Goal: Task Accomplishment & Management: Use online tool/utility

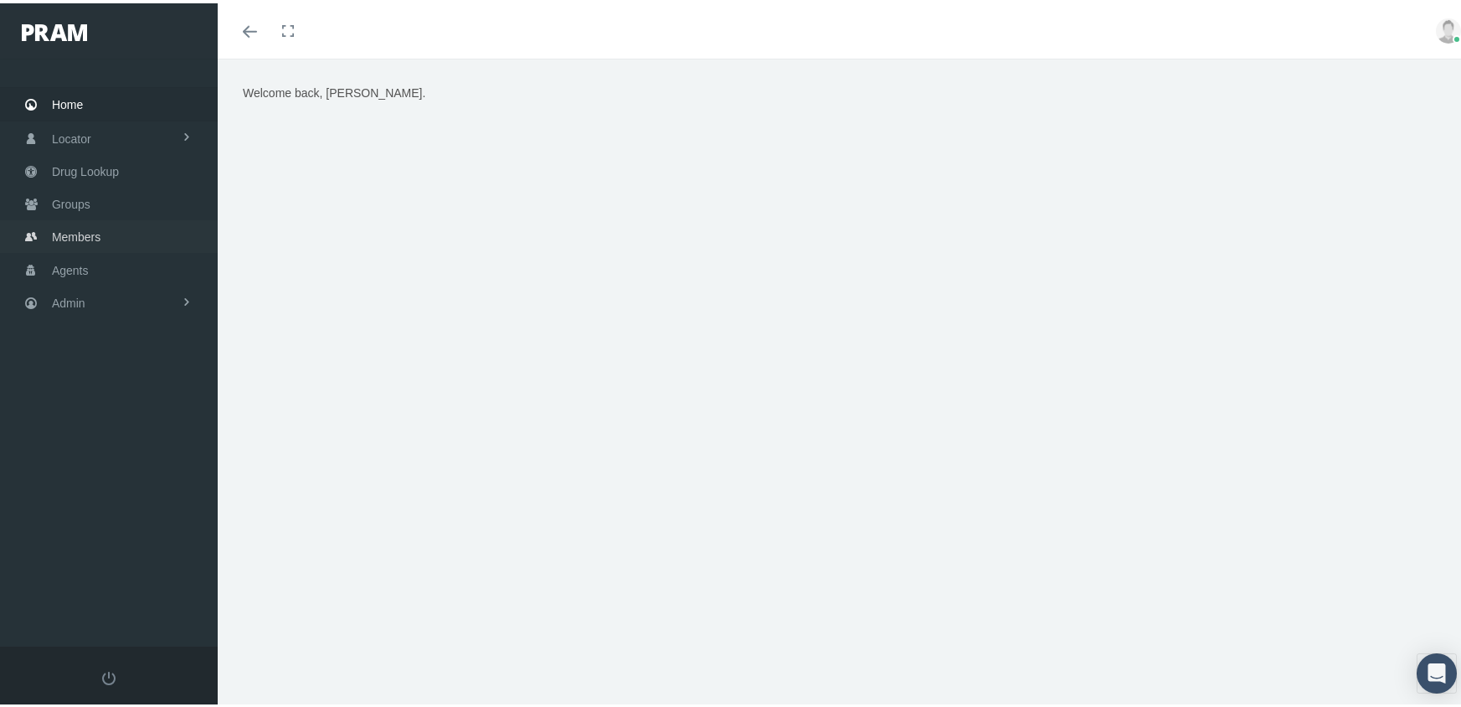
click at [75, 229] on span "Members" at bounding box center [76, 234] width 49 height 32
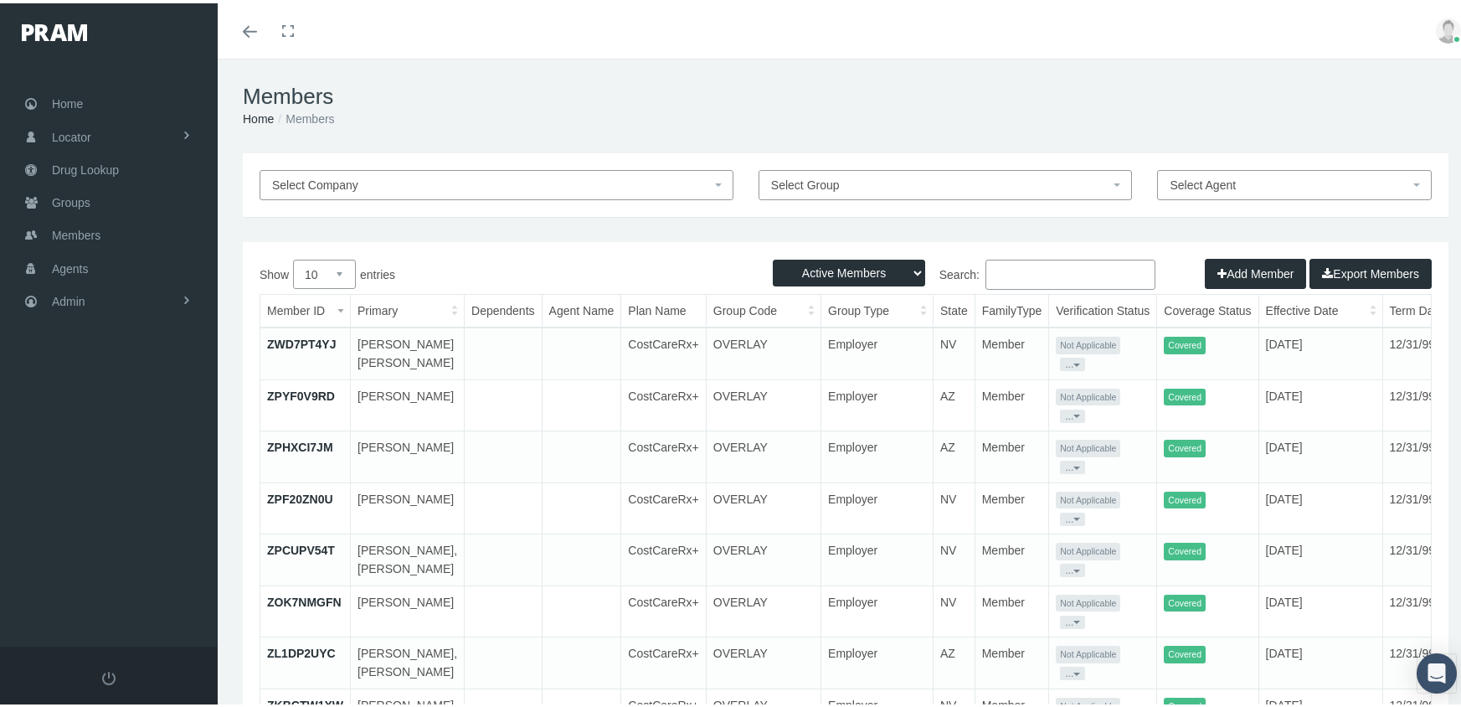
click at [827, 273] on select "Active Members Terminated Members Active & Terminated" at bounding box center [849, 269] width 152 height 27
select select "3"
click at [773, 256] on select "Active Members Terminated Members Active & Terminated" at bounding box center [849, 269] width 152 height 27
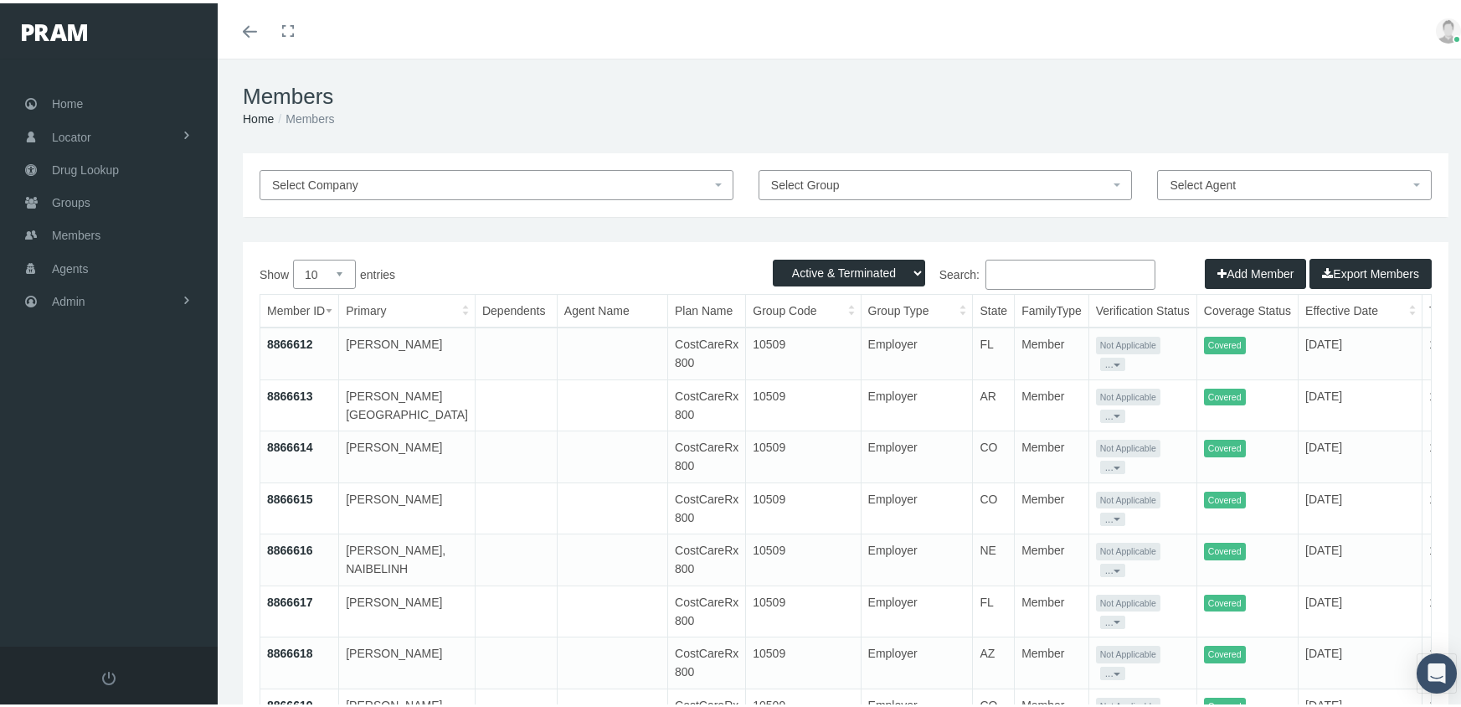
click at [1014, 276] on input "Search:" at bounding box center [1070, 271] width 170 height 30
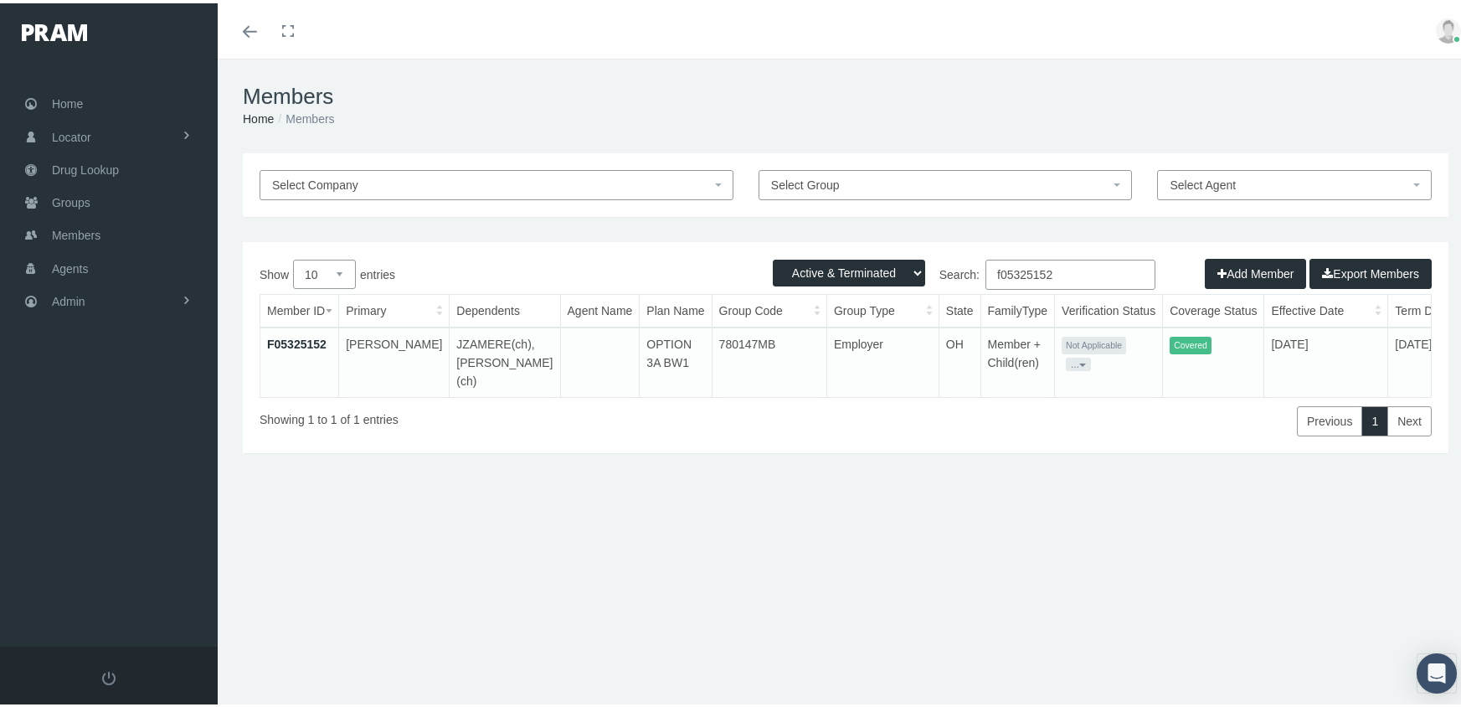
type input "f05325152"
click at [310, 334] on link "F05325152" at bounding box center [296, 340] width 59 height 13
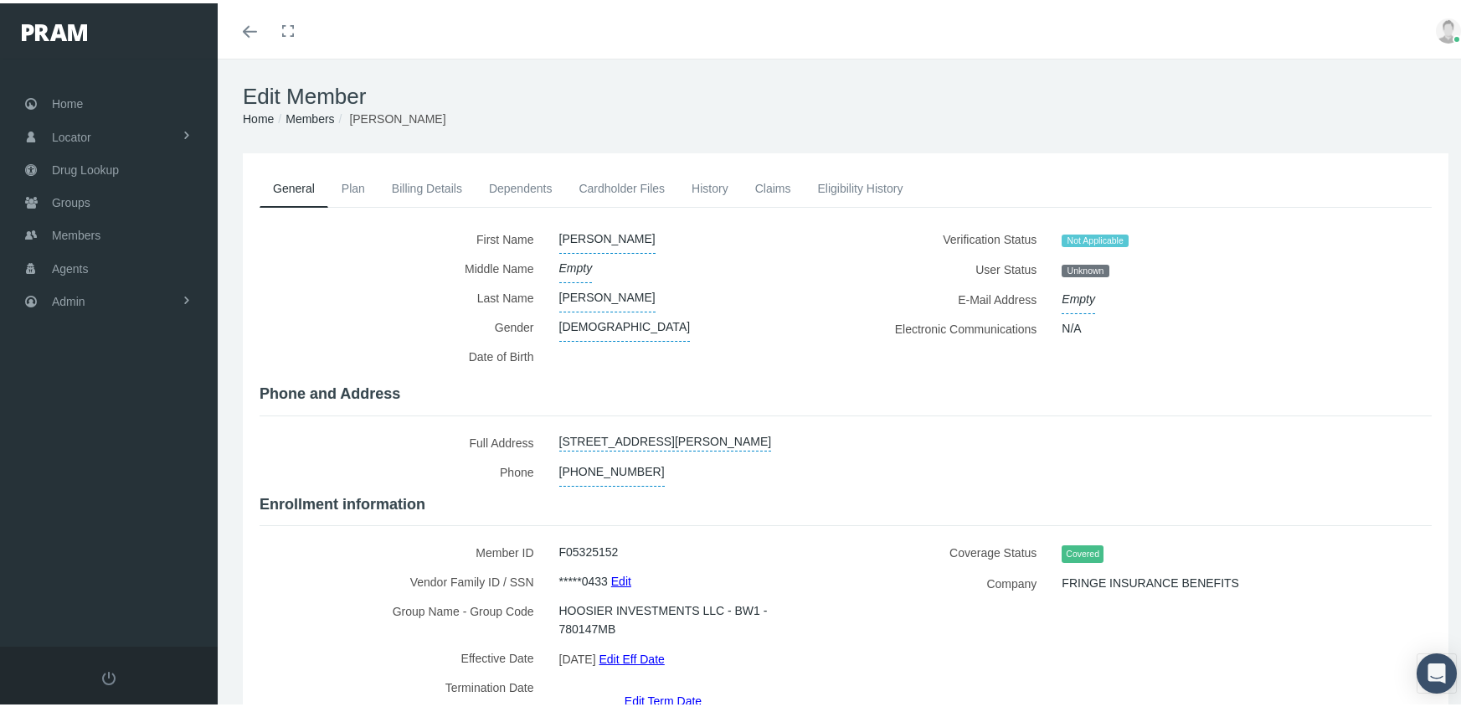
click at [524, 175] on link "Dependents" at bounding box center [521, 185] width 90 height 37
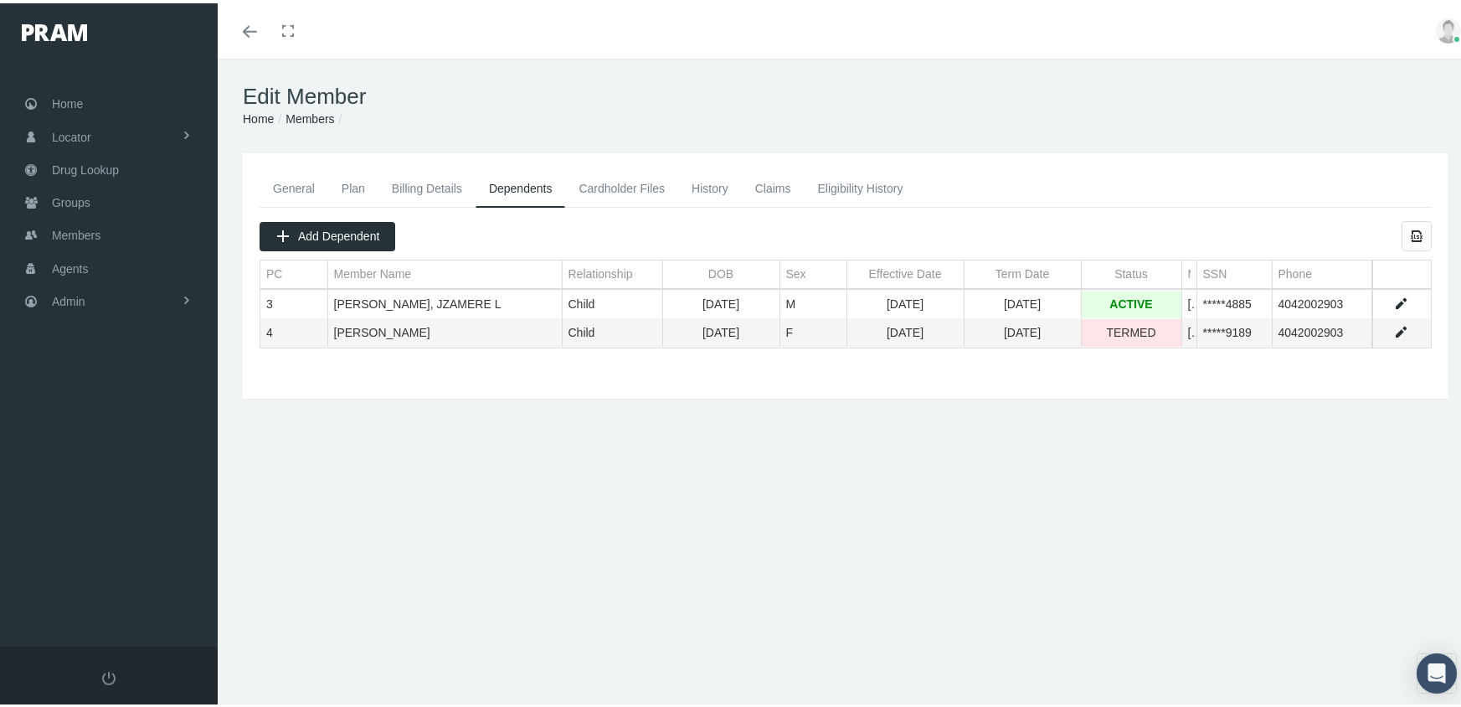
click at [772, 342] on td "09/14/1994" at bounding box center [720, 330] width 117 height 28
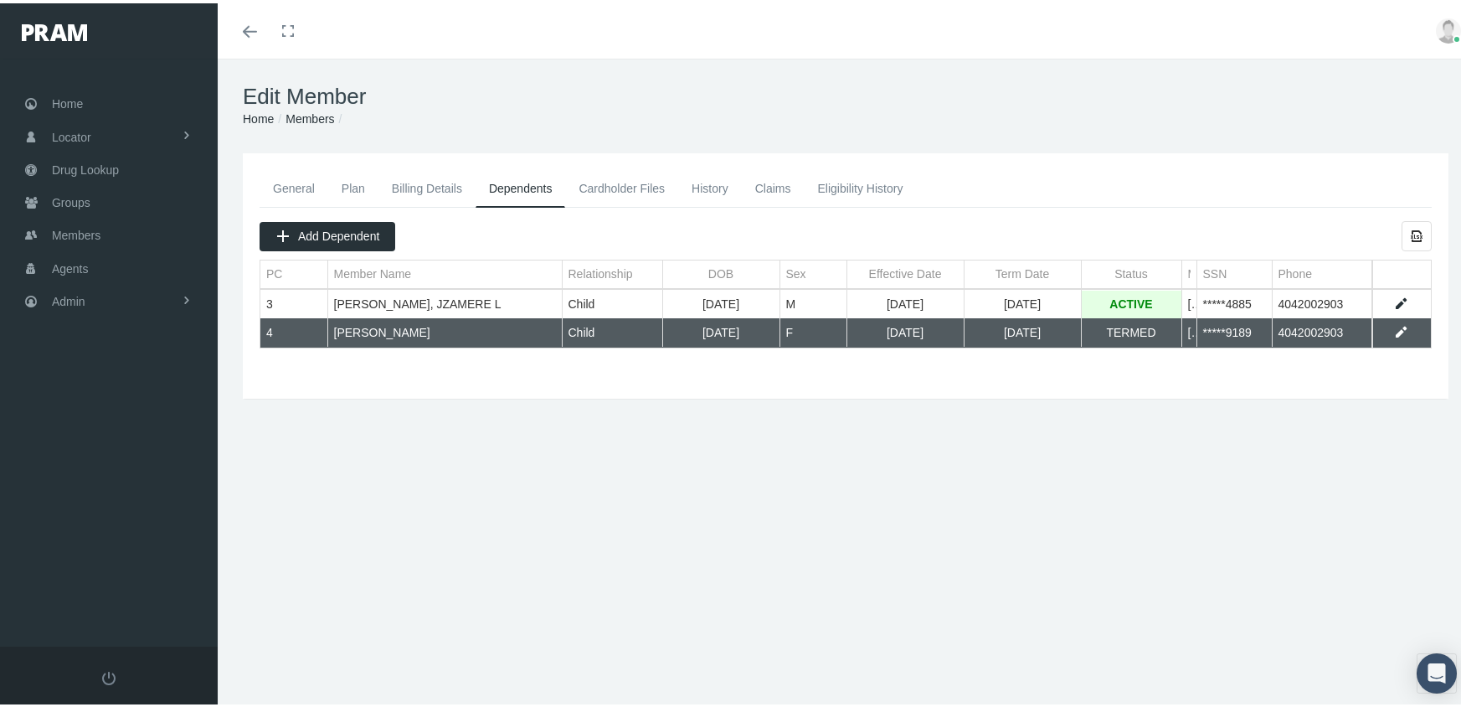
click at [880, 176] on link "Eligibility History" at bounding box center [860, 185] width 112 height 37
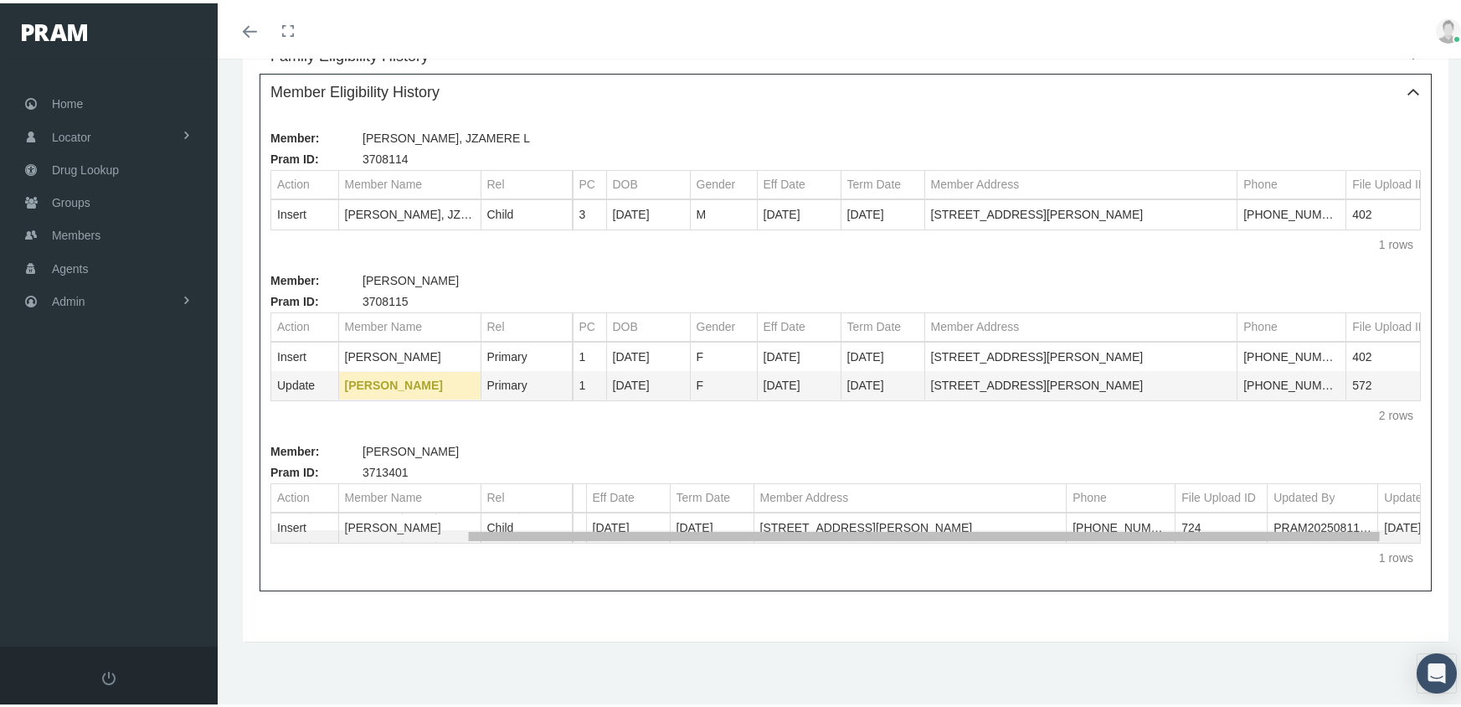
scroll to position [0, 275]
drag, startPoint x: 676, startPoint y: 530, endPoint x: 956, endPoint y: 518, distance: 280.7
click at [956, 450] on body "Toggle Fullscreen Toggle navigation Toggle menubar Toggle fullscreen Profile Lo…" at bounding box center [737, 97] width 1474 height 707
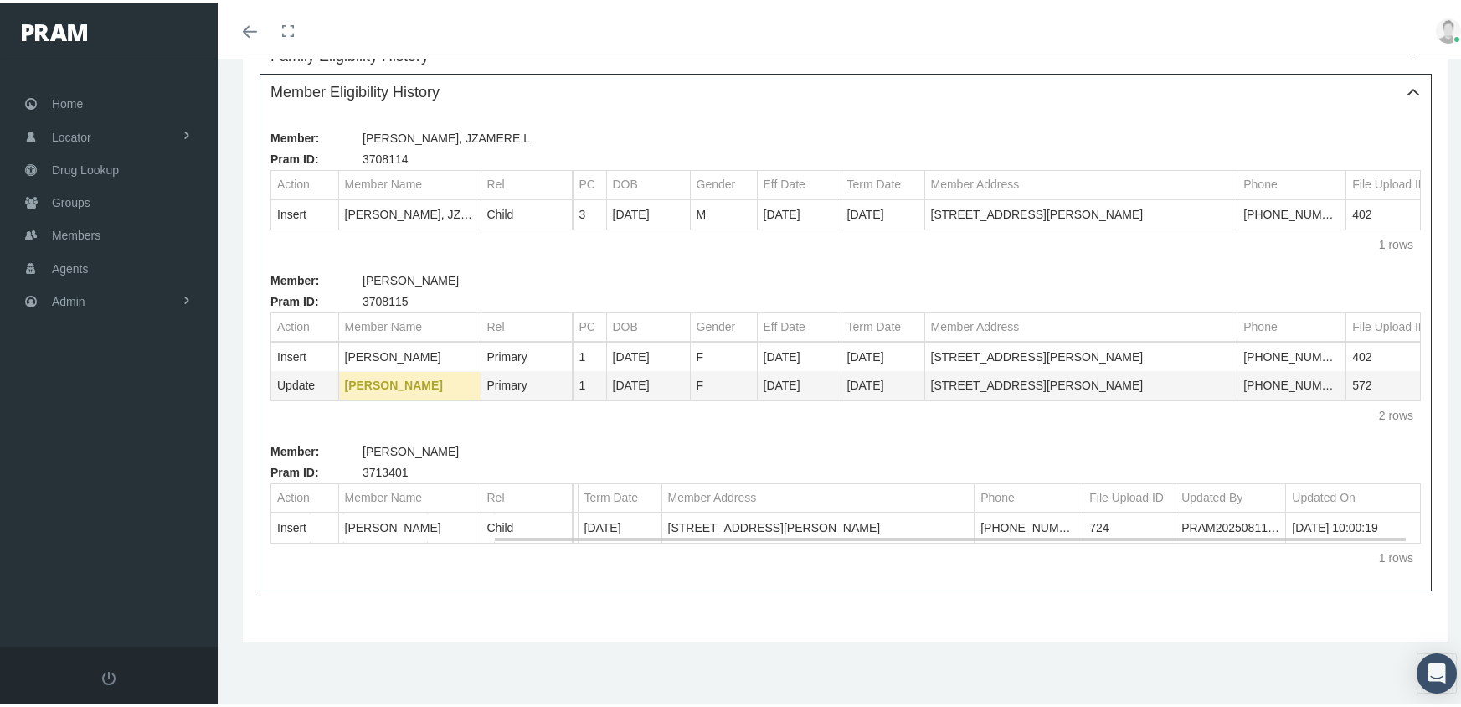
scroll to position [0, 0]
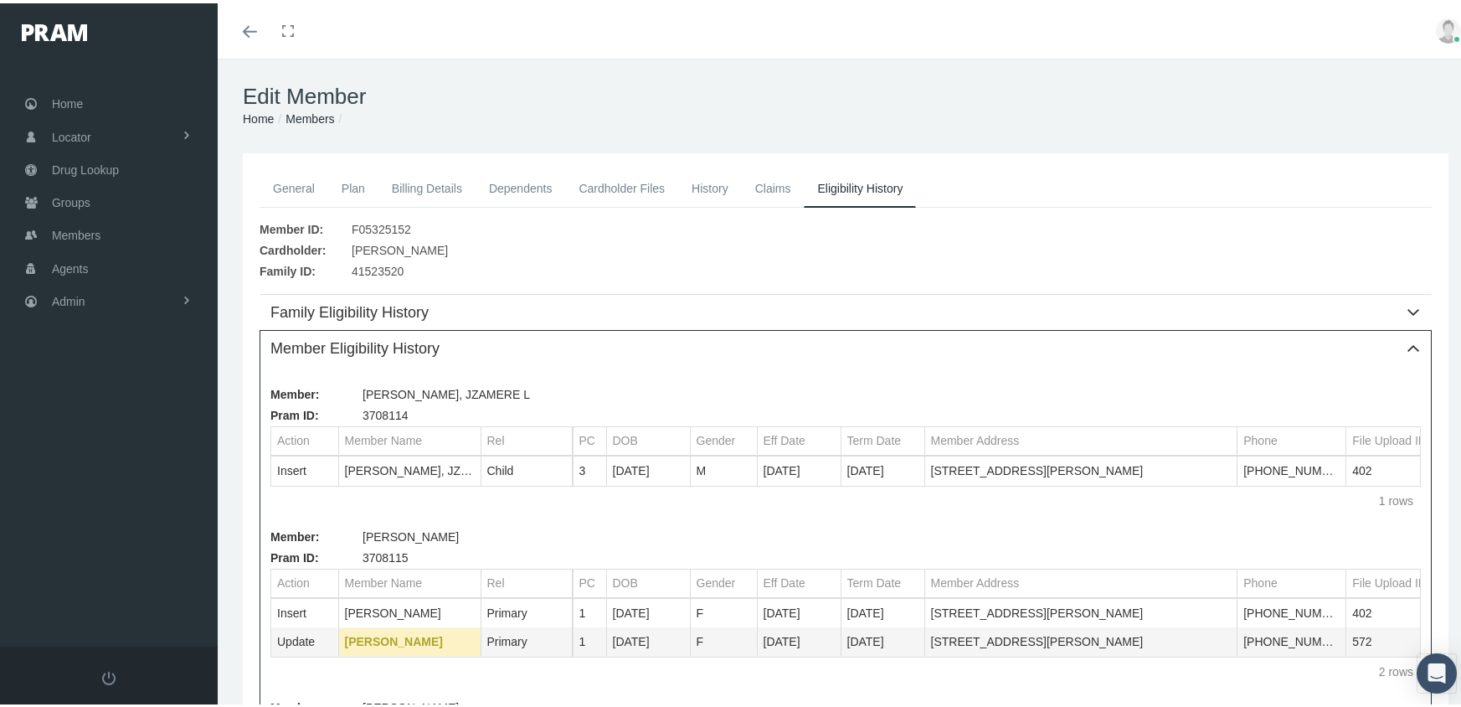
click at [293, 179] on link "General" at bounding box center [294, 185] width 69 height 37
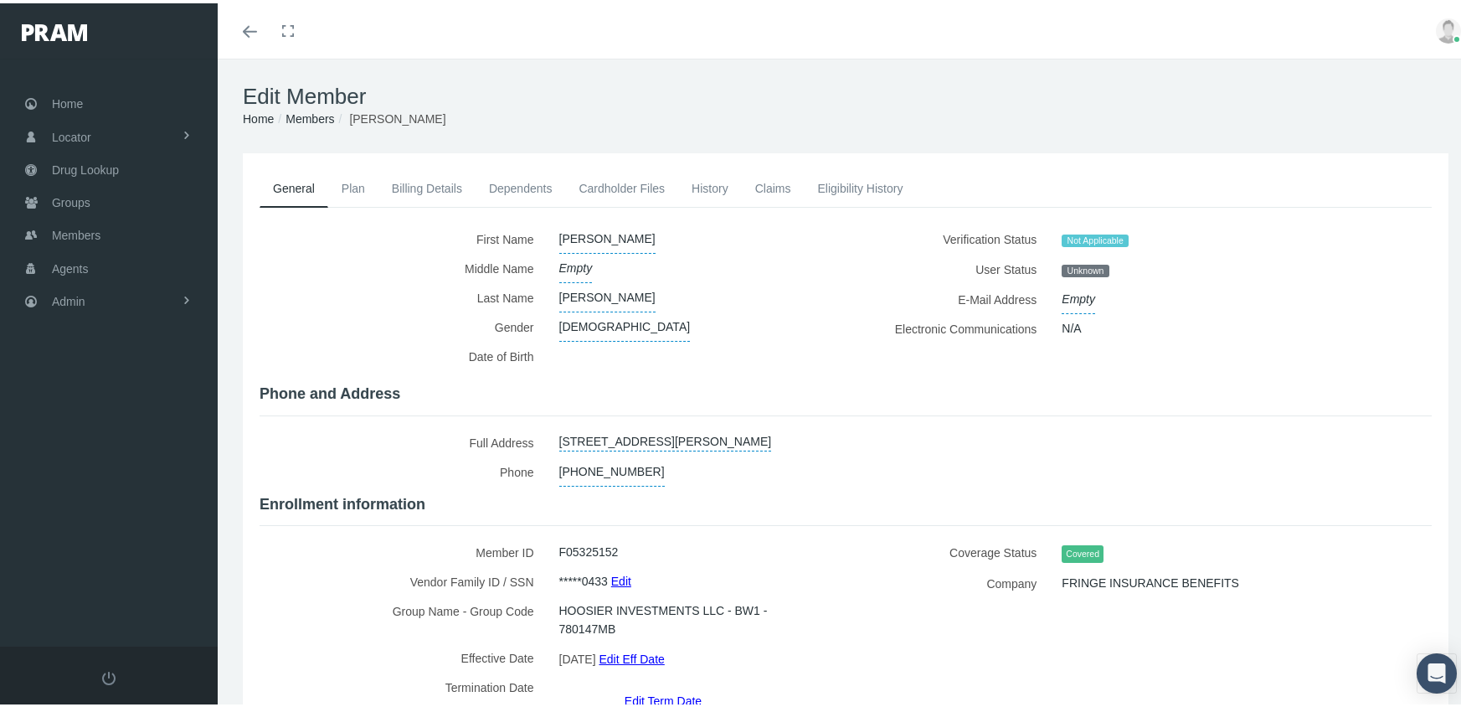
click at [509, 183] on link "Dependents" at bounding box center [521, 185] width 90 height 37
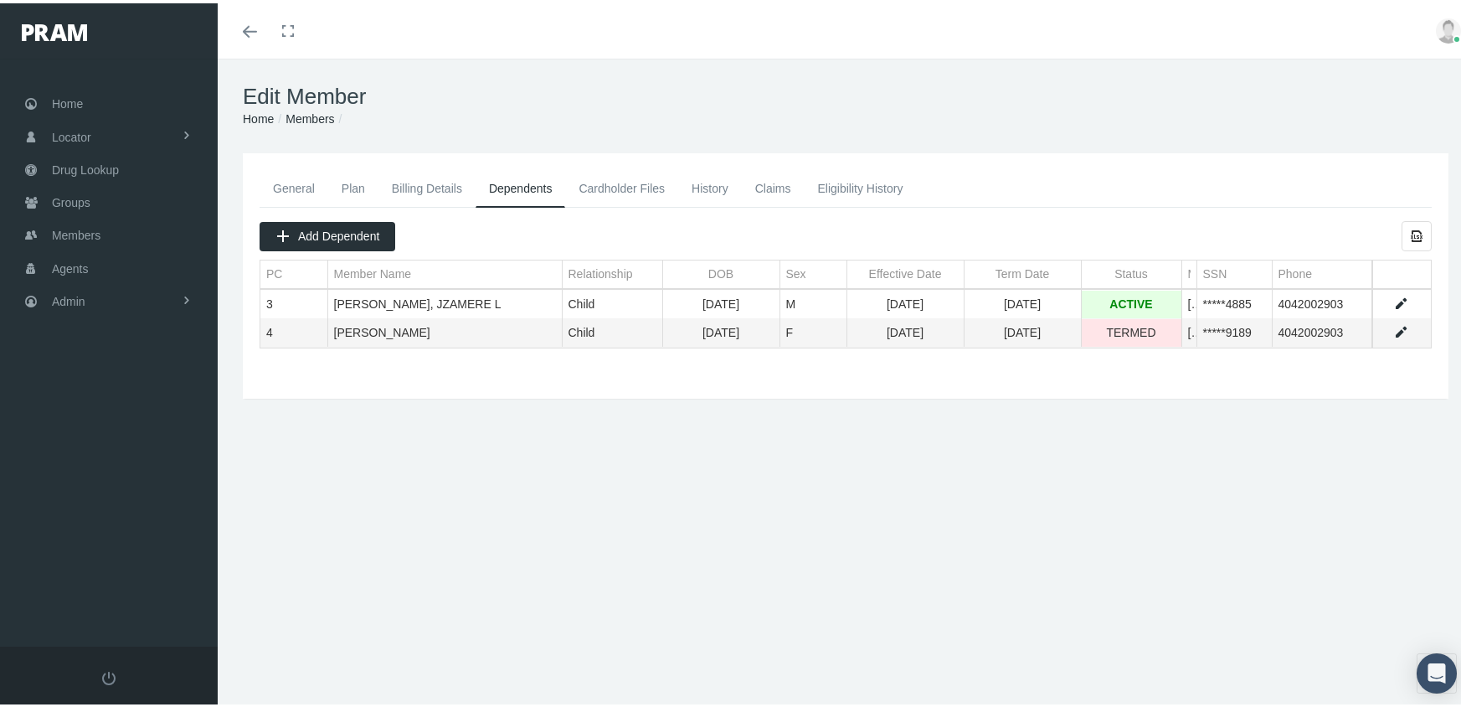
click at [705, 180] on link "History" at bounding box center [710, 185] width 64 height 37
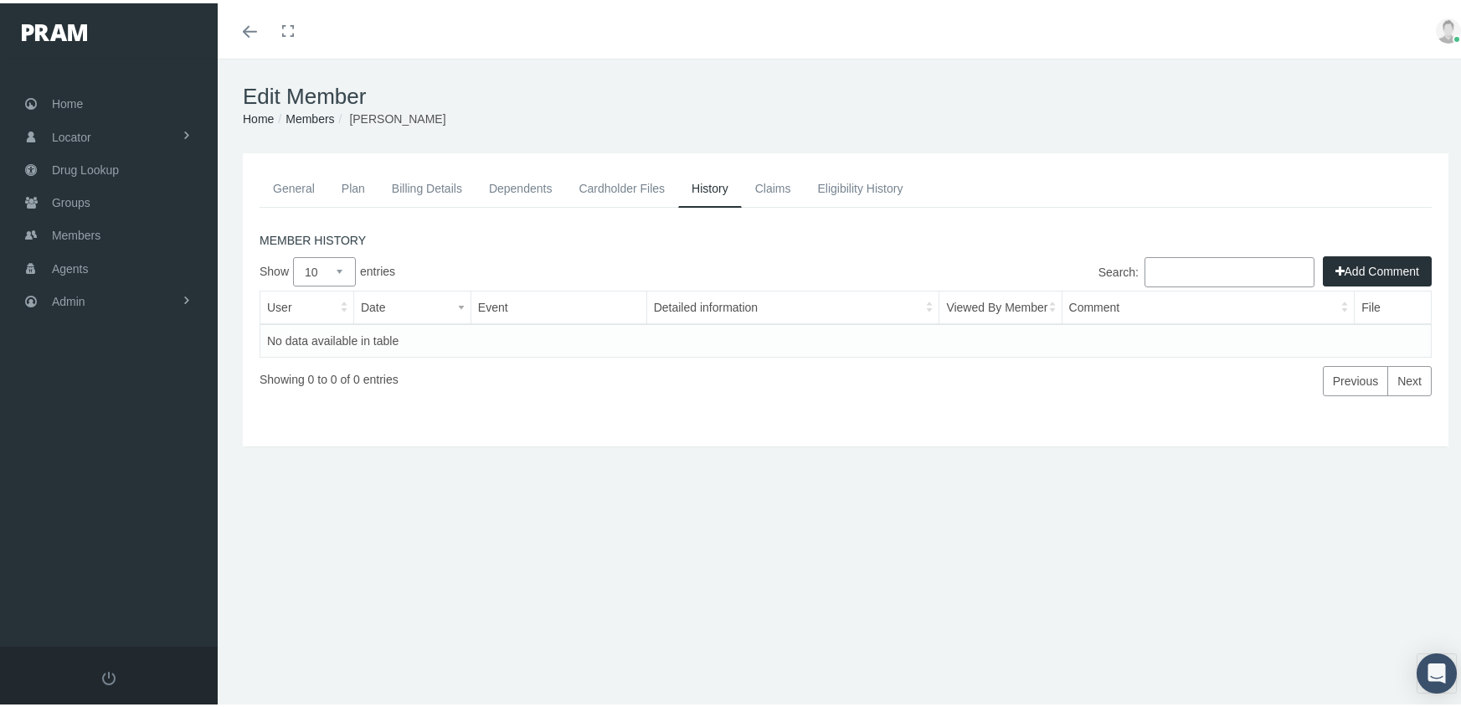
click at [851, 173] on link "Eligibility History" at bounding box center [860, 185] width 112 height 37
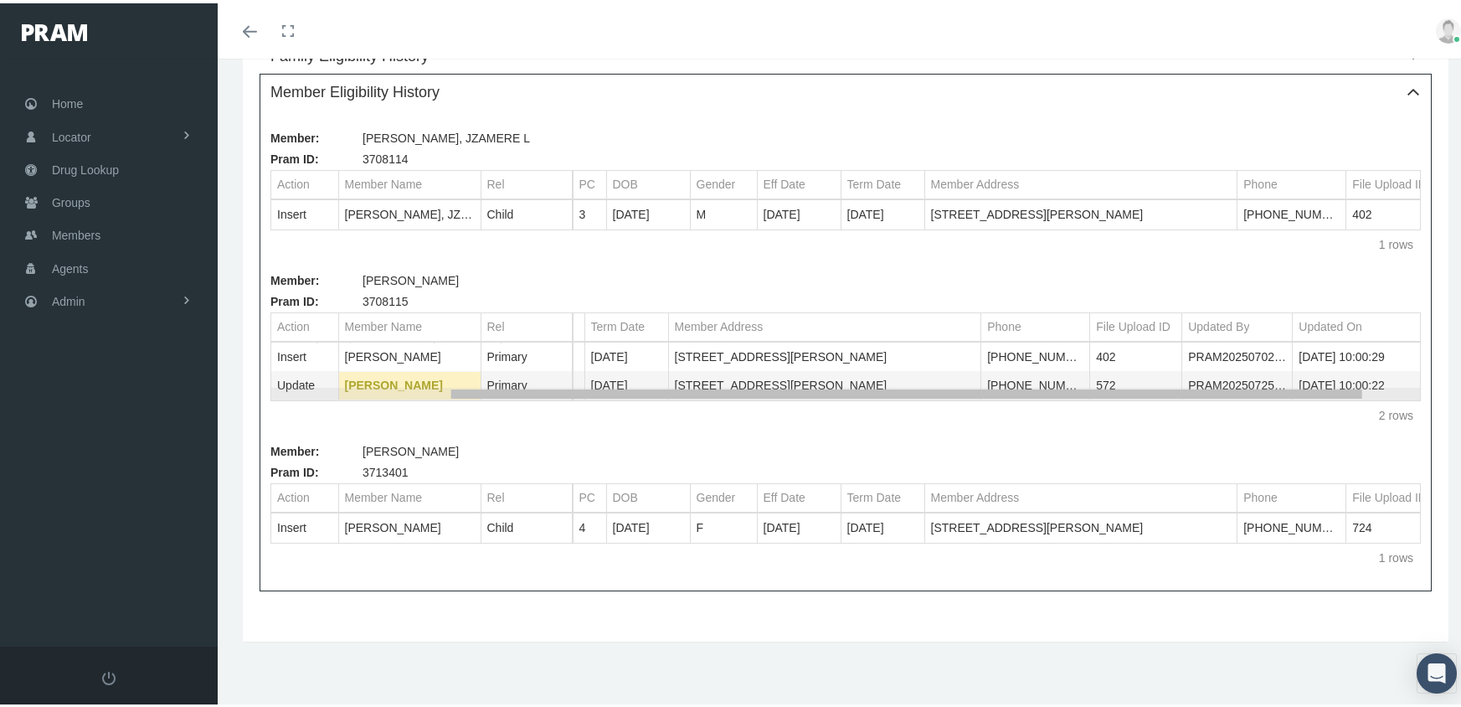
scroll to position [0, 275]
drag, startPoint x: 865, startPoint y: 384, endPoint x: 1226, endPoint y: 379, distance: 360.9
click at [1226, 379] on body "Toggle Fullscreen Toggle navigation Toggle menubar Toggle fullscreen Profile Lo…" at bounding box center [737, 97] width 1474 height 707
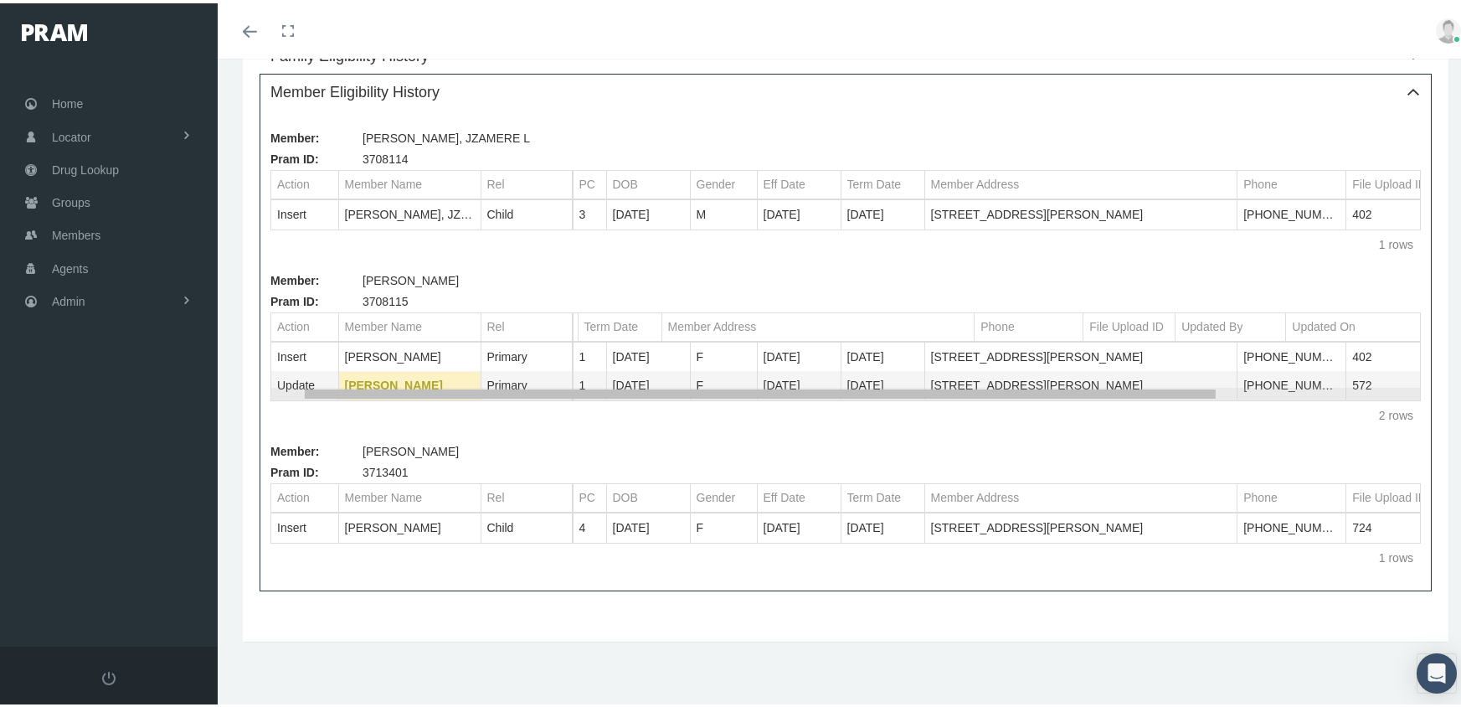
scroll to position [0, 0]
drag, startPoint x: 1226, startPoint y: 379, endPoint x: 754, endPoint y: 364, distance: 471.6
click at [754, 364] on body "Toggle Fullscreen Toggle navigation Toggle menubar Toggle fullscreen Profile Lo…" at bounding box center [737, 97] width 1474 height 707
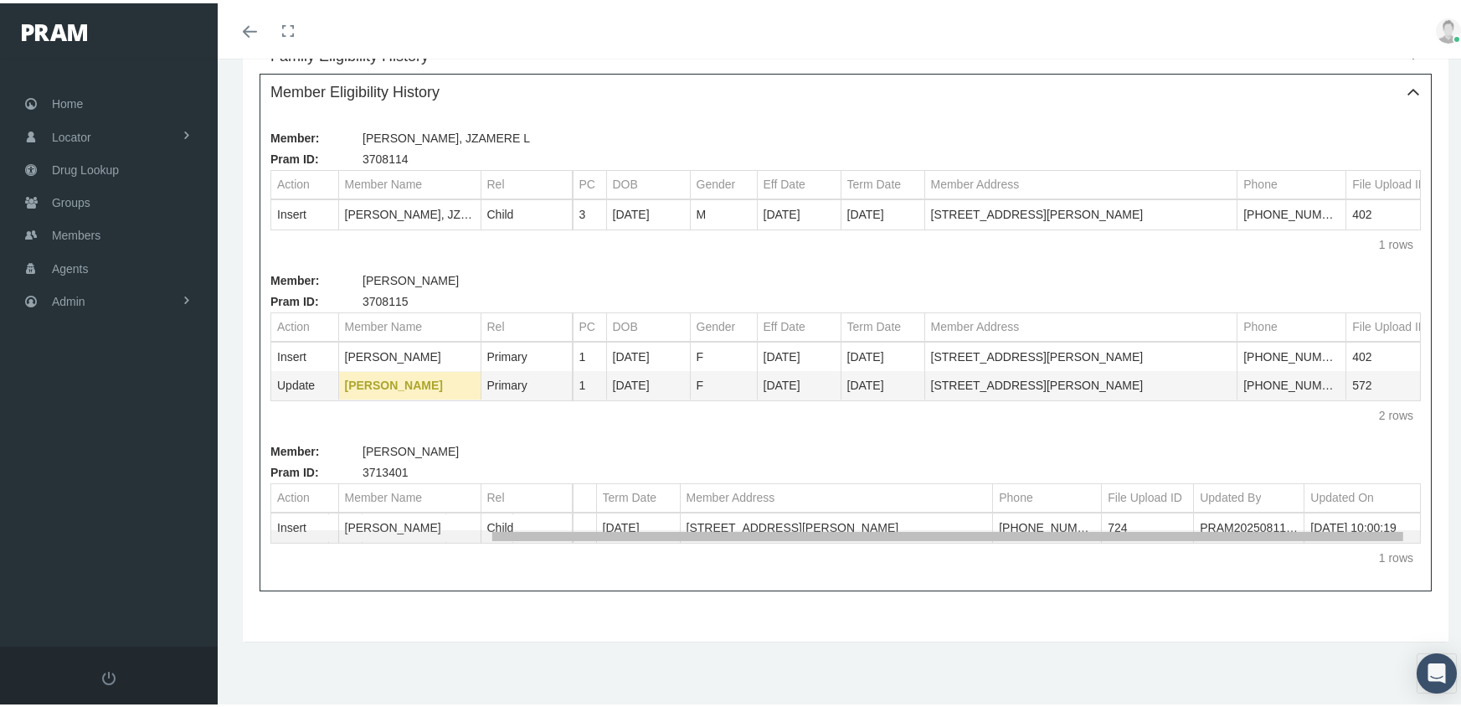
scroll to position [0, 275]
drag, startPoint x: 909, startPoint y: 528, endPoint x: 1242, endPoint y: 563, distance: 334.2
click at [1242, 450] on body "Toggle Fullscreen Toggle navigation Toggle menubar Toggle fullscreen Profile Lo…" at bounding box center [737, 97] width 1474 height 707
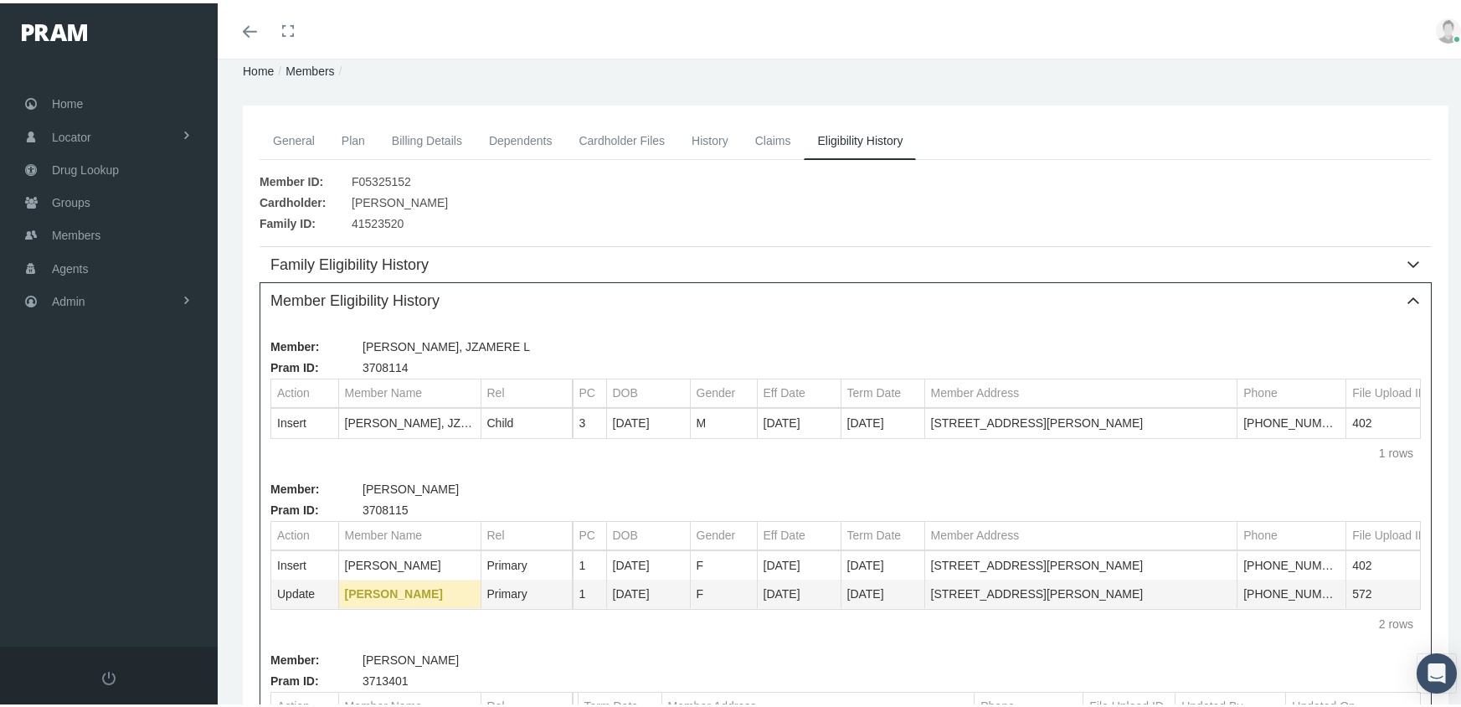
scroll to position [0, 0]
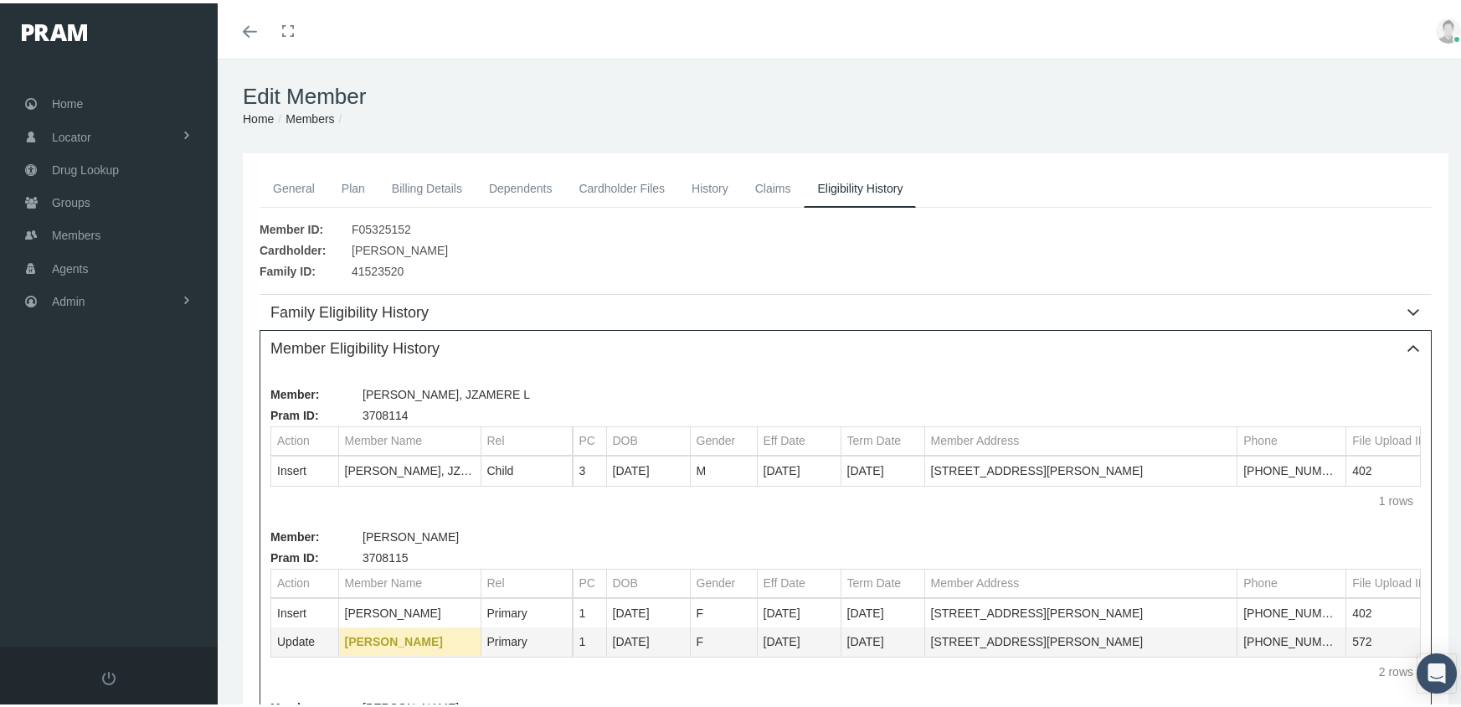
click at [303, 176] on link "General" at bounding box center [294, 185] width 69 height 37
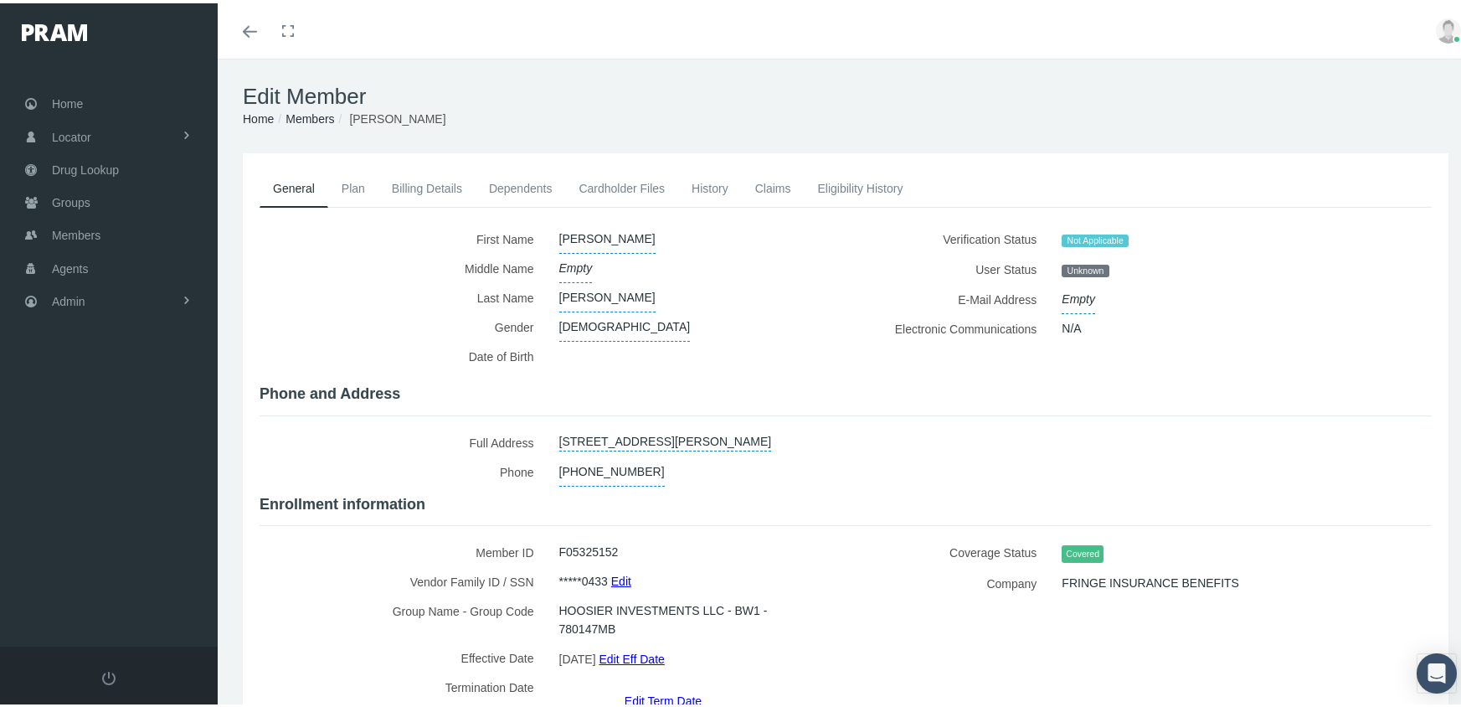
click at [843, 188] on link "Eligibility History" at bounding box center [860, 185] width 112 height 37
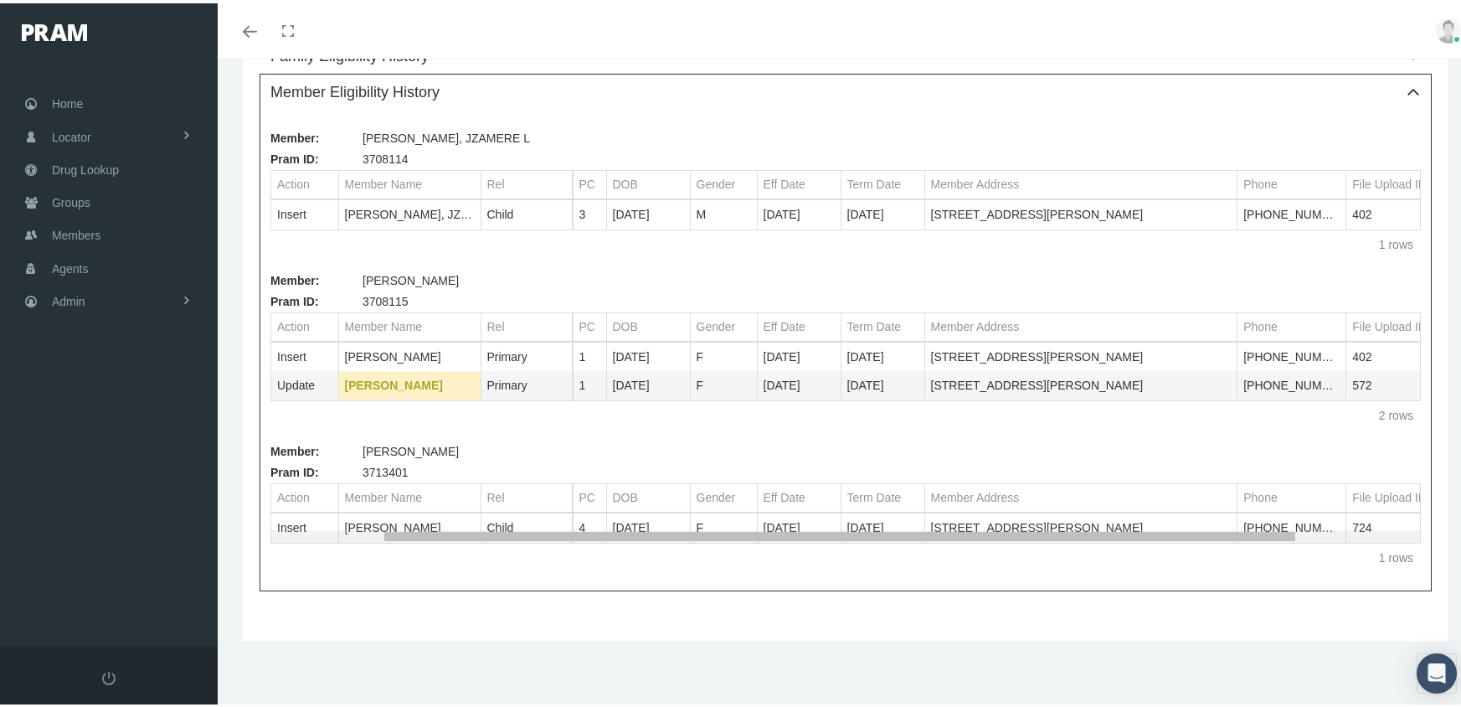
drag, startPoint x: 804, startPoint y: 533, endPoint x: 620, endPoint y: 517, distance: 184.1
click at [620, 450] on body "Toggle Fullscreen Toggle navigation Toggle menubar Toggle fullscreen Profile Lo…" at bounding box center [737, 97] width 1474 height 707
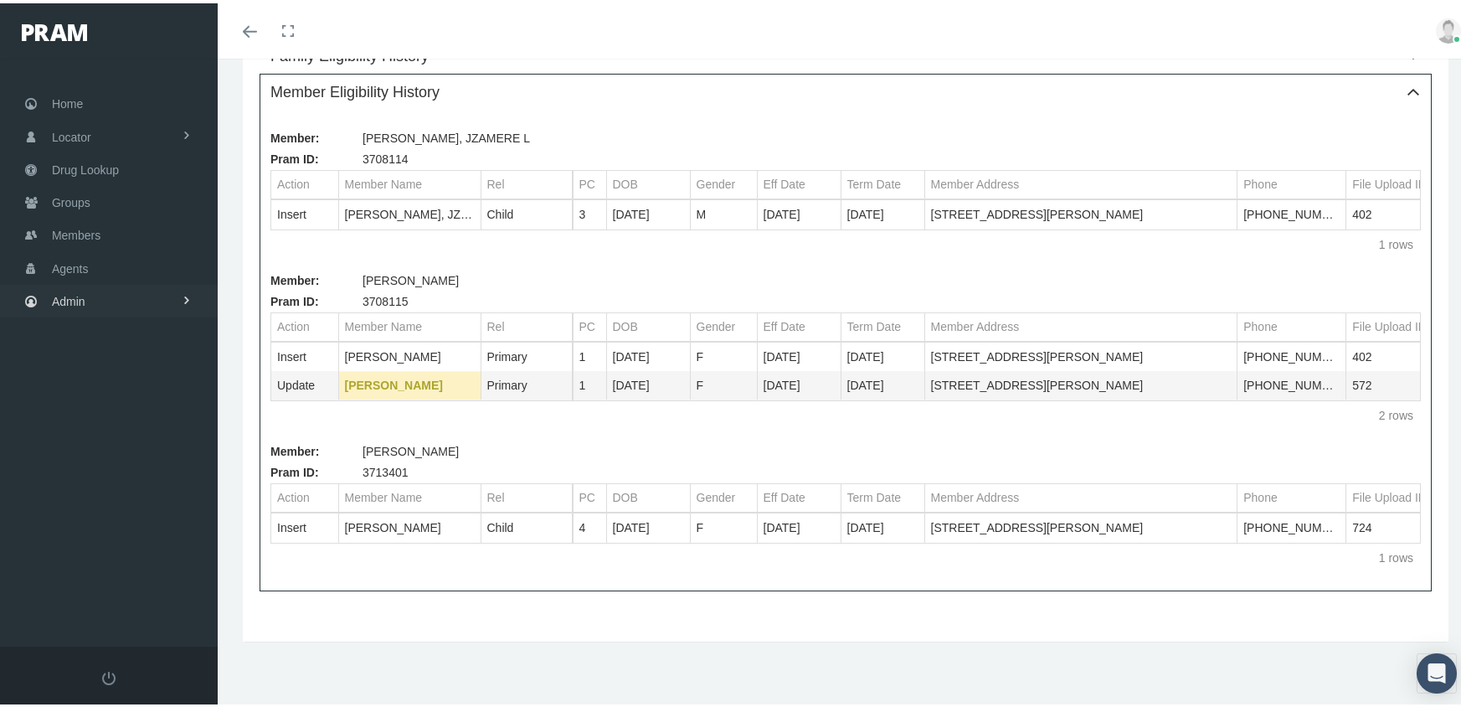
click at [60, 285] on span "Admin" at bounding box center [68, 298] width 33 height 32
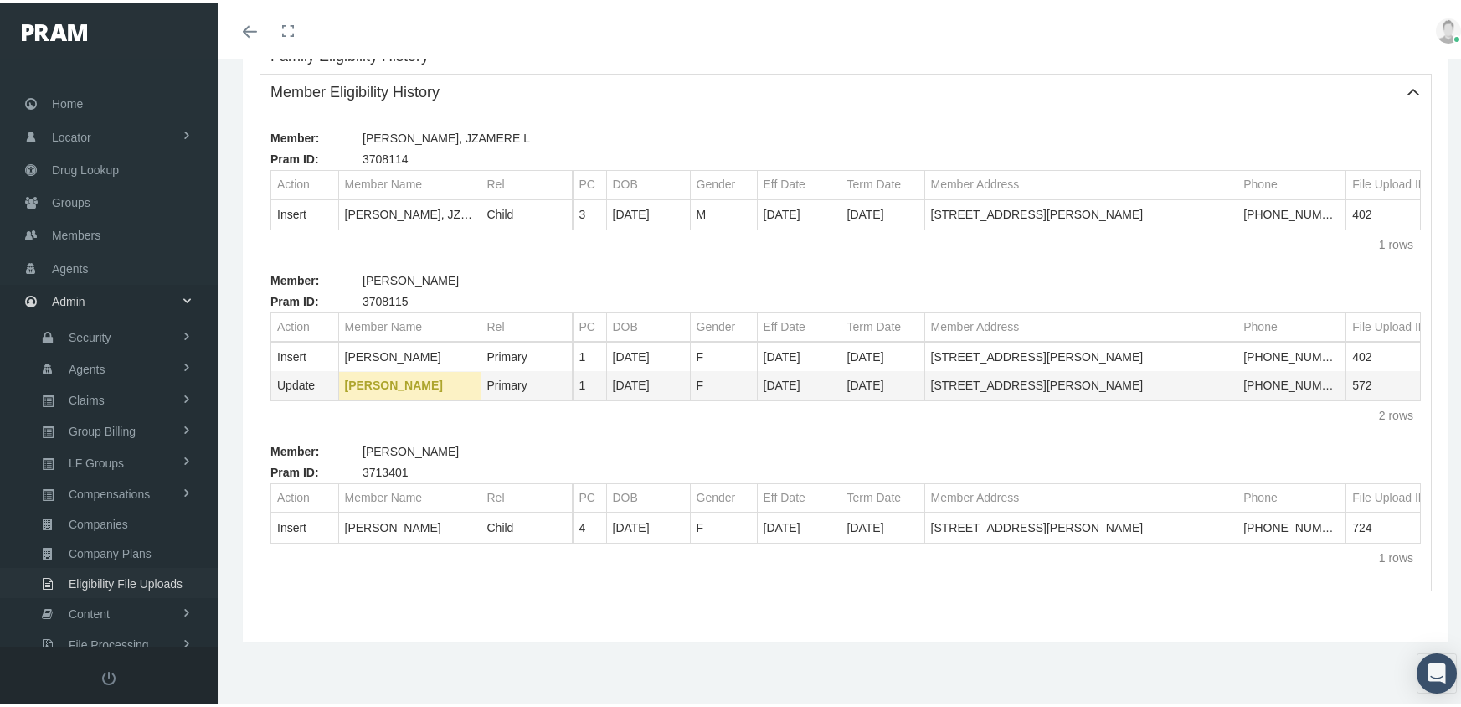
drag, startPoint x: 145, startPoint y: 563, endPoint x: 174, endPoint y: 537, distance: 39.7
click at [144, 566] on span "Eligibility File Uploads" at bounding box center [126, 580] width 114 height 28
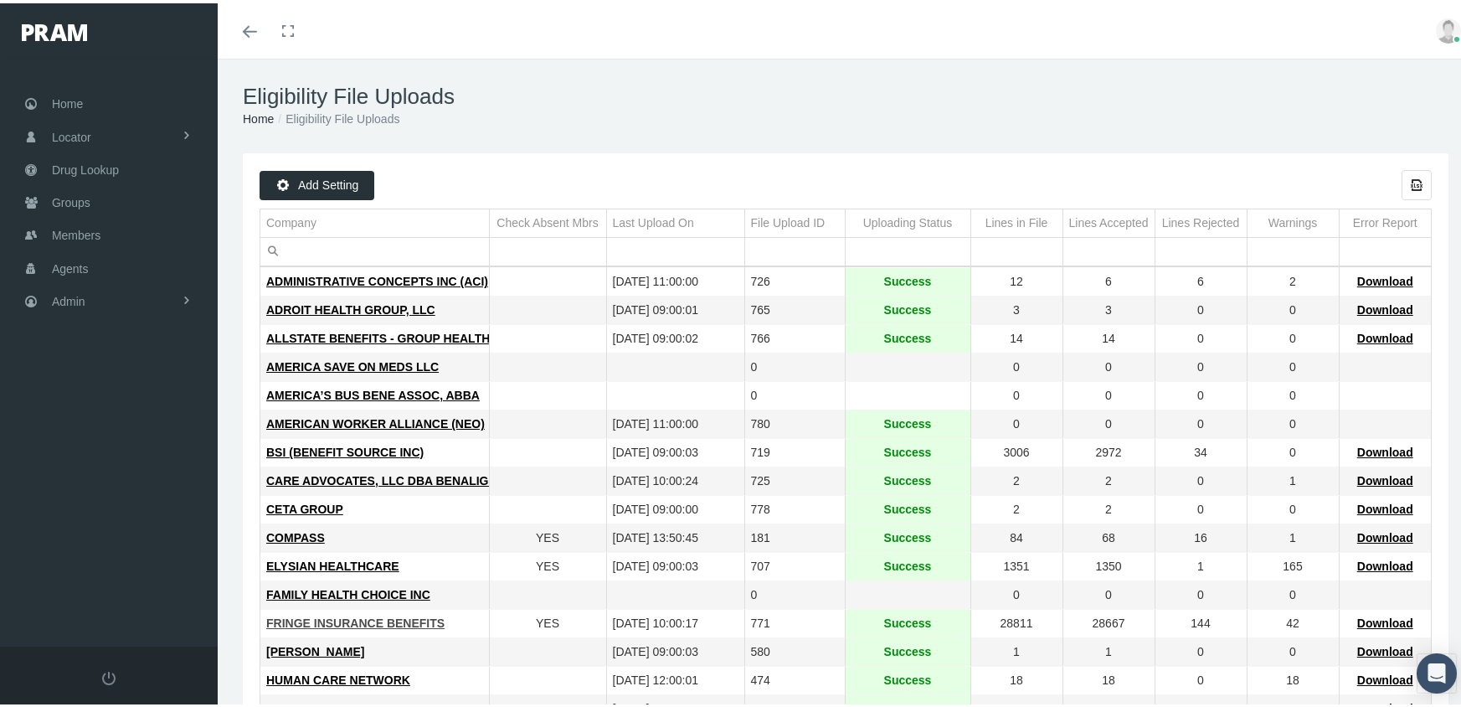
click at [325, 615] on span "FRINGE INSURANCE BENEFITS" at bounding box center [355, 619] width 178 height 13
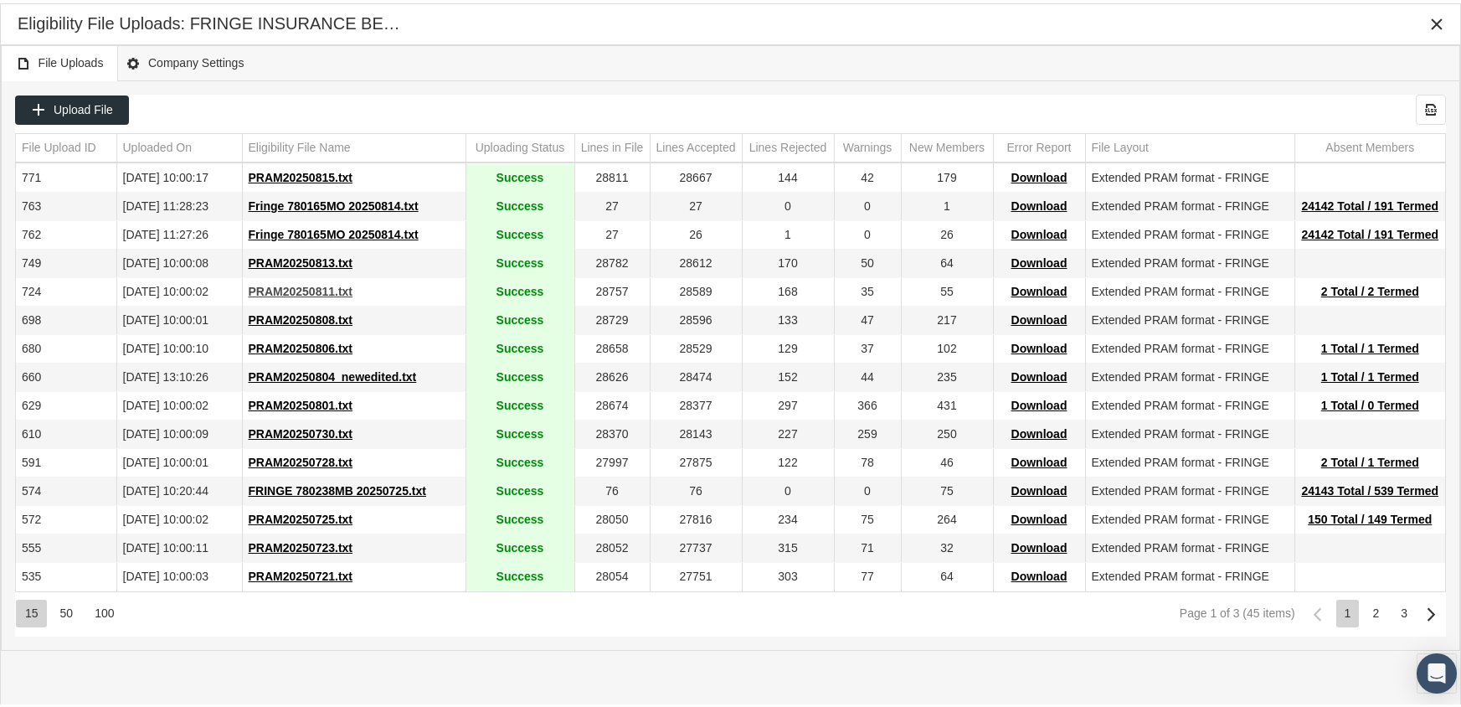
click at [306, 282] on span "PRAM20250811.txt" at bounding box center [301, 287] width 105 height 13
click at [1046, 36] on div "Eligibility File Uploads: FRINGE INSURANCE BENEFITS" at bounding box center [730, 21] width 1459 height 41
click at [329, 285] on span "PRAM20250811.txt" at bounding box center [301, 287] width 105 height 13
click at [1049, 8] on div "Eligibility File Uploads: FRINGE INSURANCE BENEFITS" at bounding box center [731, 21] width 1426 height 30
click at [1361, 284] on span "2 Total / 2 Termed" at bounding box center [1370, 287] width 98 height 13
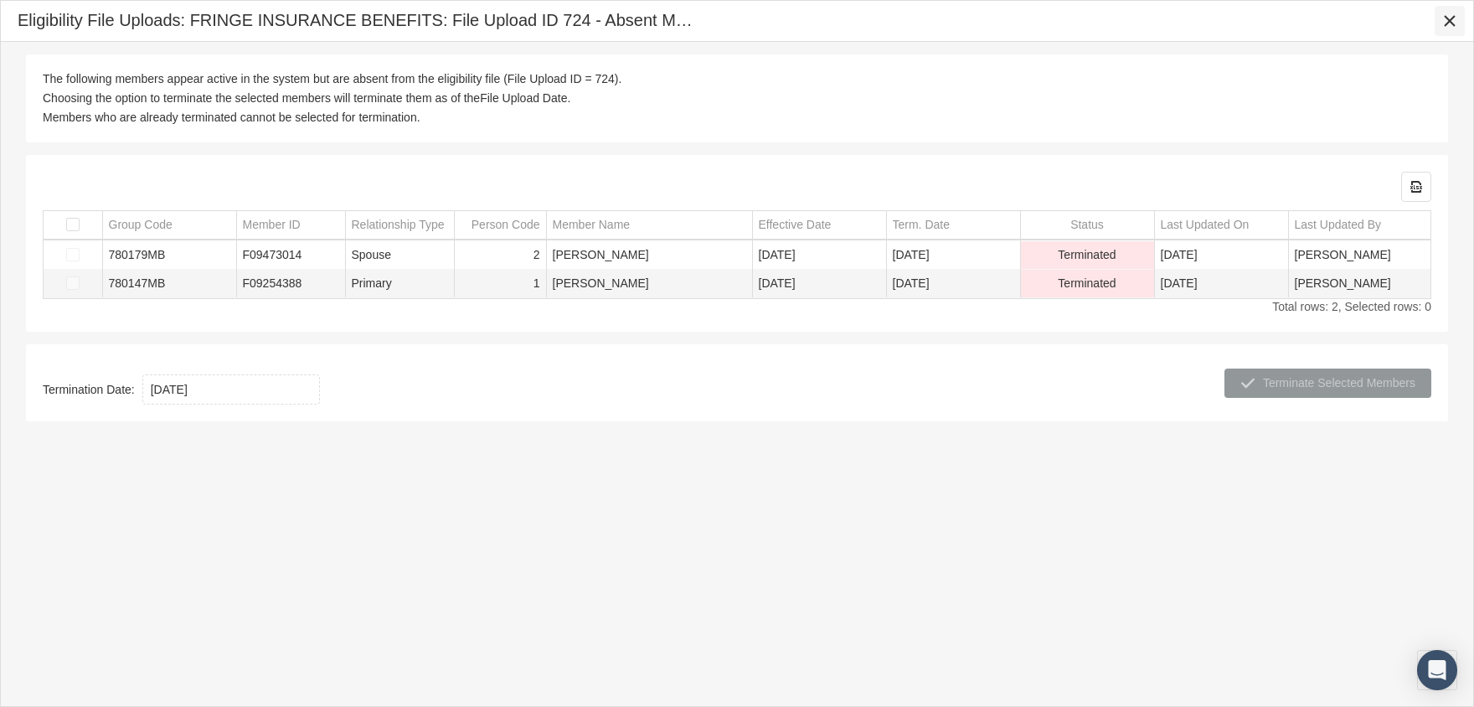
click at [1452, 18] on icon "Close" at bounding box center [1449, 20] width 15 height 15
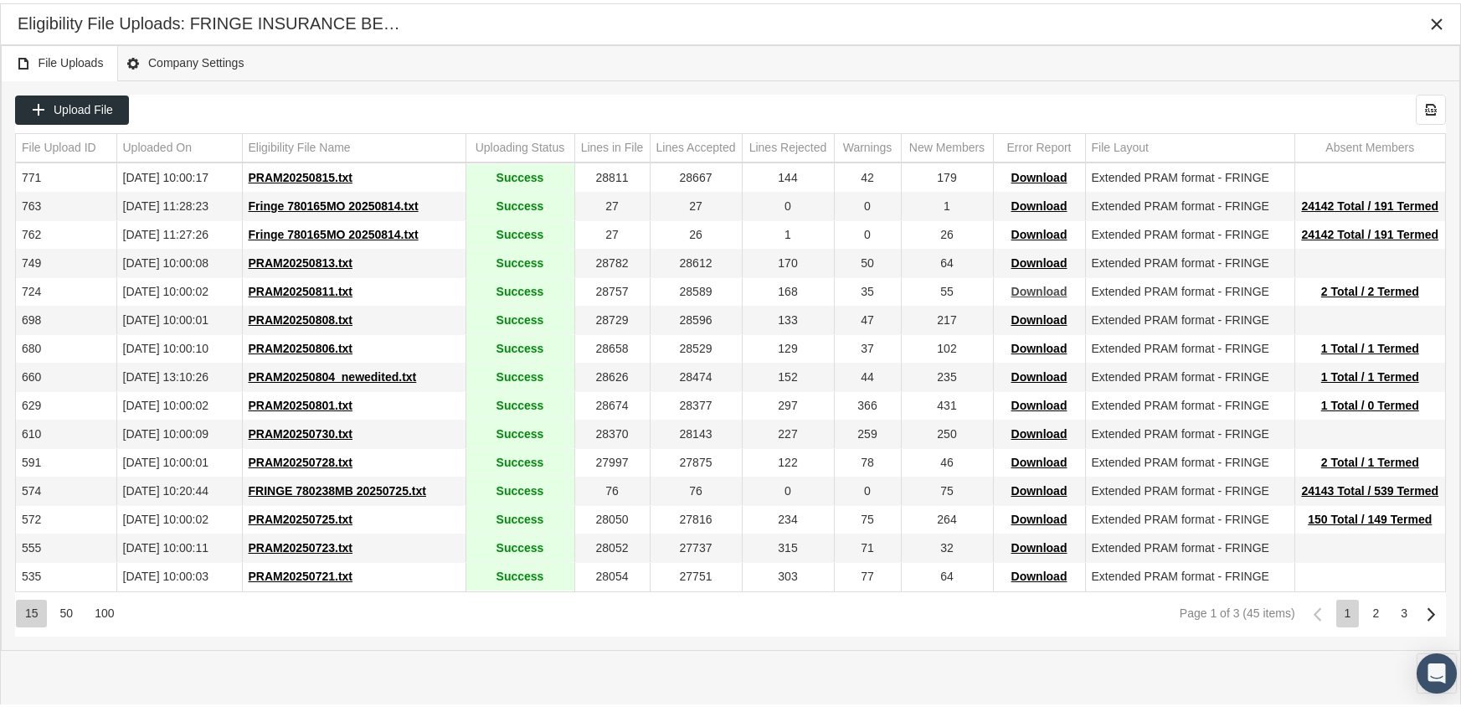
click at [1040, 286] on span "Download" at bounding box center [1039, 287] width 56 height 13
click at [1016, 39] on div "Eligibility File Uploads: FRINGE INSURANCE BENEFITS" at bounding box center [730, 21] width 1459 height 41
click at [1439, 11] on div "Close" at bounding box center [1436, 21] width 28 height 28
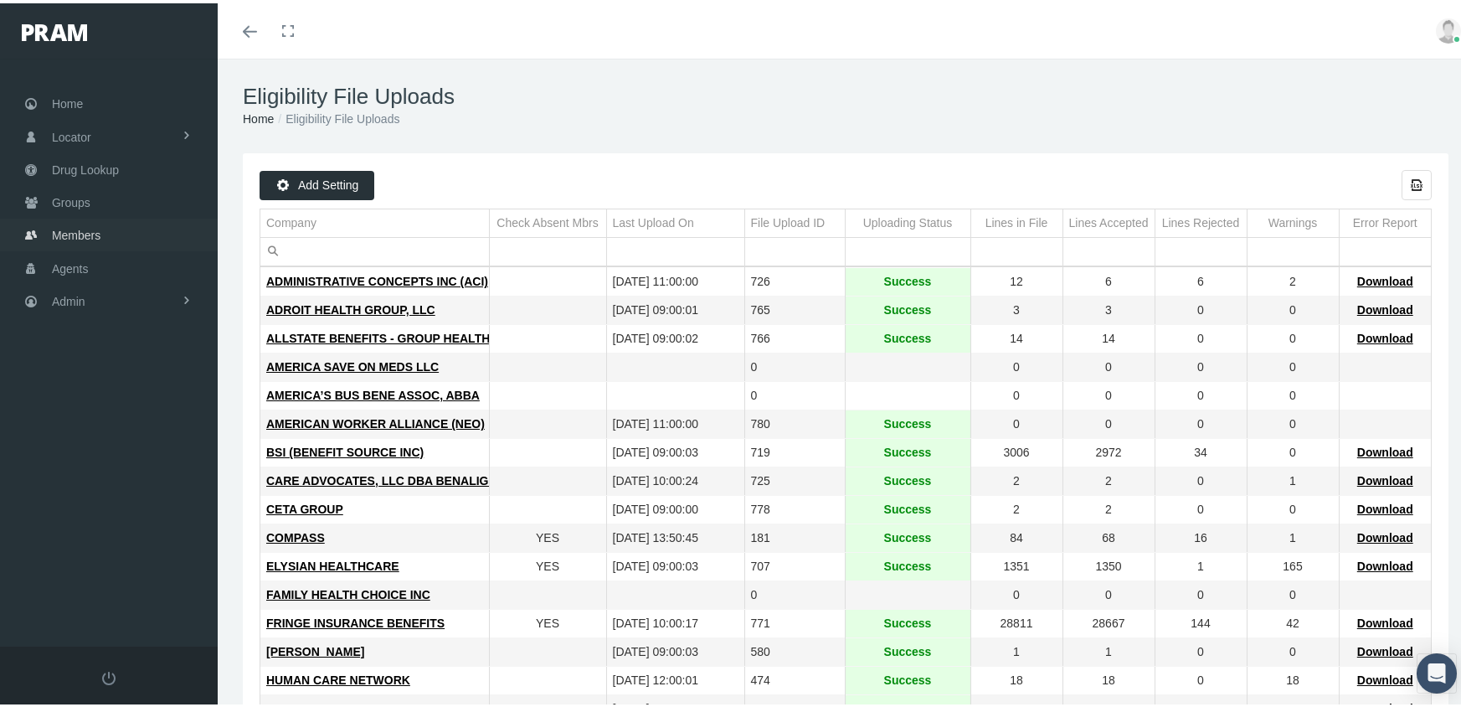
click at [82, 216] on span "Members" at bounding box center [76, 232] width 49 height 32
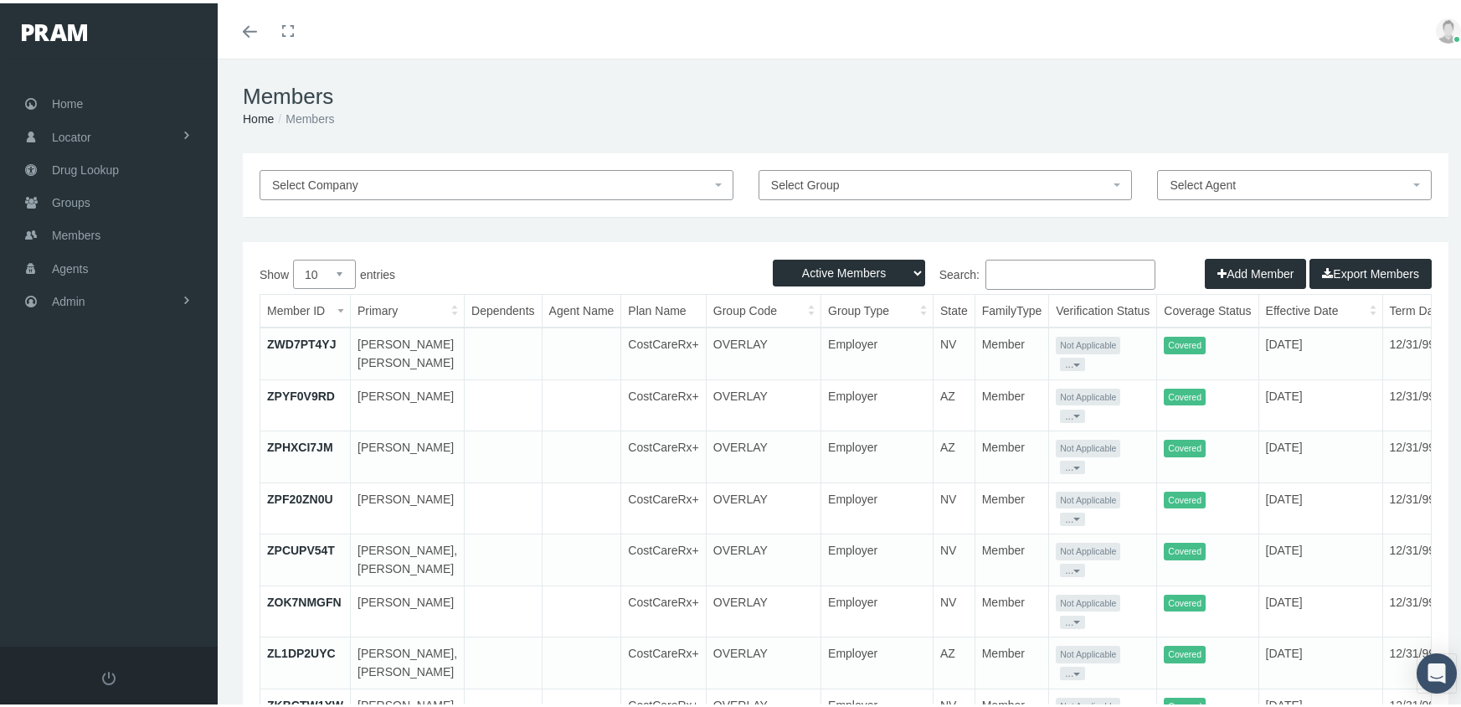
click at [862, 266] on select "Active Members Terminated Members Active & Terminated" at bounding box center [849, 269] width 152 height 27
select select "3"
click at [773, 256] on select "Active Members Terminated Members Active & Terminated" at bounding box center [849, 269] width 152 height 27
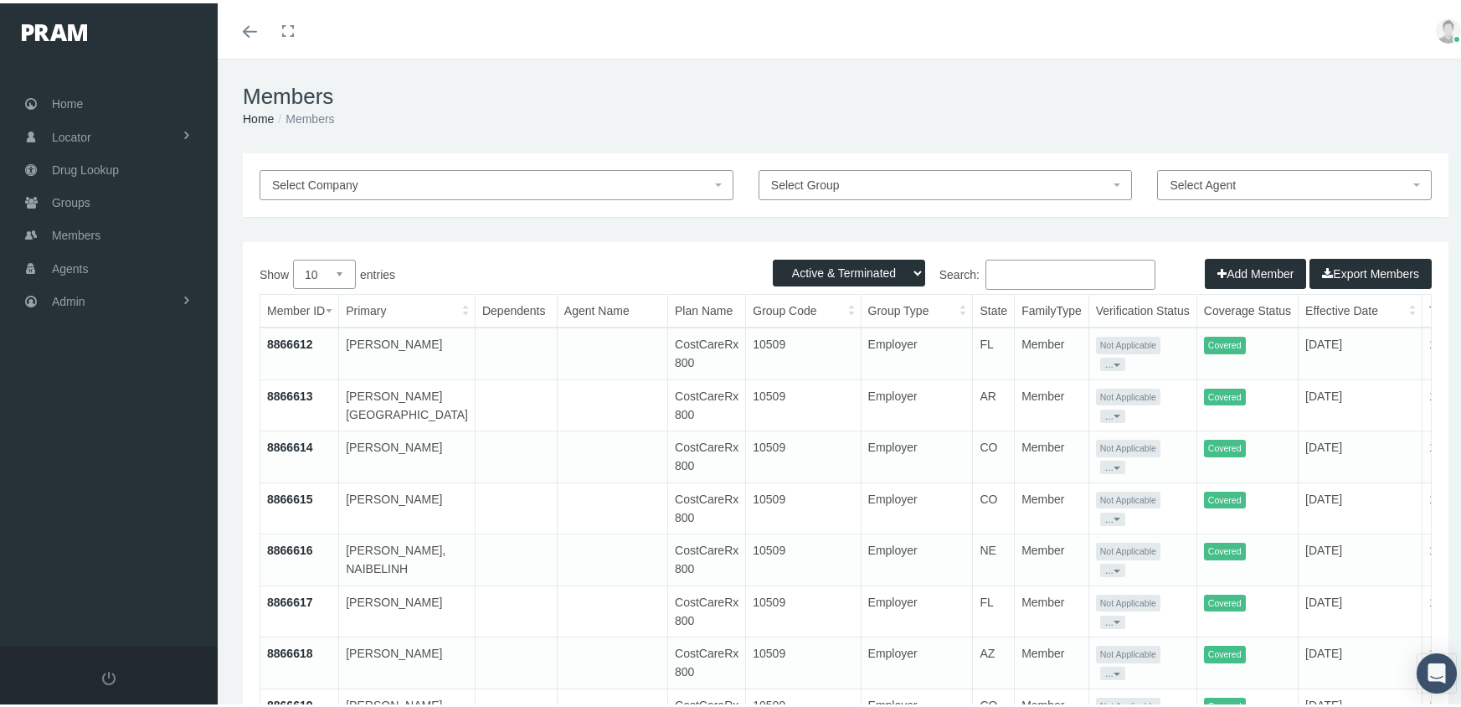
click at [1024, 275] on input "Search:" at bounding box center [1070, 271] width 170 height 30
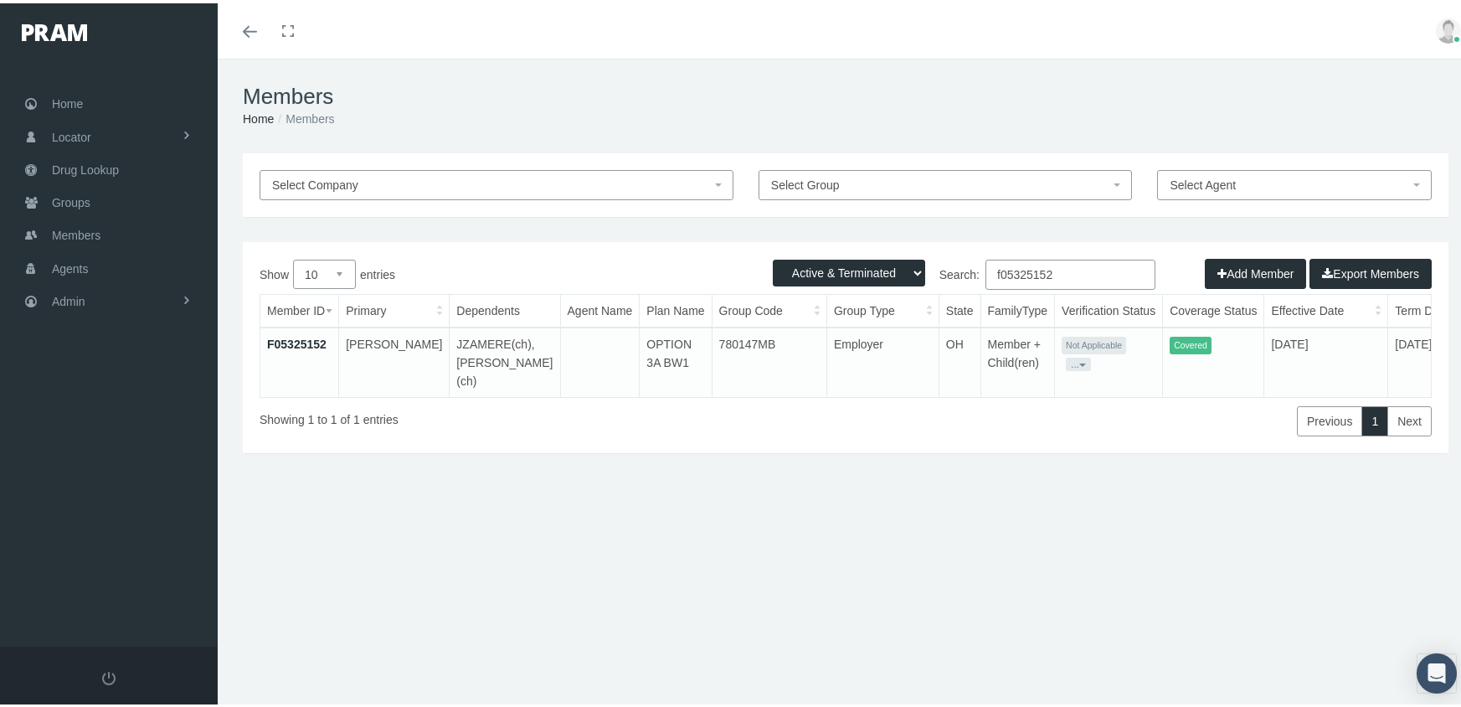
type input "f05325152"
click at [304, 338] on link "F05325152" at bounding box center [296, 340] width 59 height 13
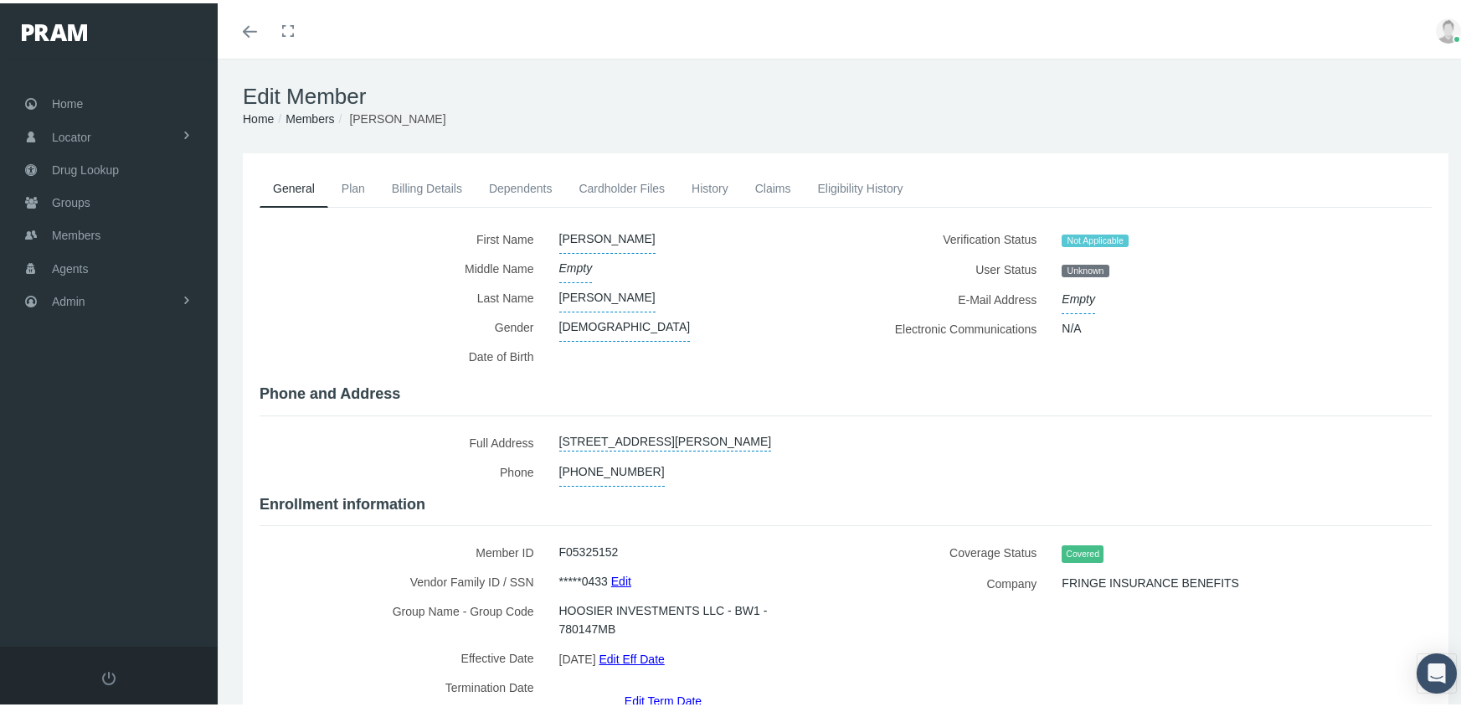
click at [524, 179] on link "Dependents" at bounding box center [521, 185] width 90 height 37
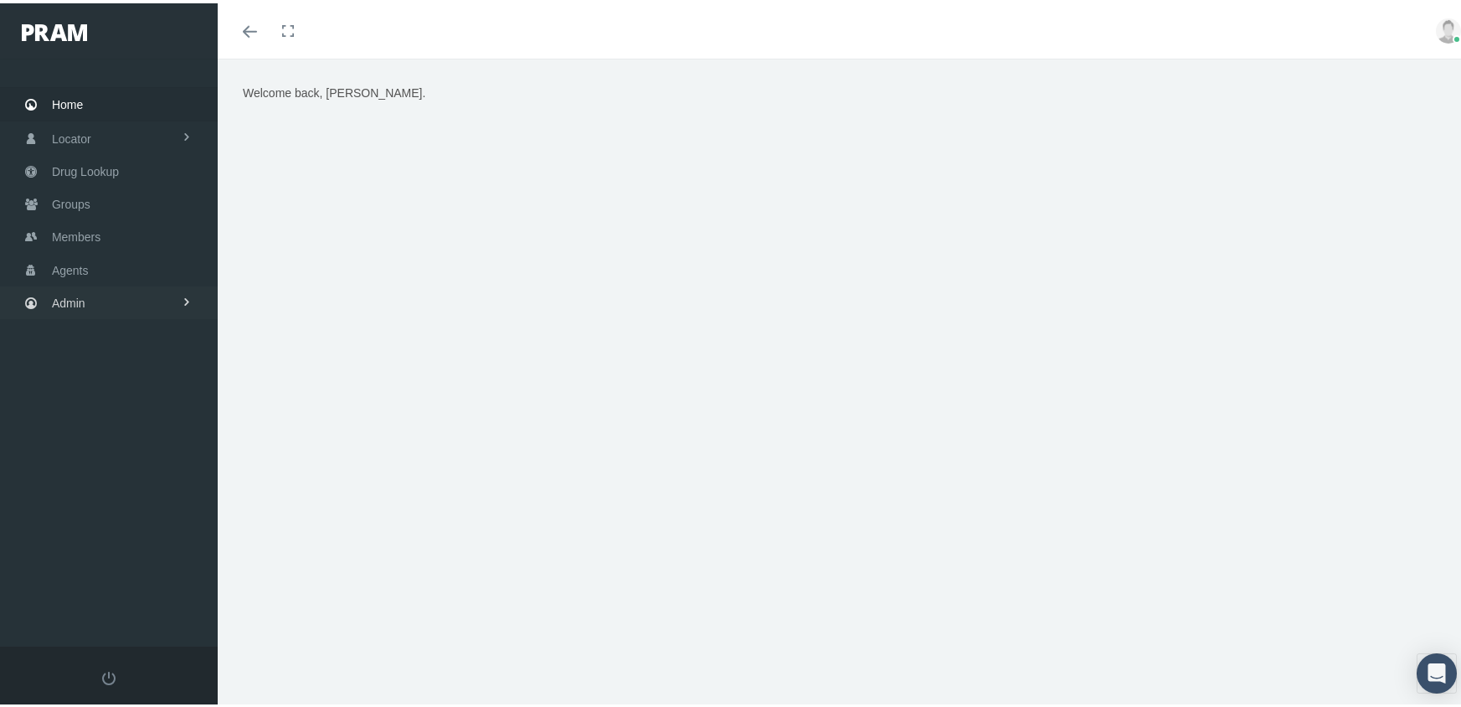
click at [74, 295] on span "Admin" at bounding box center [68, 300] width 33 height 32
click at [105, 568] on span "Eligibility File Uploads" at bounding box center [126, 582] width 114 height 28
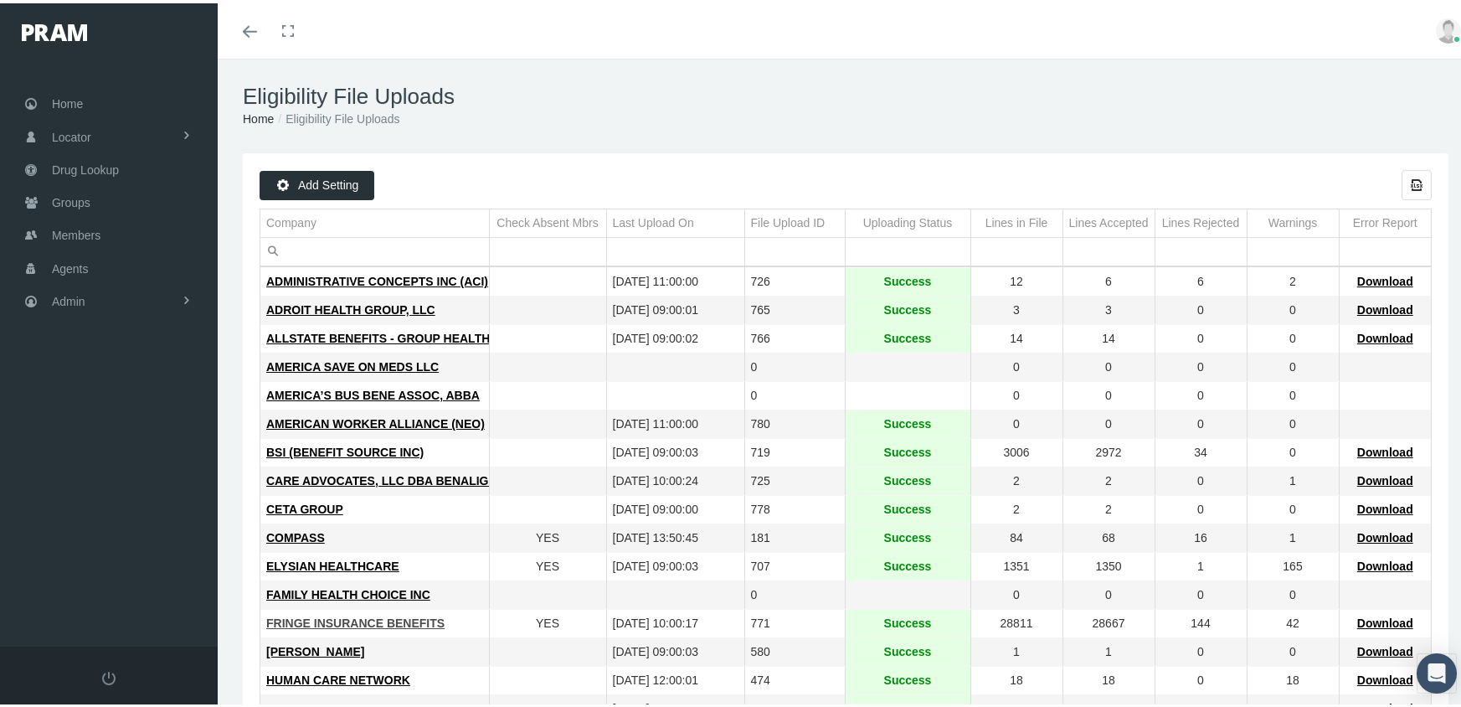
click at [388, 618] on span "FRINGE INSURANCE BENEFITS" at bounding box center [355, 619] width 178 height 13
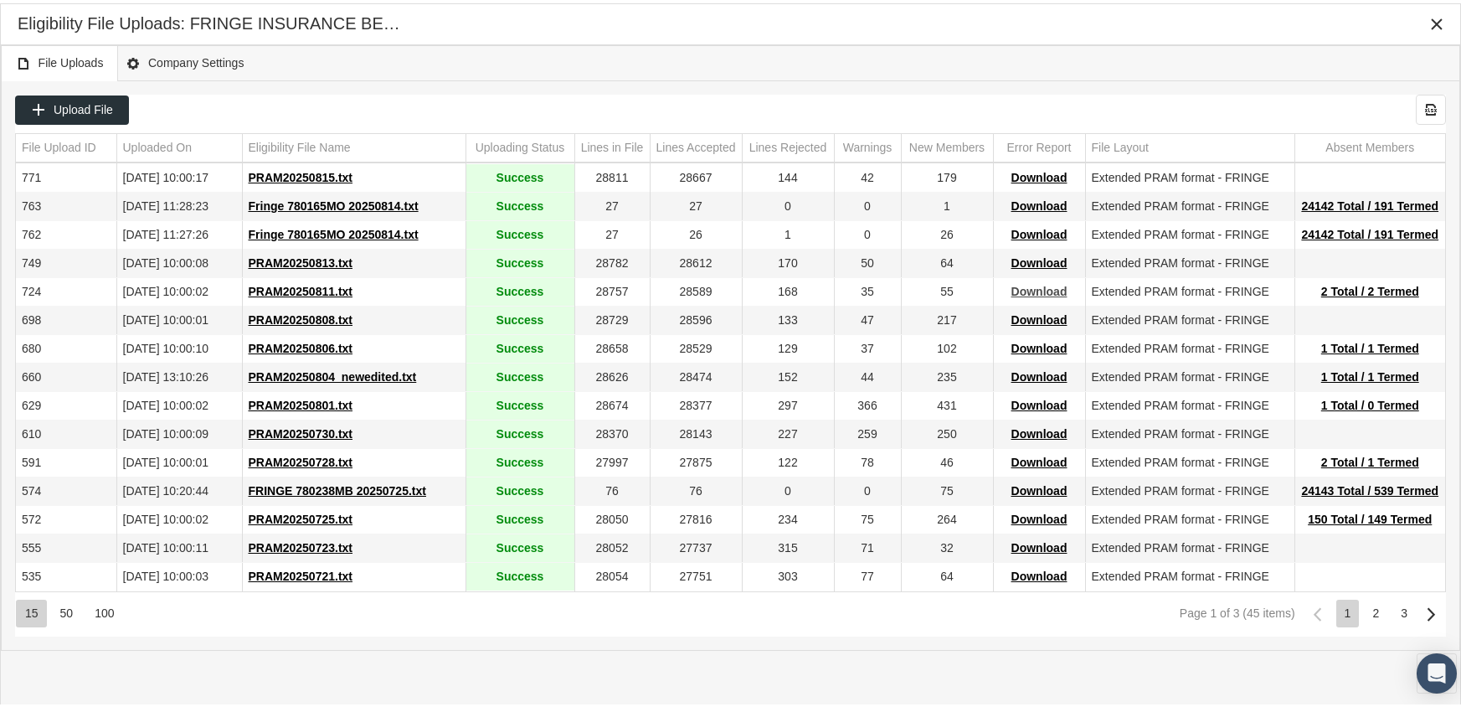
click at [1036, 291] on span "Download" at bounding box center [1039, 287] width 56 height 13
click at [1030, 174] on span "Download" at bounding box center [1039, 173] width 56 height 13
click at [1031, 402] on span "Download" at bounding box center [1039, 401] width 56 height 13
click at [971, 49] on div "File Uploads Company Settings" at bounding box center [730, 60] width 1459 height 36
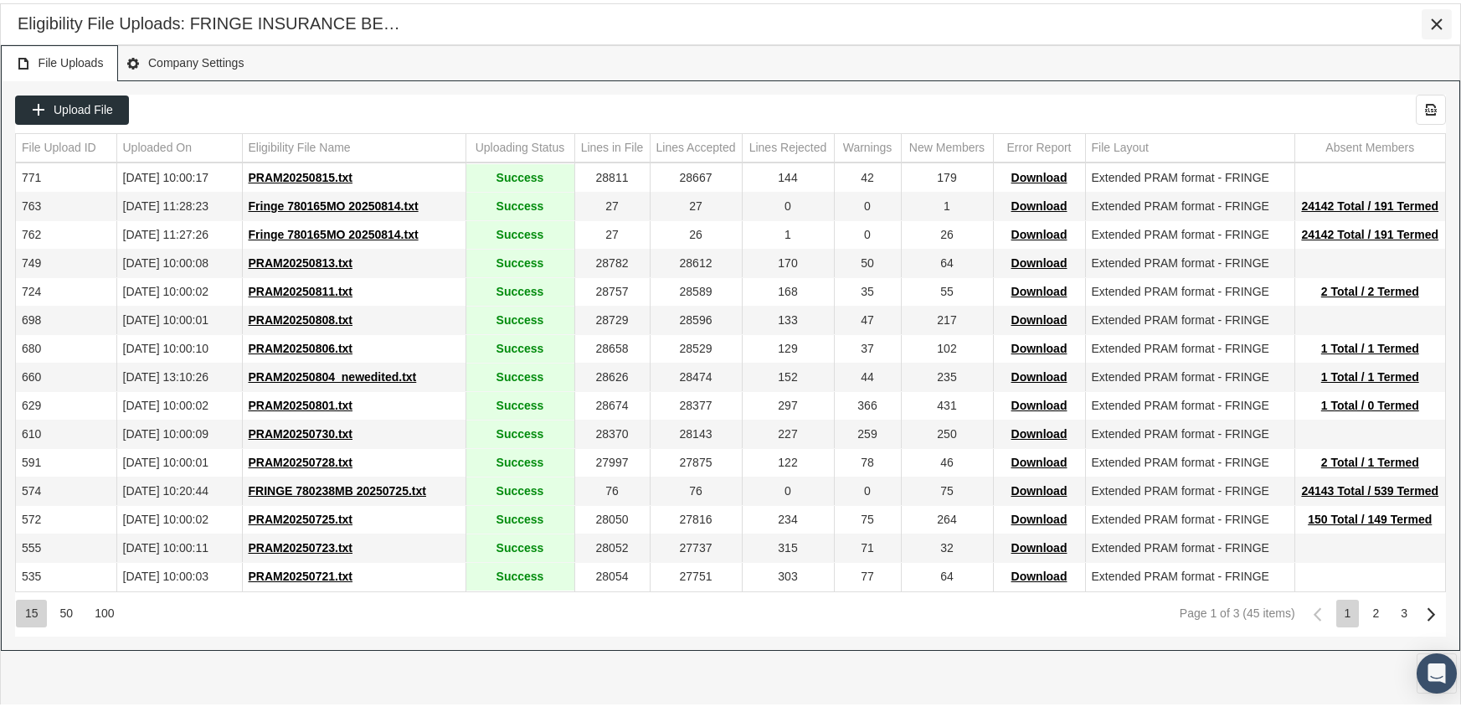
drag, startPoint x: 1437, startPoint y: 23, endPoint x: 1398, endPoint y: 24, distance: 38.5
click at [1435, 23] on icon "Close" at bounding box center [1436, 20] width 15 height 15
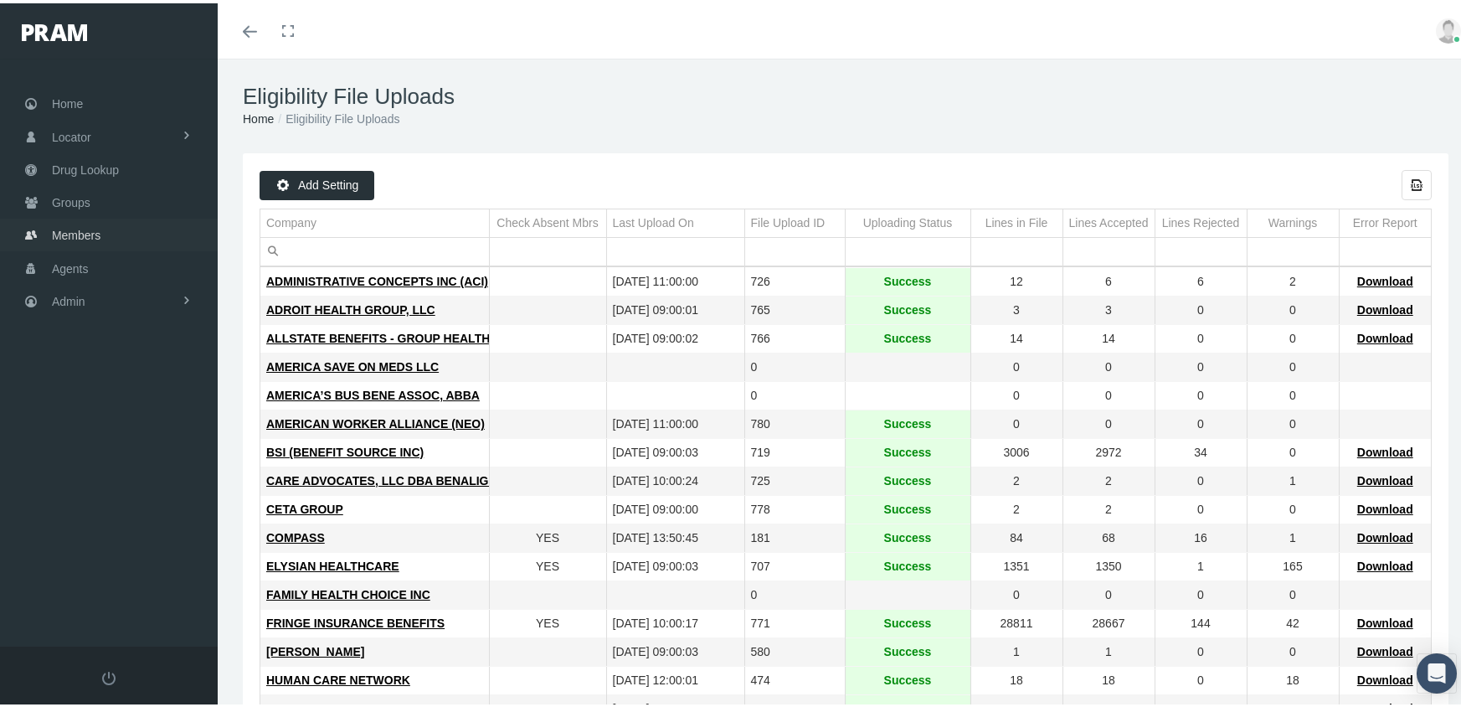
click at [71, 226] on span "Members" at bounding box center [76, 232] width 49 height 32
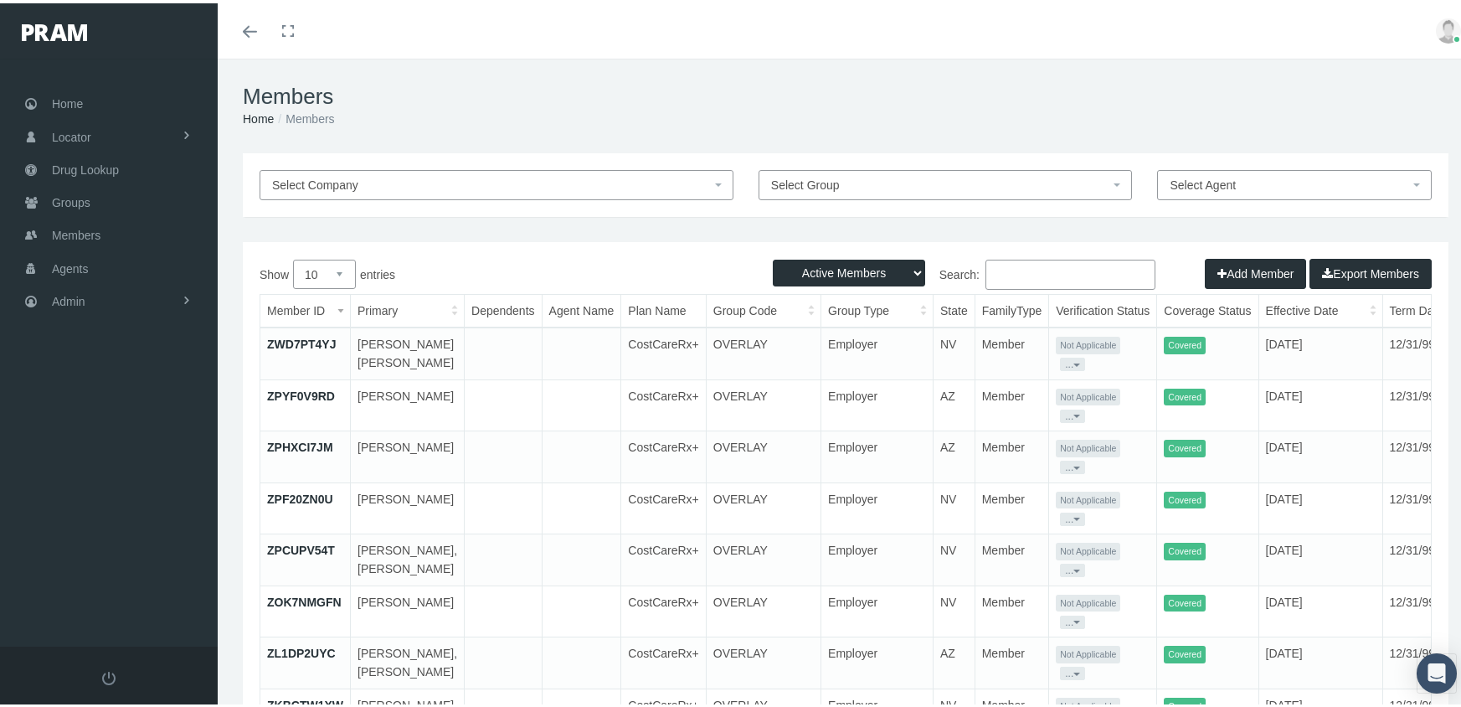
click at [810, 265] on select "Active Members Terminated Members Active & Terminated" at bounding box center [849, 269] width 152 height 27
select select "3"
click at [773, 256] on select "Active Members Terminated Members Active & Terminated" at bounding box center [849, 269] width 152 height 27
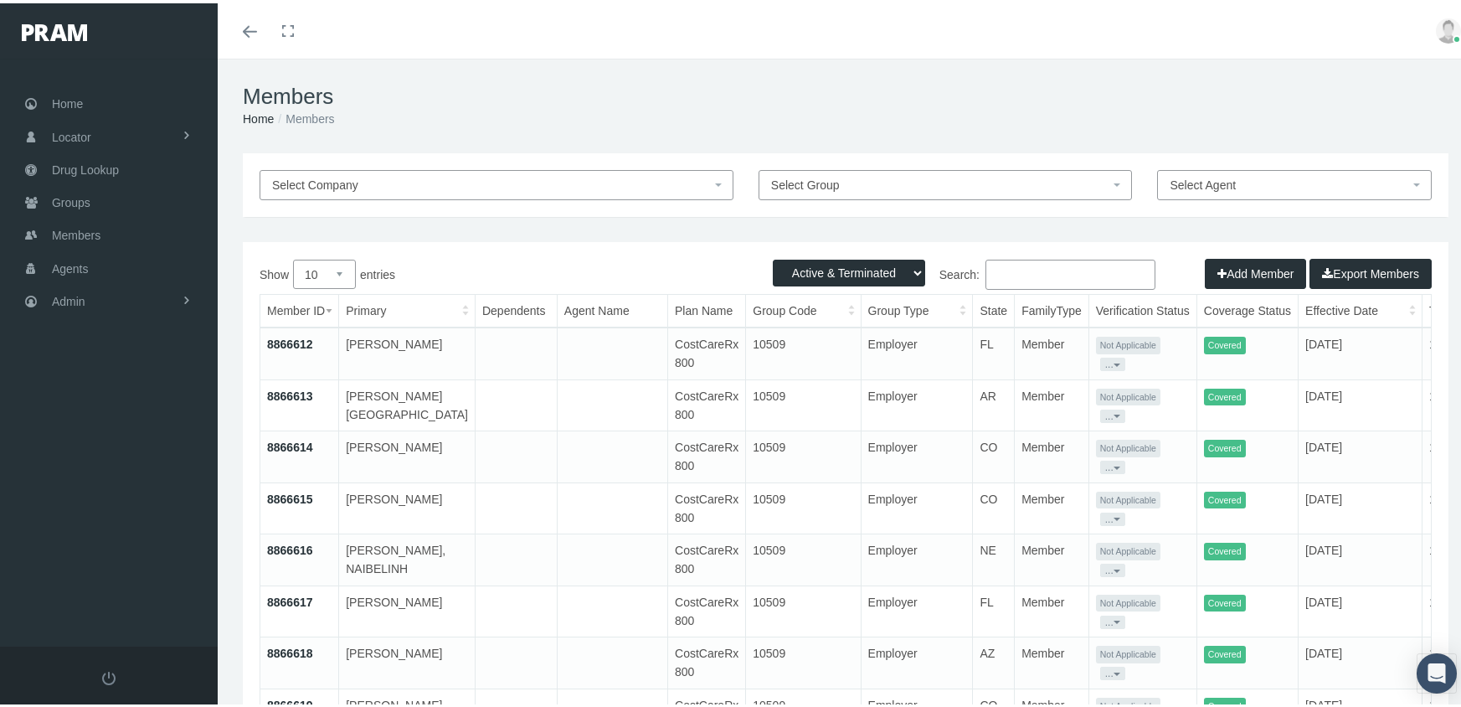
click at [1017, 274] on input "Search:" at bounding box center [1070, 271] width 170 height 30
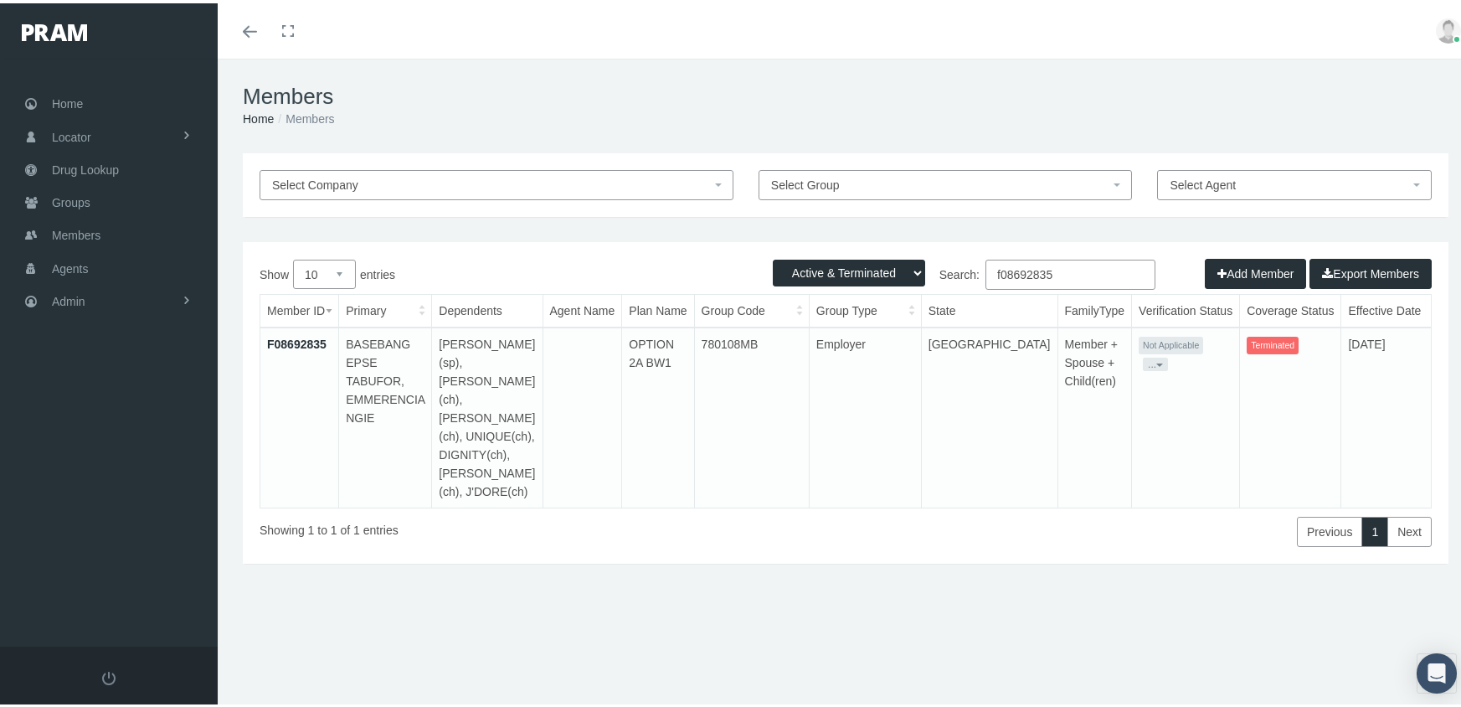
type input "f08692835"
click at [298, 332] on td "F08692835" at bounding box center [299, 414] width 79 height 180
click at [298, 337] on link "F08692835" at bounding box center [296, 340] width 59 height 13
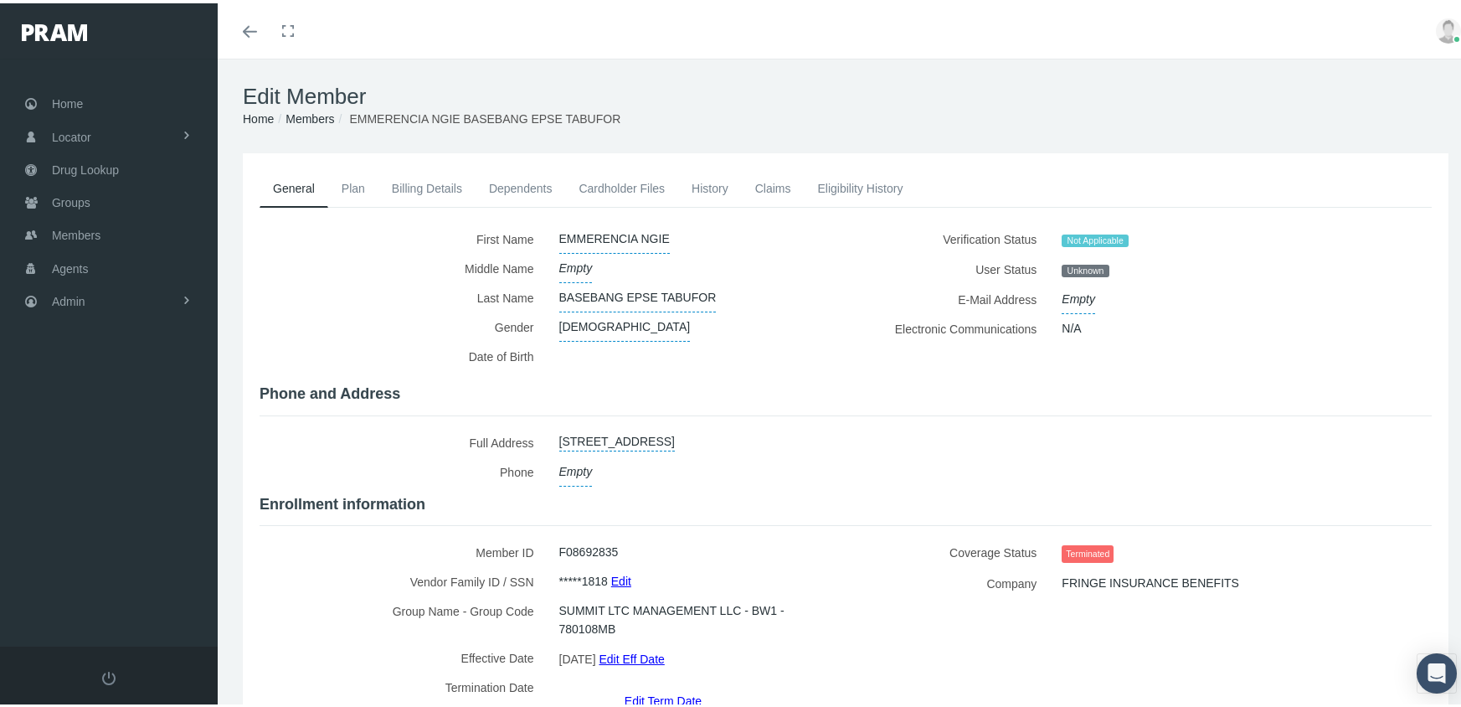
click at [499, 183] on link "Dependents" at bounding box center [521, 185] width 90 height 37
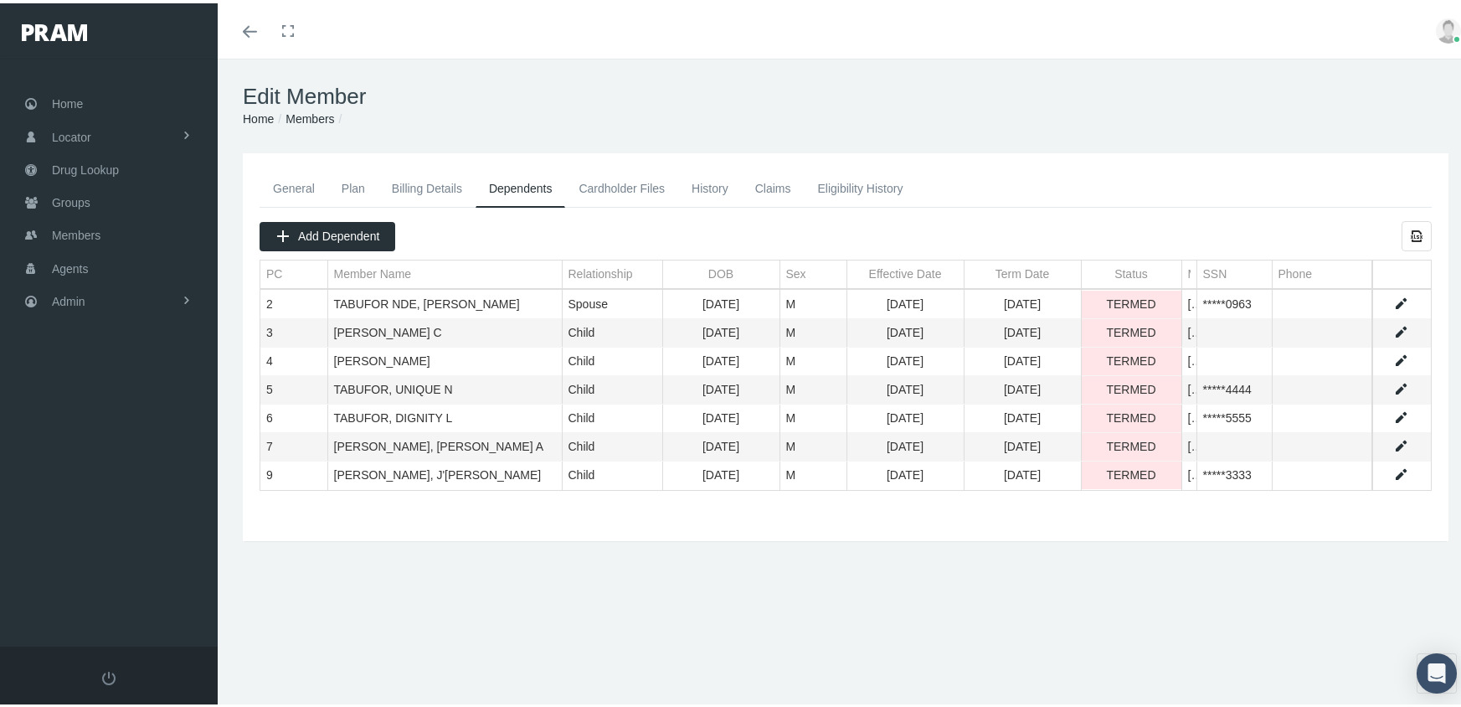
click at [874, 182] on link "Eligibility History" at bounding box center [860, 185] width 112 height 37
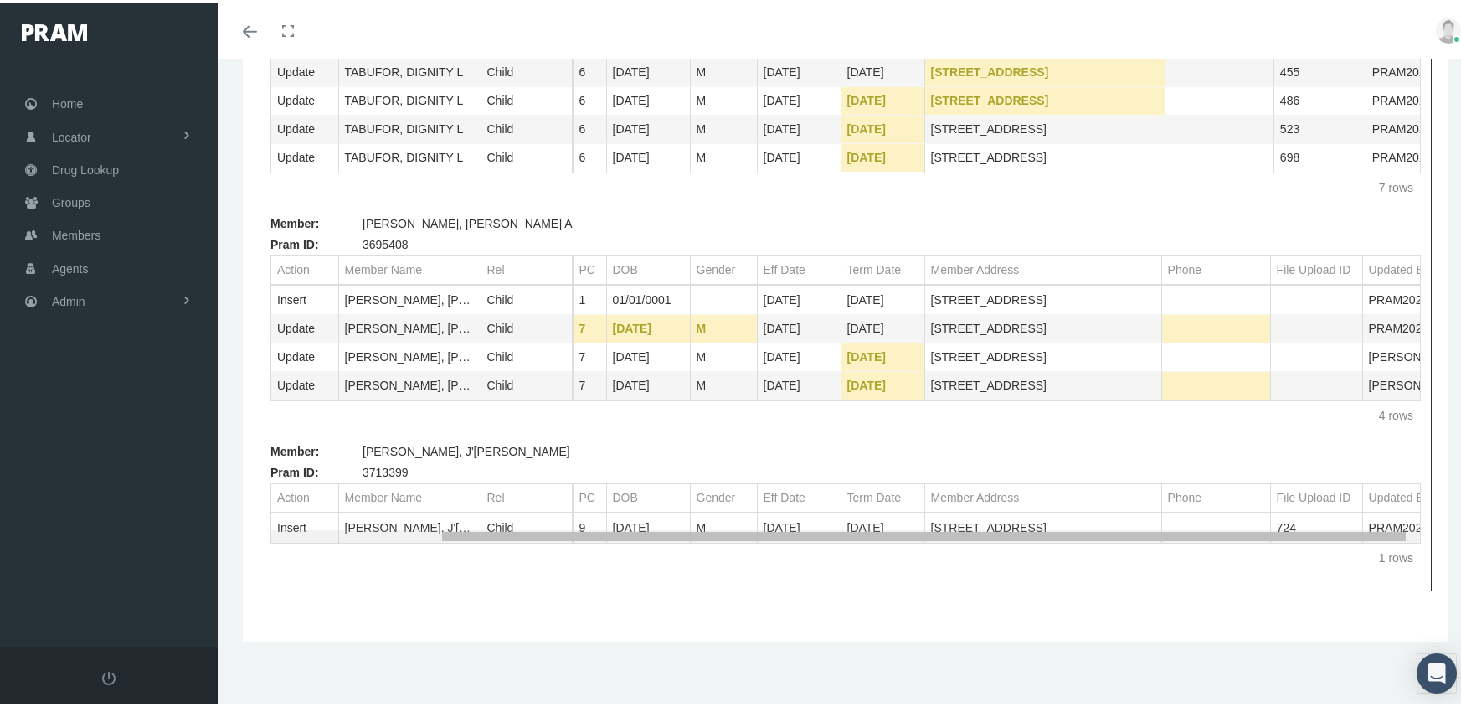
scroll to position [0, 199]
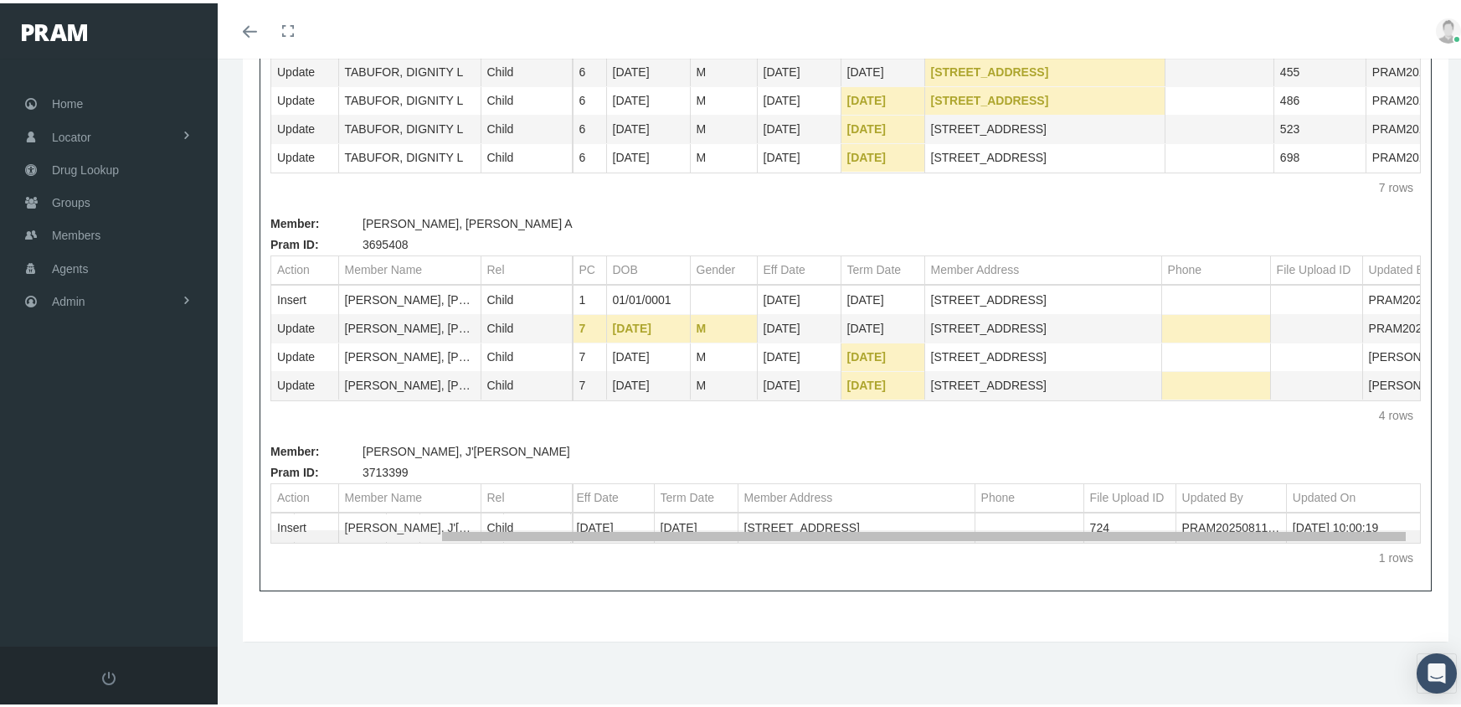
drag, startPoint x: 720, startPoint y: 530, endPoint x: 1202, endPoint y: 498, distance: 483.3
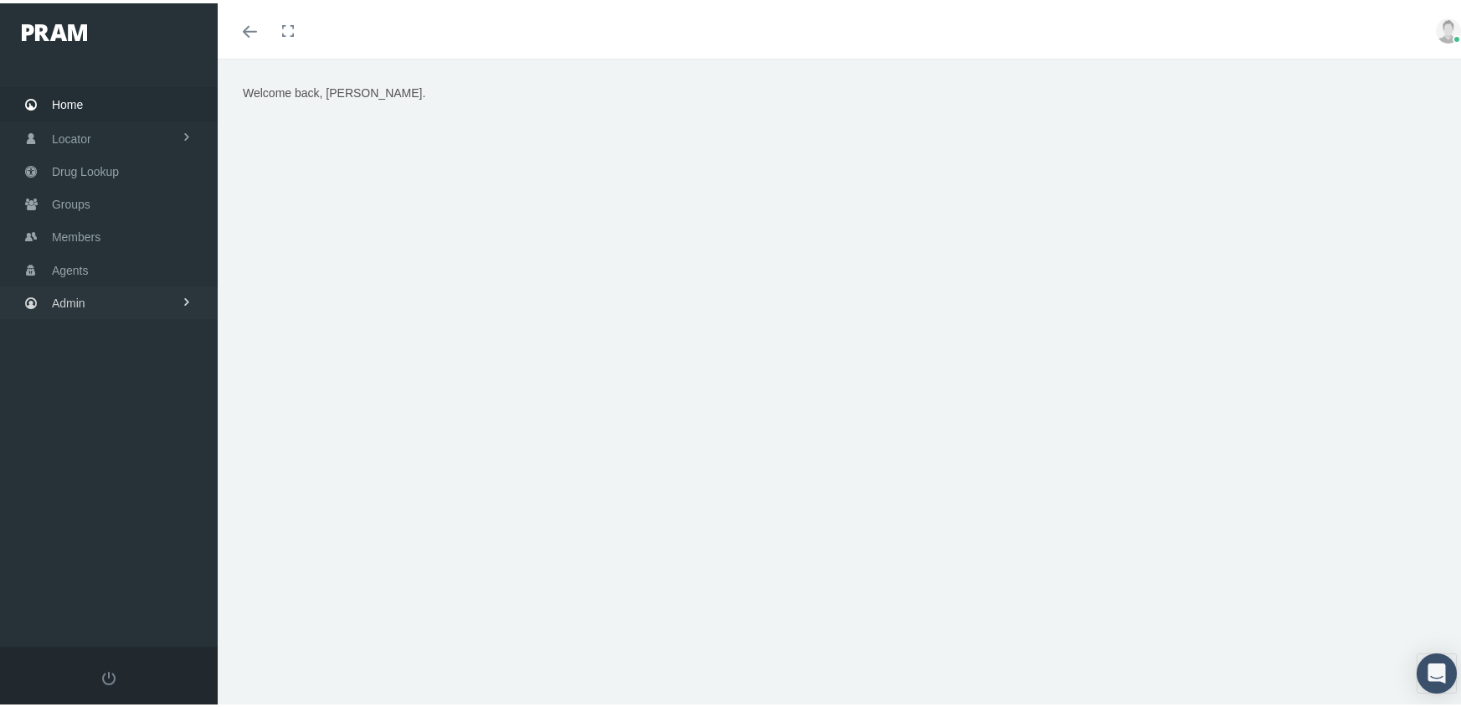
click at [59, 291] on span "Admin" at bounding box center [68, 300] width 33 height 32
click at [105, 568] on span "Eligibility File Uploads" at bounding box center [126, 582] width 114 height 28
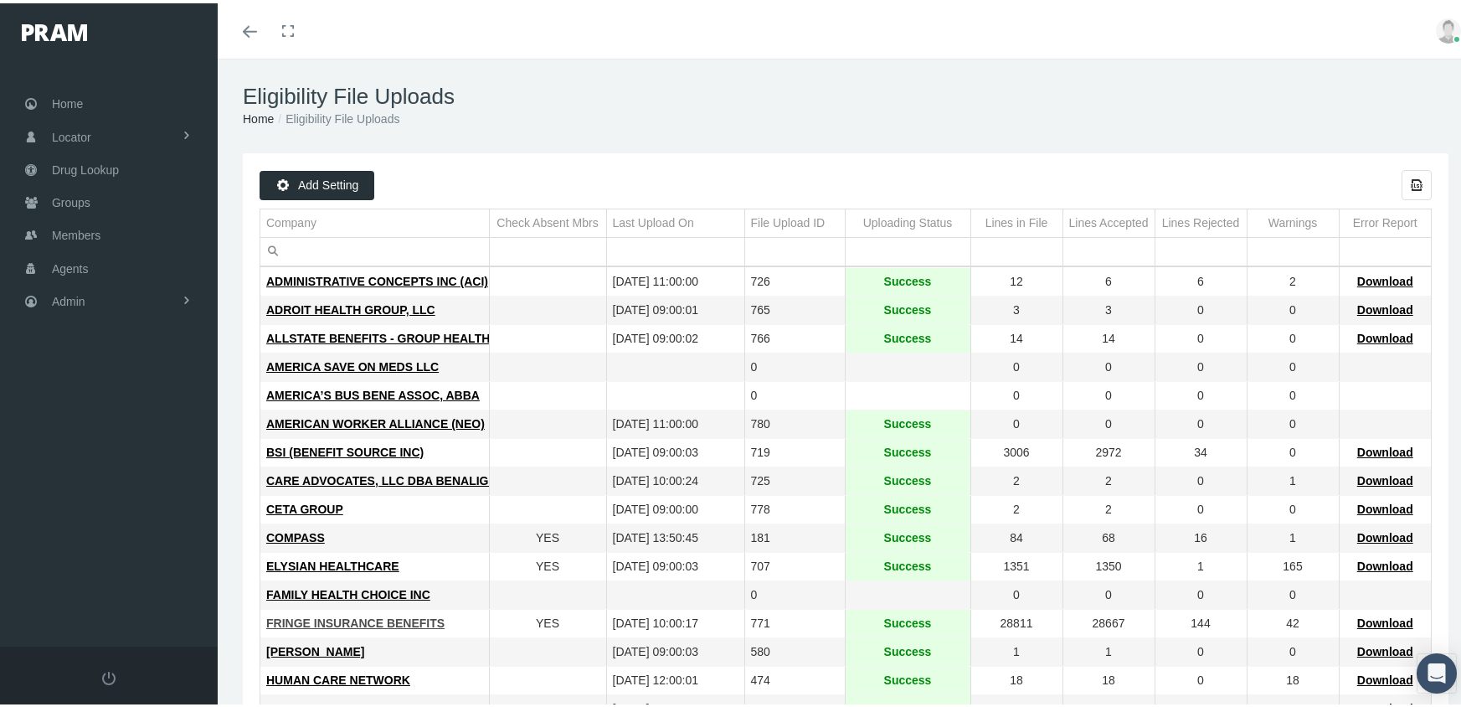
click at [311, 615] on span "FRINGE INSURANCE BENEFITS" at bounding box center [355, 619] width 178 height 13
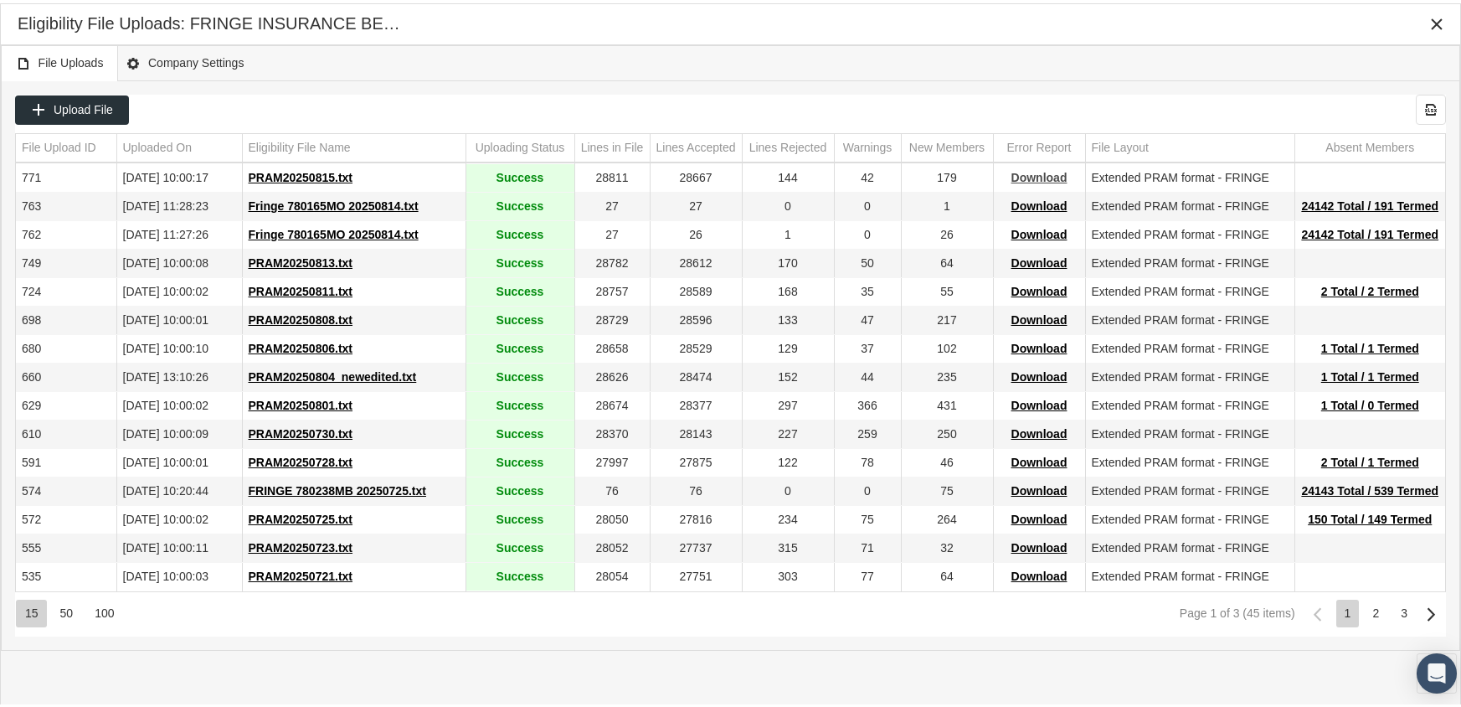
click at [1036, 167] on span "Download" at bounding box center [1039, 173] width 56 height 13
drag, startPoint x: 1048, startPoint y: 80, endPoint x: 1069, endPoint y: 73, distance: 22.0
click at [1048, 80] on div "Upload File Export all data to Excel File Upload ID Uploaded On Eligibility Fil…" at bounding box center [731, 362] width 1458 height 568
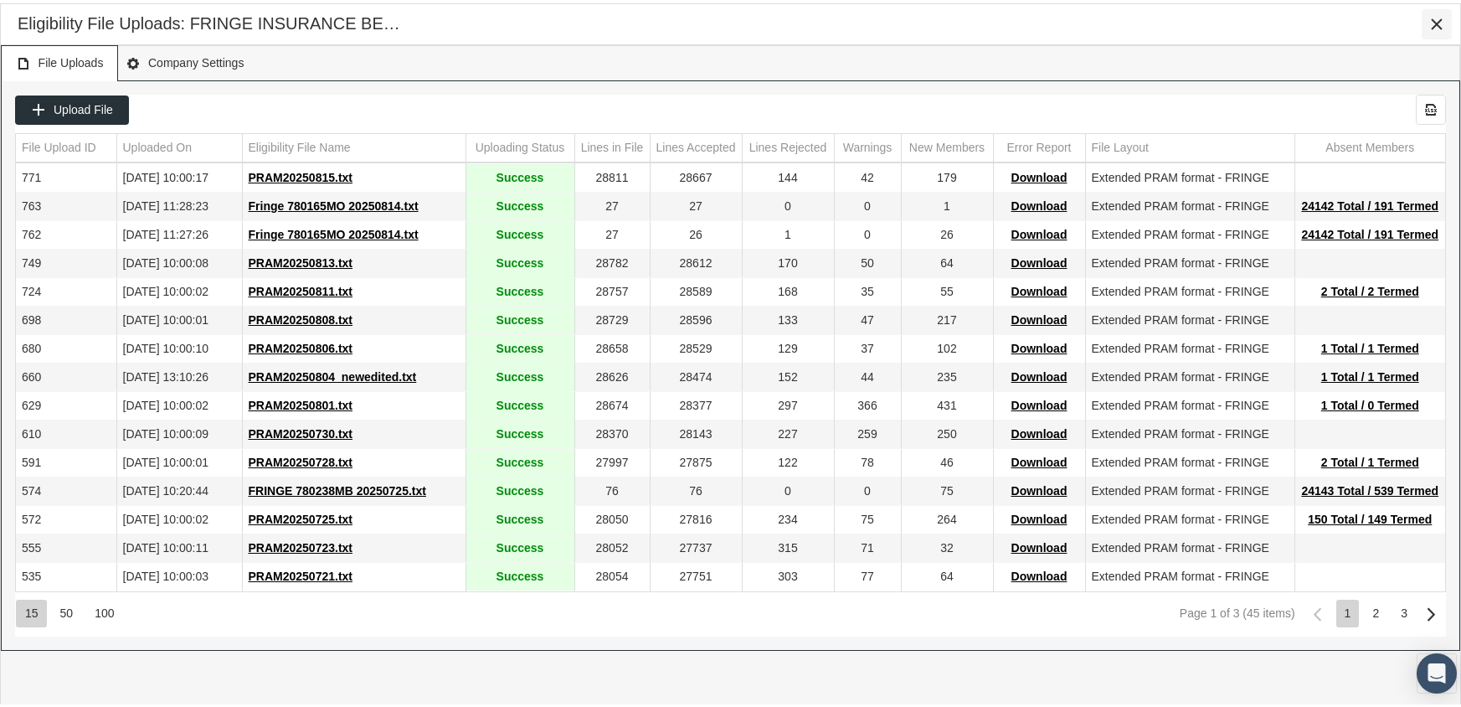
drag, startPoint x: 1438, startPoint y: 26, endPoint x: 1427, endPoint y: 22, distance: 11.7
click at [1436, 26] on icon "Close" at bounding box center [1436, 20] width 15 height 15
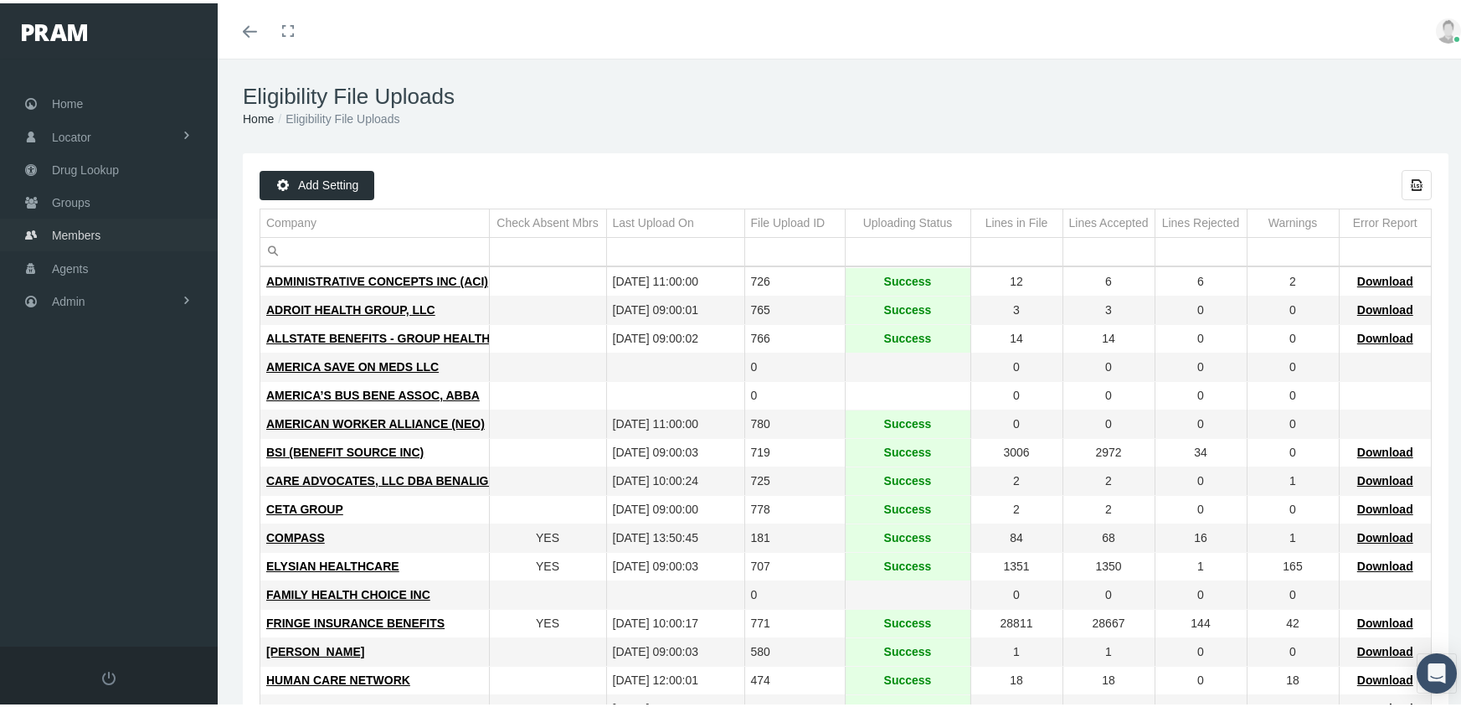
click at [87, 222] on span "Members" at bounding box center [76, 232] width 49 height 32
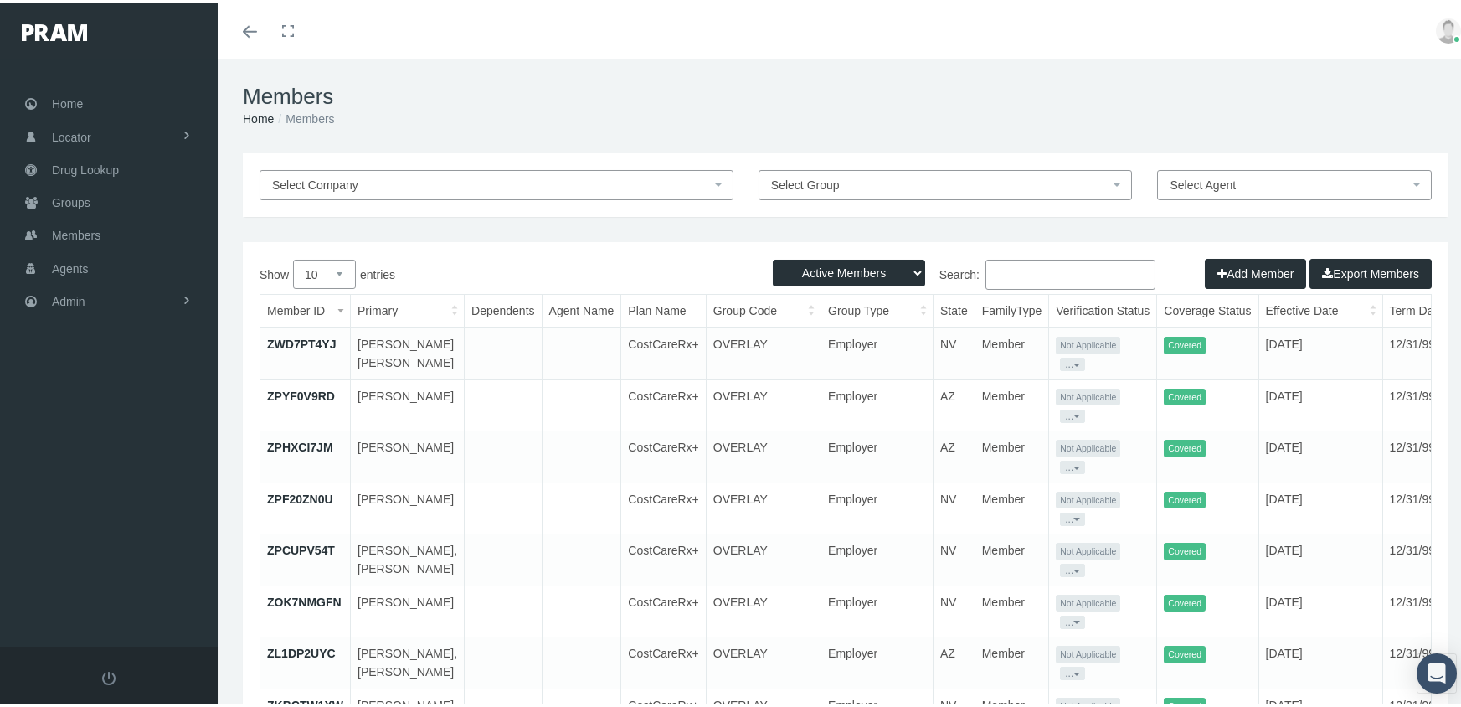
click at [816, 265] on select "Active Members Terminated Members Active & Terminated" at bounding box center [849, 269] width 152 height 27
select select "3"
click at [773, 256] on select "Active Members Terminated Members Active & Terminated" at bounding box center [849, 269] width 152 height 27
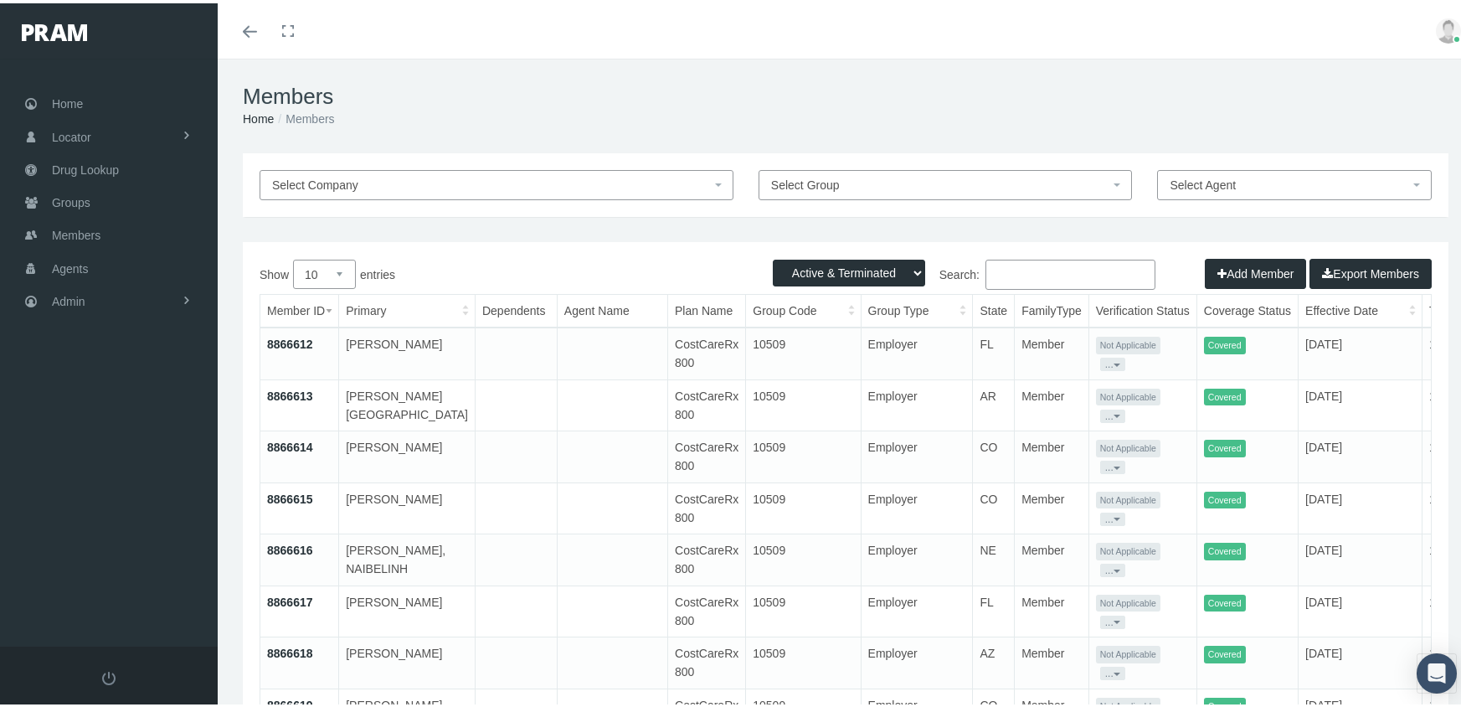
click at [1042, 266] on input "Search:" at bounding box center [1070, 271] width 170 height 30
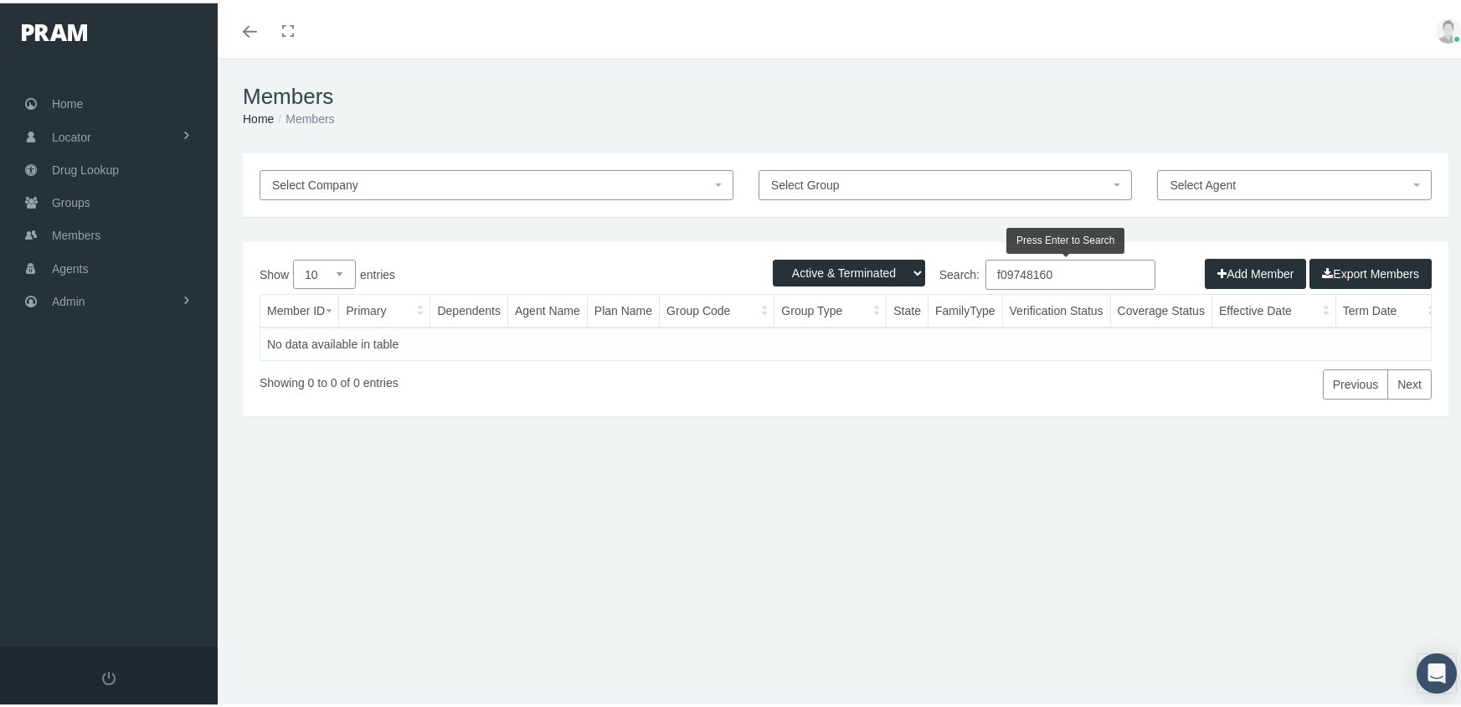
drag, startPoint x: 1068, startPoint y: 273, endPoint x: 878, endPoint y: 294, distance: 191.2
click at [878, 292] on div "Show 10 25 50 100 entries Search: f09748160 Member ID Primary Dependents Agent …" at bounding box center [846, 326] width 1172 height 140
type input "f09748161"
click at [75, 193] on span "Groups" at bounding box center [71, 199] width 39 height 32
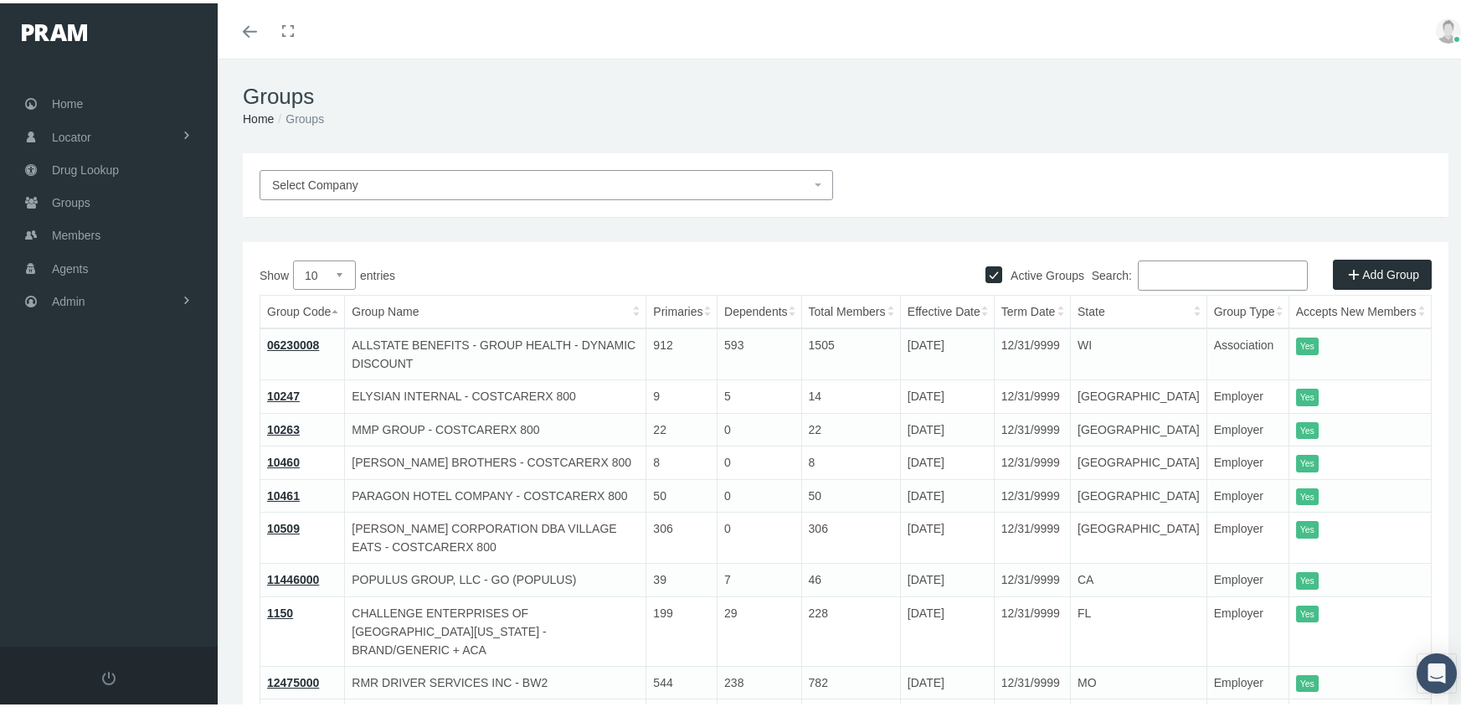
click at [1180, 270] on input "Search:" at bounding box center [1223, 272] width 170 height 30
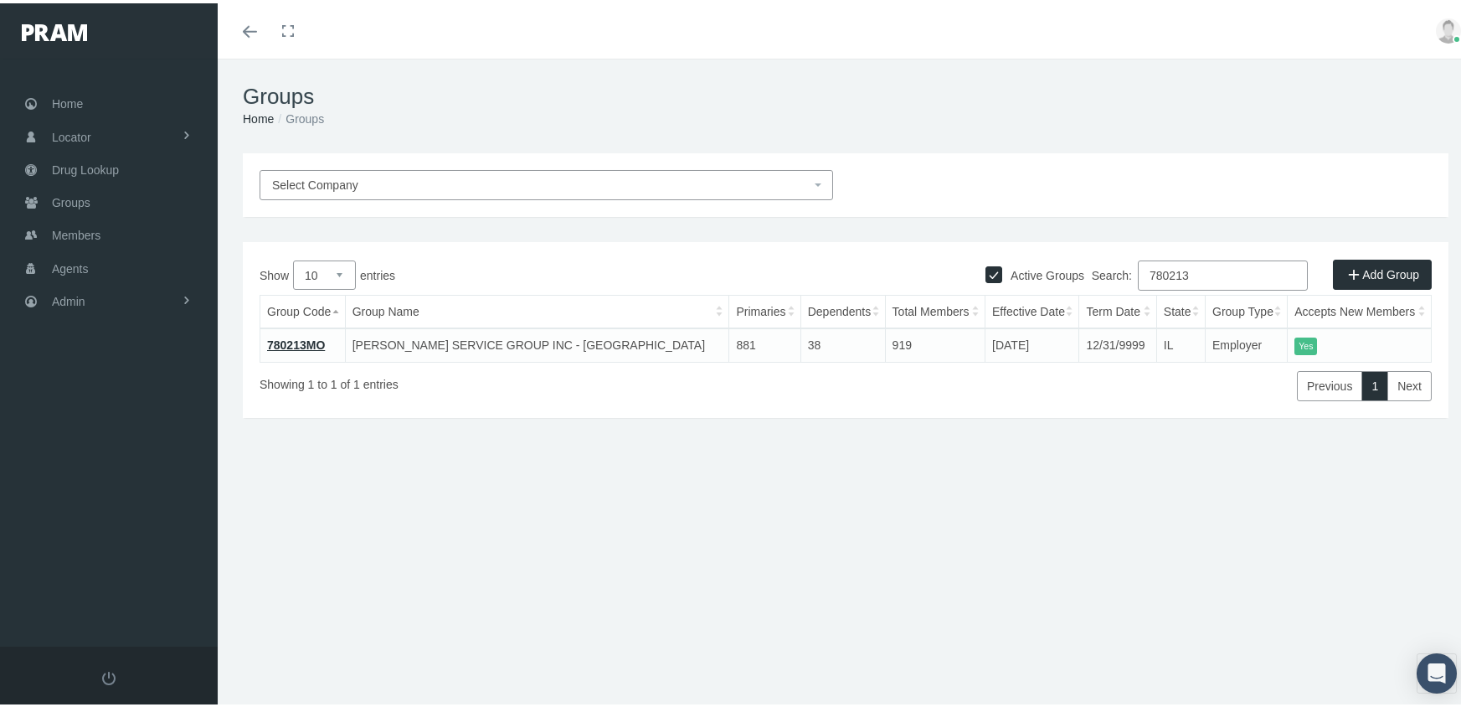
type input "780213"
click at [306, 335] on link "780213MO" at bounding box center [296, 341] width 58 height 13
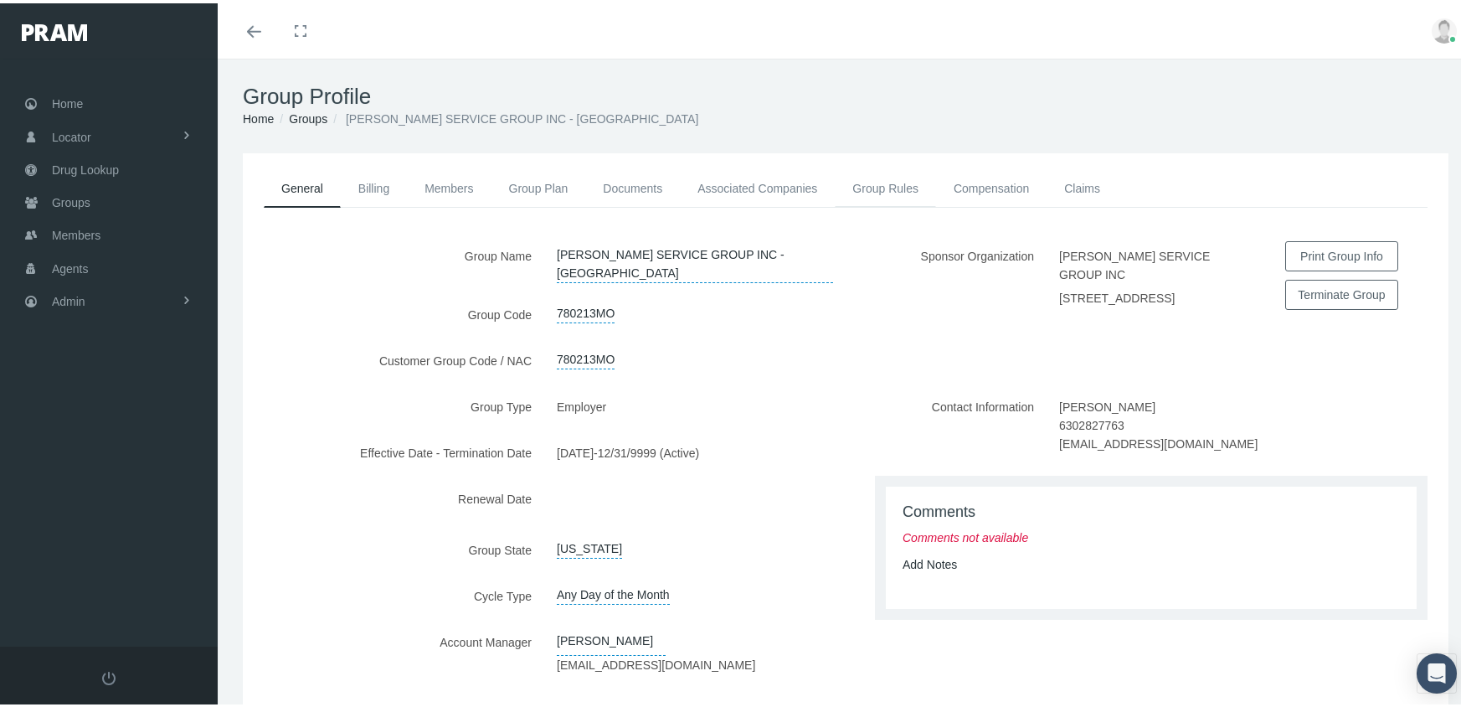
click at [898, 185] on link "Group Rules" at bounding box center [885, 185] width 101 height 37
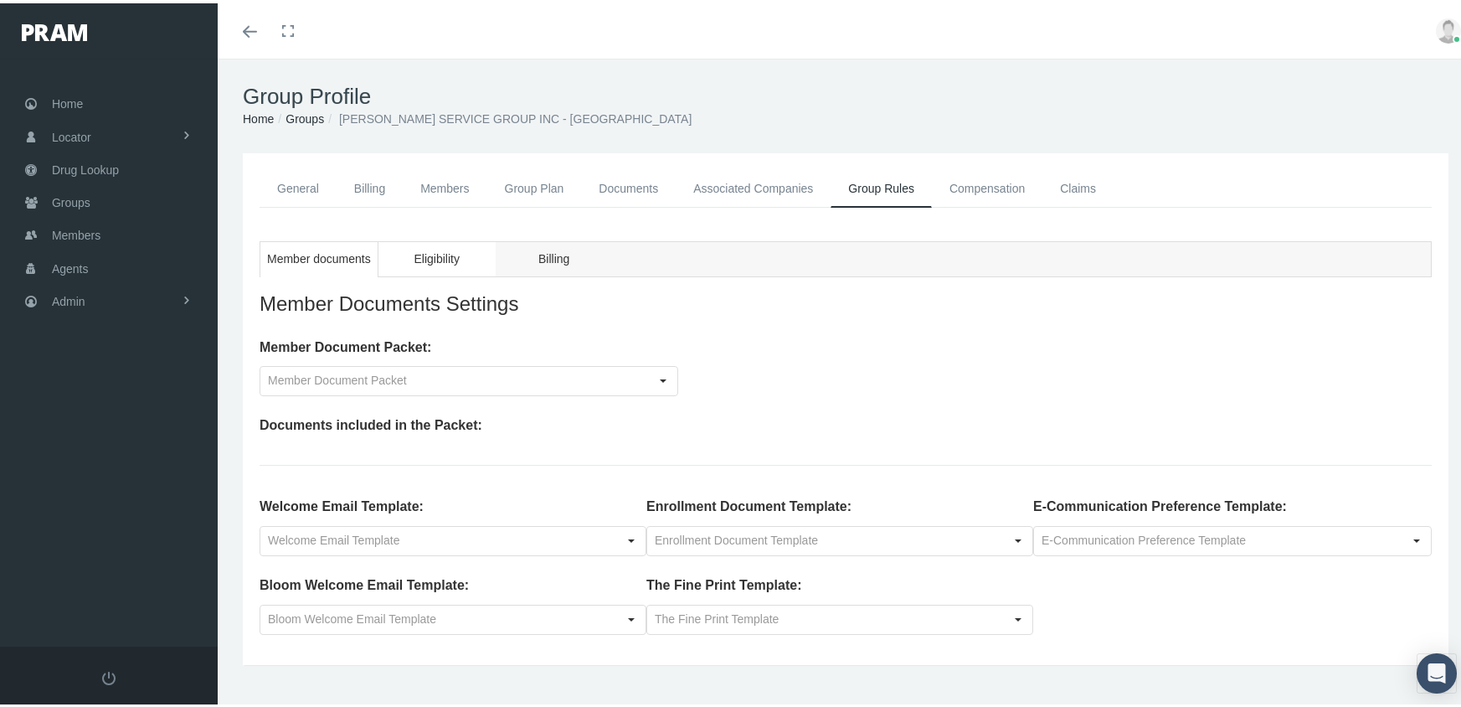
click at [430, 257] on span "Eligibility" at bounding box center [436, 255] width 45 height 21
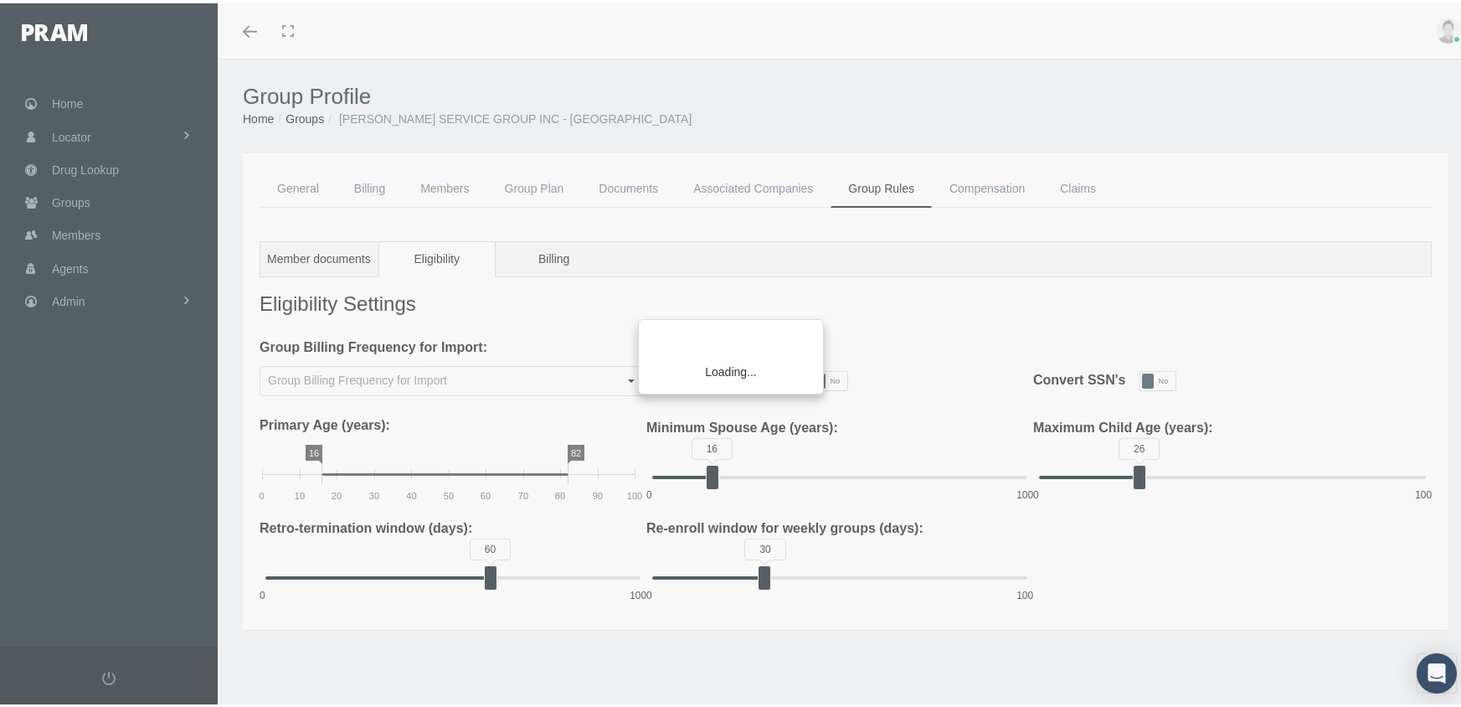
type input "Weekly"
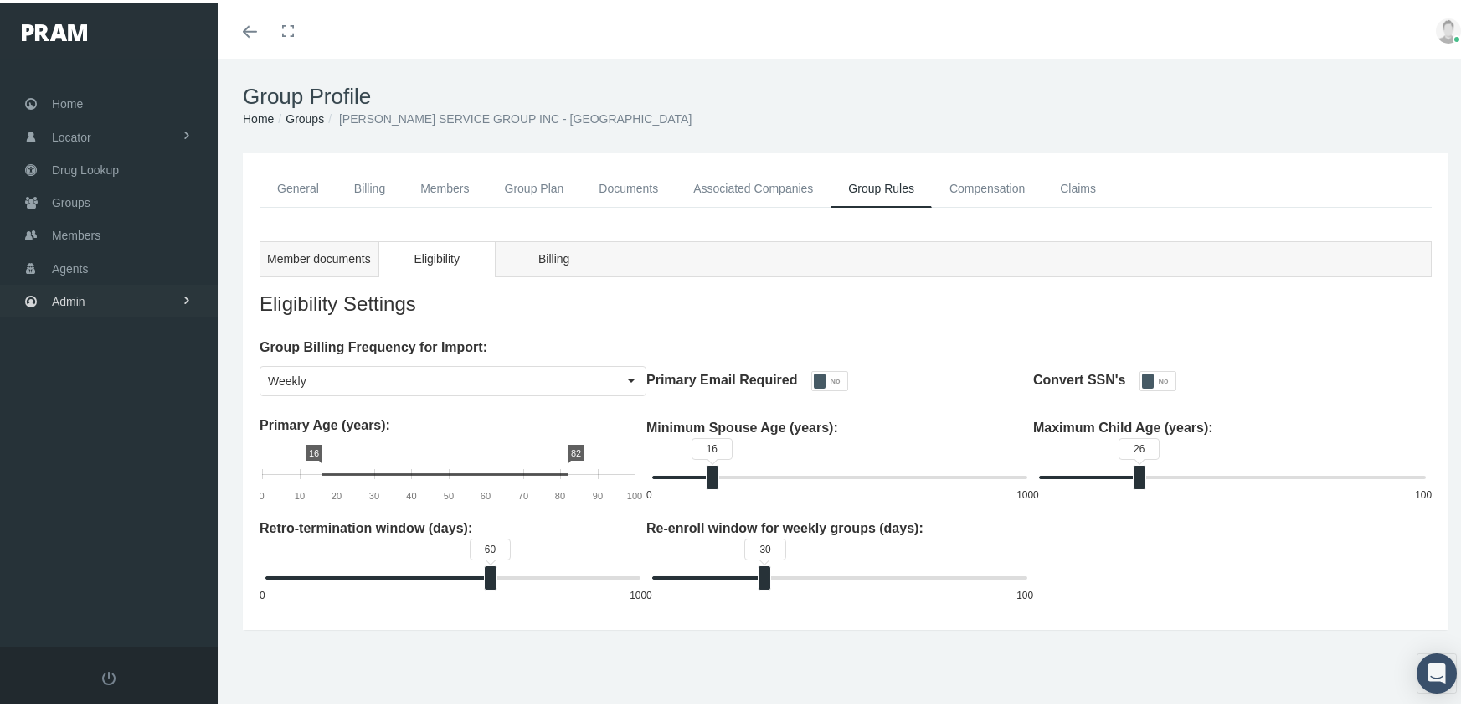
click at [72, 289] on span "Admin" at bounding box center [68, 298] width 33 height 32
click at [129, 566] on span "Eligibility File Uploads" at bounding box center [126, 580] width 114 height 28
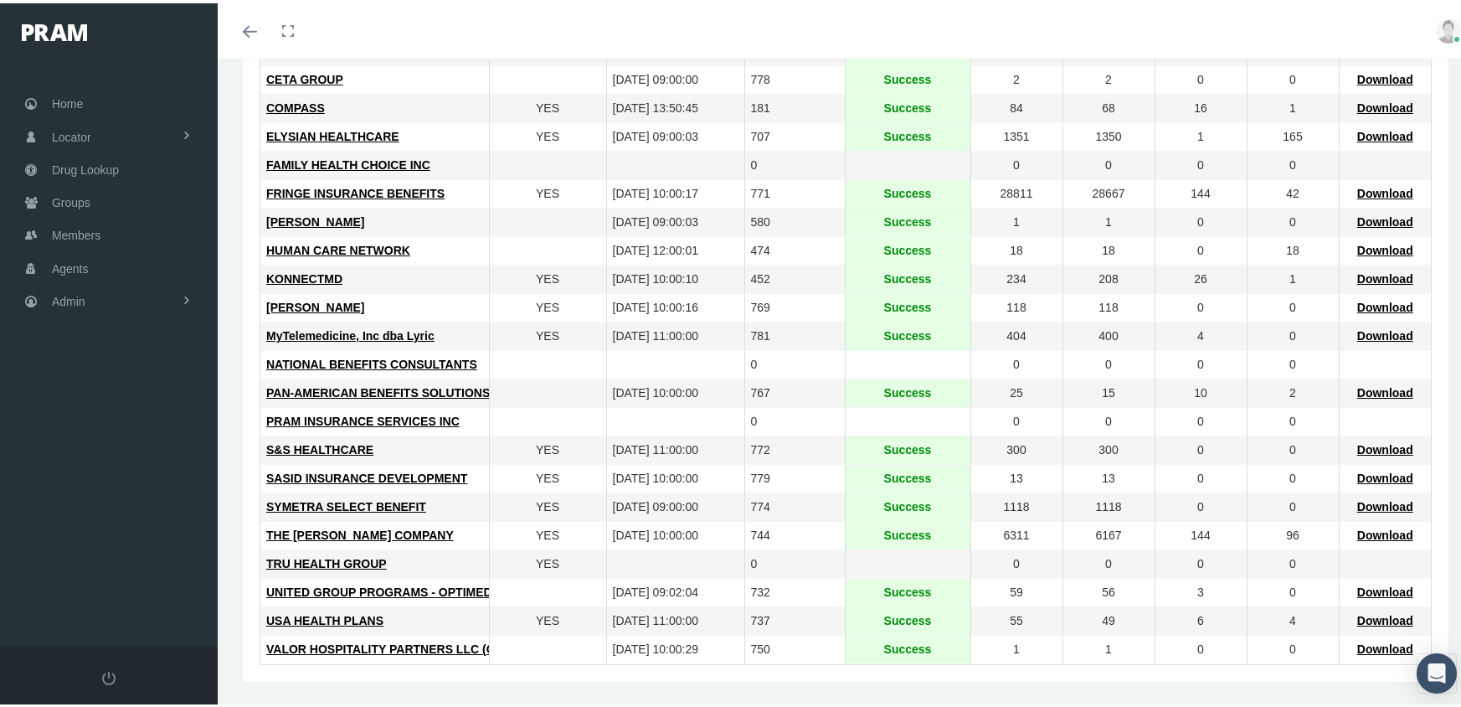
scroll to position [432, 0]
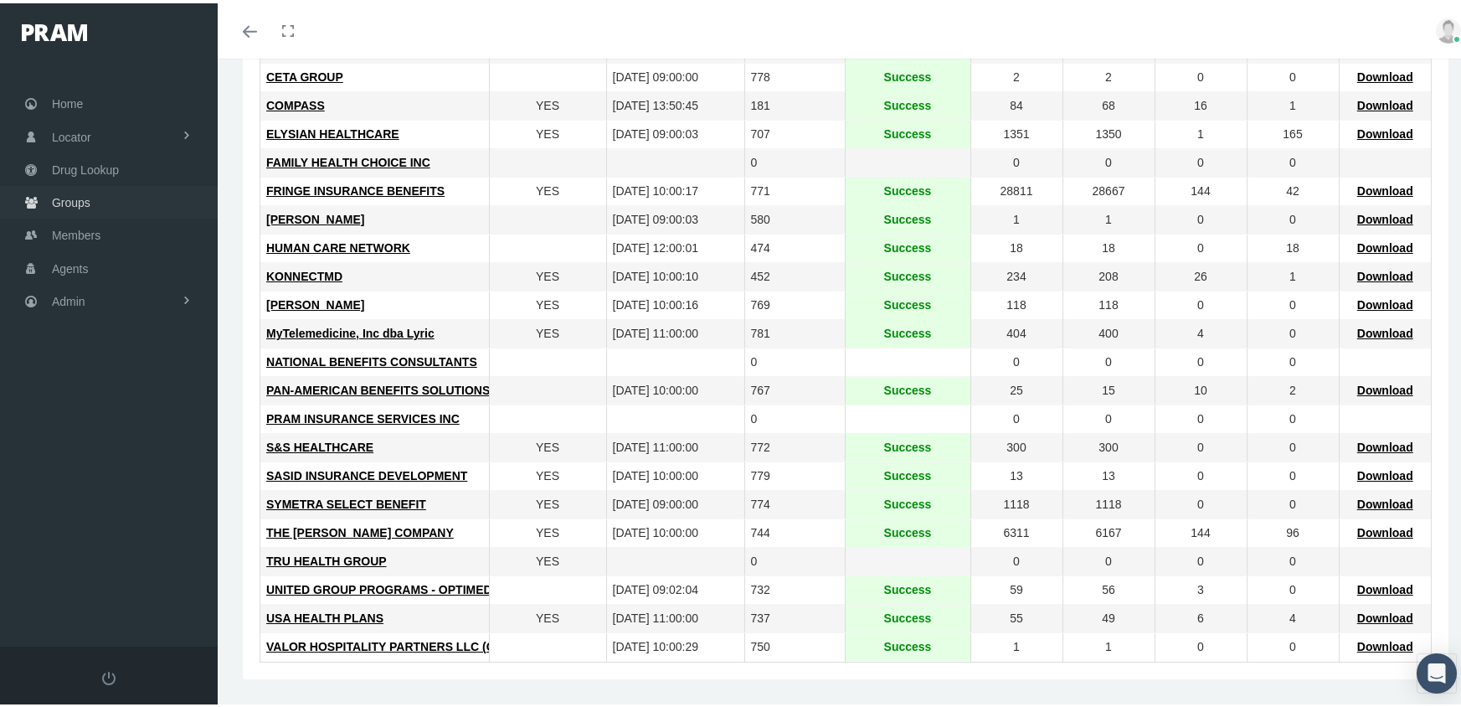
click at [64, 194] on span "Groups" at bounding box center [71, 199] width 39 height 32
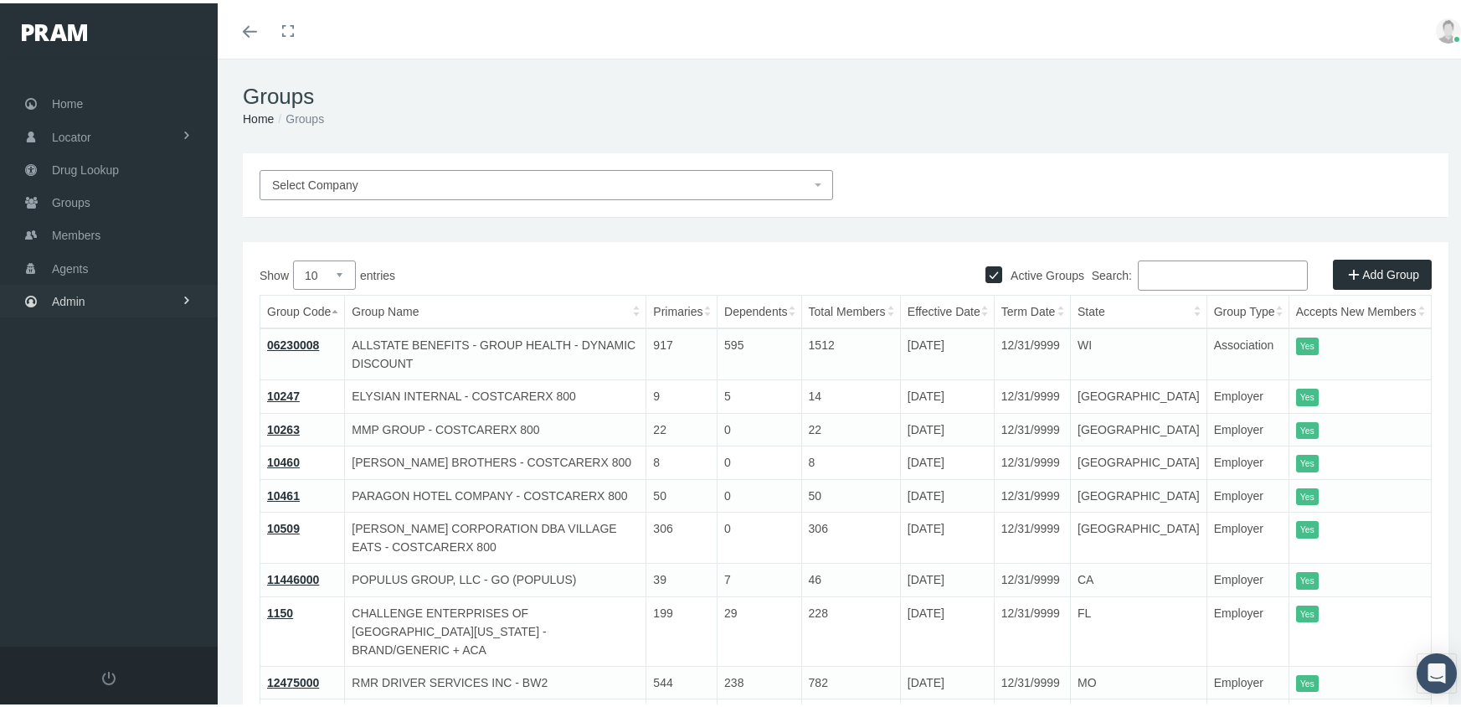
click at [54, 287] on span "Admin" at bounding box center [68, 298] width 33 height 32
click at [116, 566] on span "Eligibility File Uploads" at bounding box center [126, 580] width 114 height 28
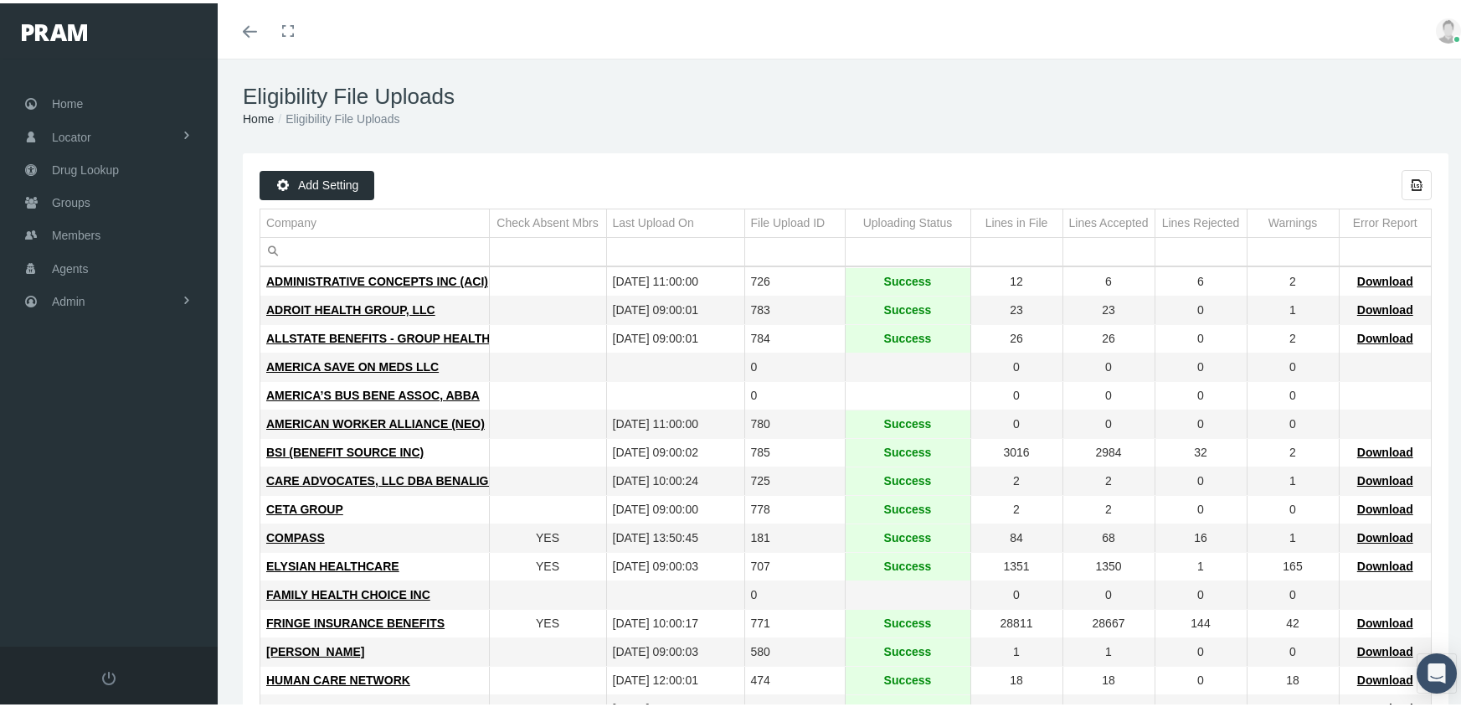
click at [640, 221] on div "Last Upload On" at bounding box center [653, 220] width 81 height 16
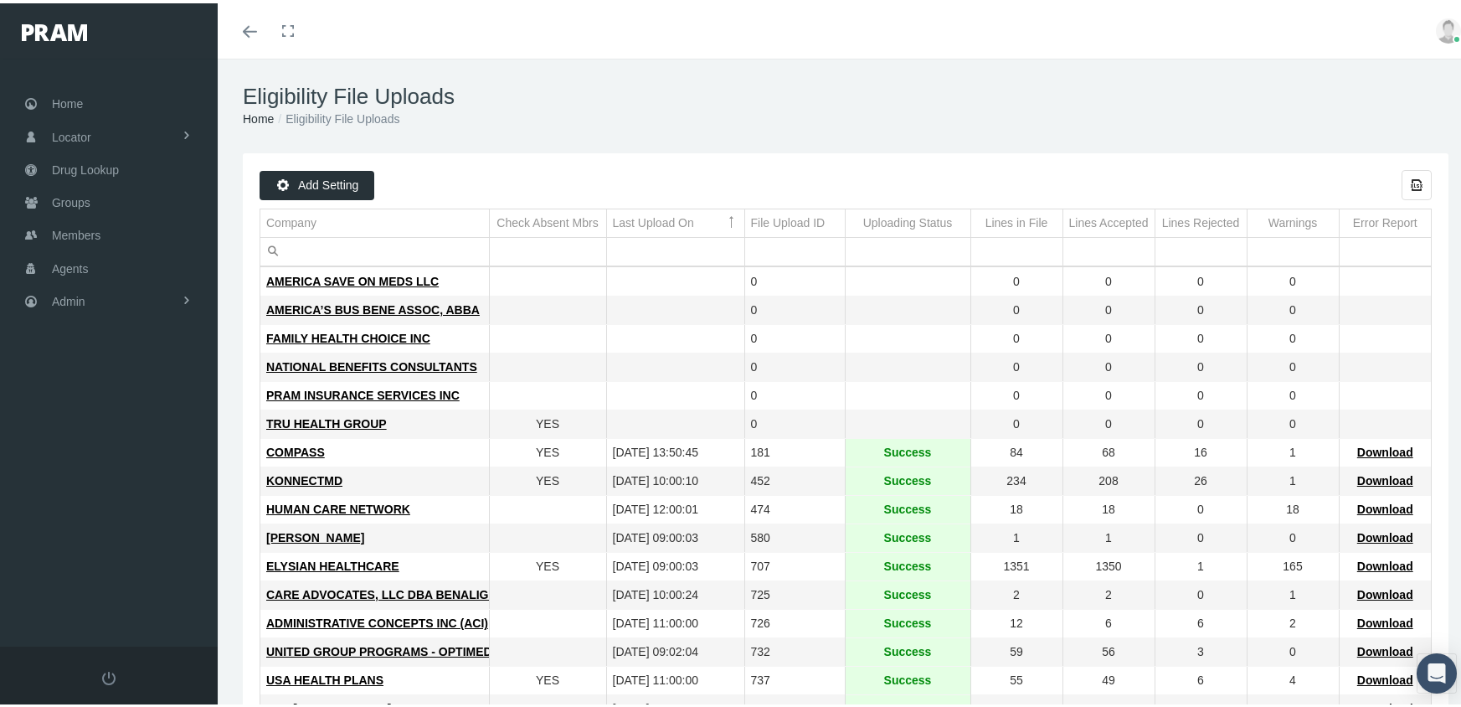
click at [662, 214] on div "Last Upload On" at bounding box center [653, 220] width 81 height 16
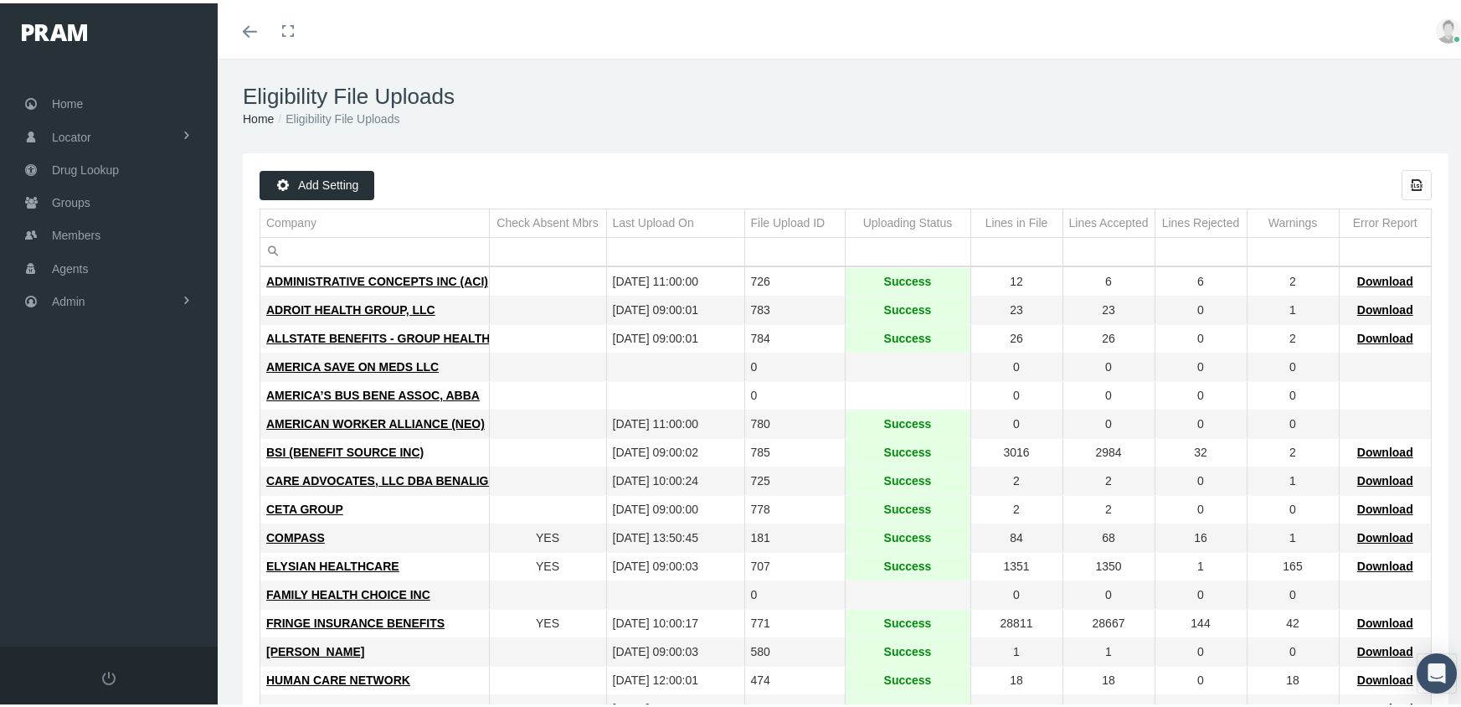
click at [636, 224] on div "Last Upload On" at bounding box center [653, 220] width 81 height 16
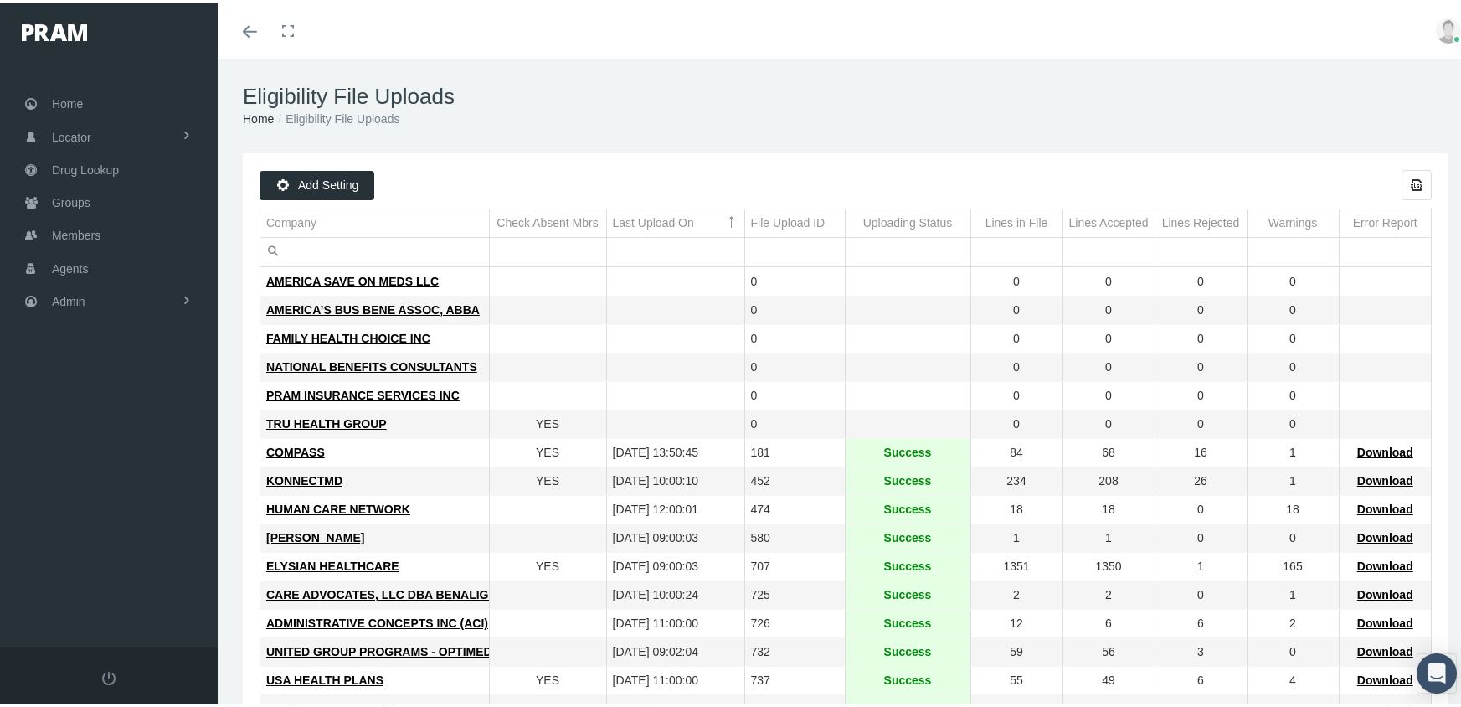
click at [636, 224] on div "Last Upload On" at bounding box center [653, 220] width 81 height 16
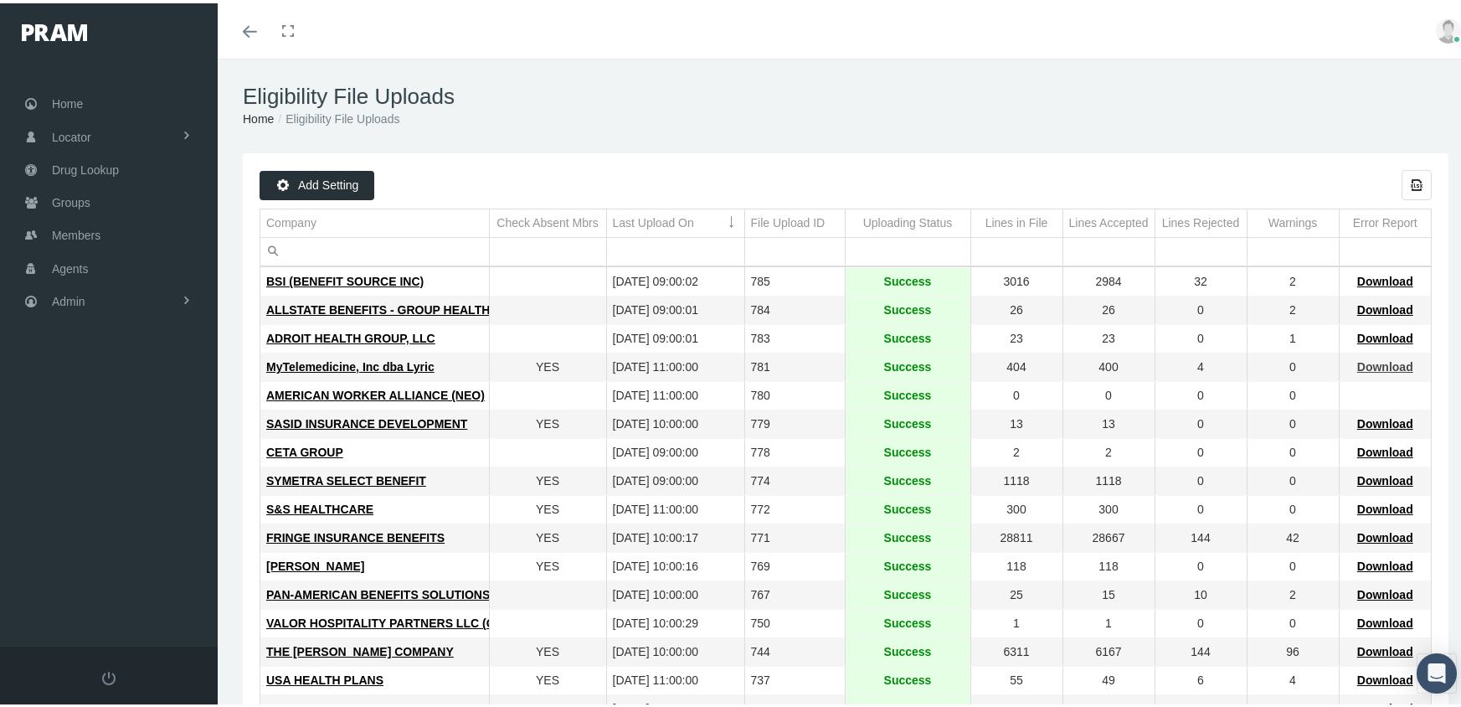
click at [1376, 366] on span "Download" at bounding box center [1385, 363] width 56 height 13
click at [922, 61] on div "Eligibility File Uploads Home Eligibility File Uploads" at bounding box center [846, 102] width 1256 height 95
click at [347, 280] on span "BSI (BENEFIT SOURCE INC)" at bounding box center [344, 277] width 157 height 13
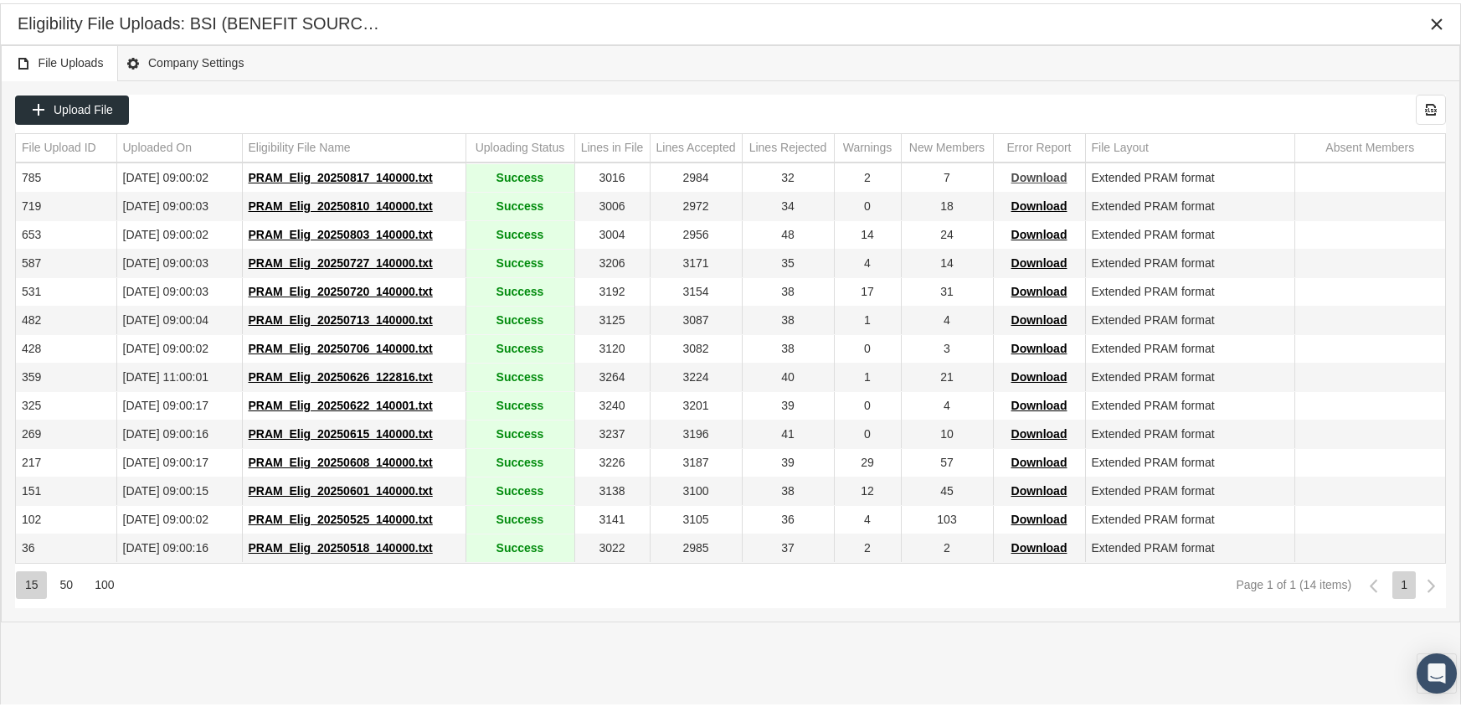
click at [1036, 172] on span "Download" at bounding box center [1039, 173] width 56 height 13
drag, startPoint x: 935, startPoint y: 85, endPoint x: 903, endPoint y: 81, distance: 32.0
click at [935, 85] on div "Upload File Export all data to Excel File Upload ID Uploaded On Eligibility Fil…" at bounding box center [731, 348] width 1458 height 540
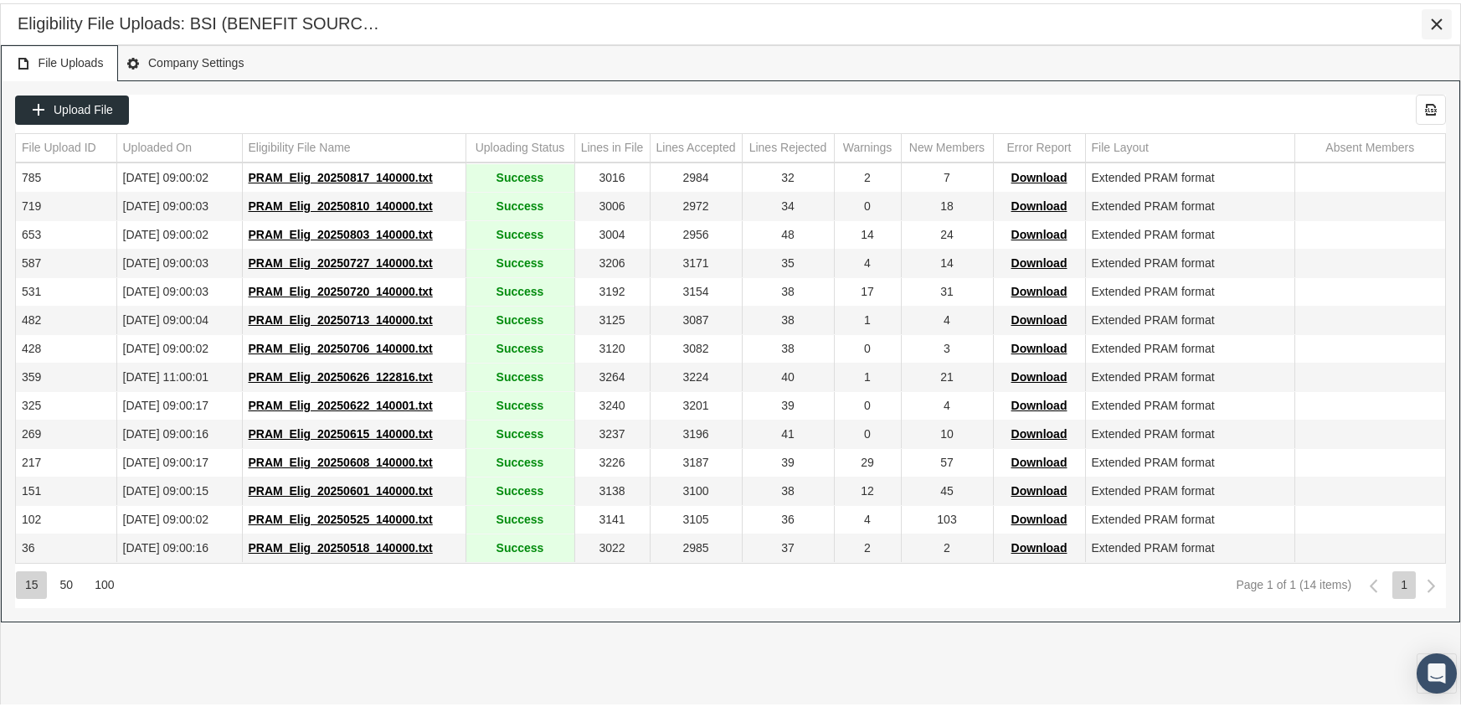
click at [1443, 21] on icon "Close" at bounding box center [1436, 20] width 15 height 15
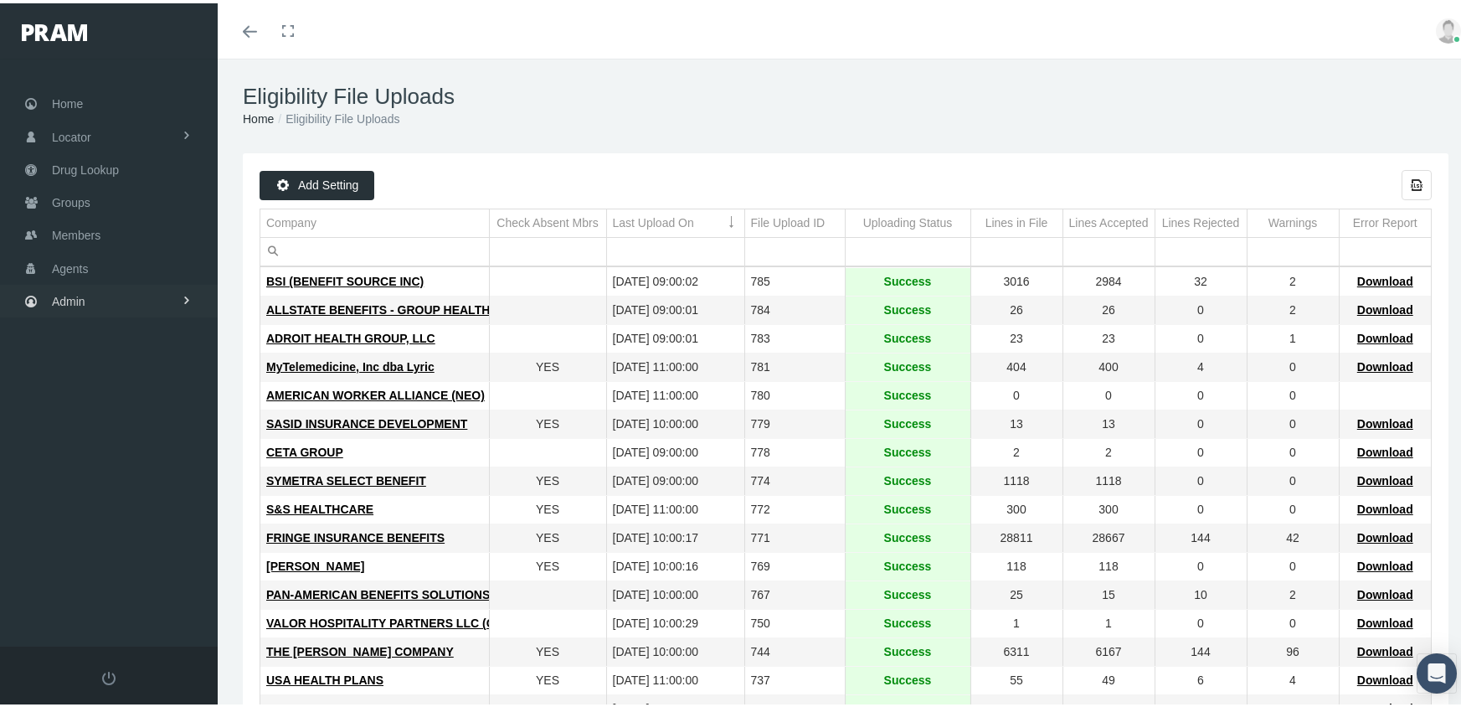
click at [69, 288] on span "Admin" at bounding box center [68, 298] width 33 height 32
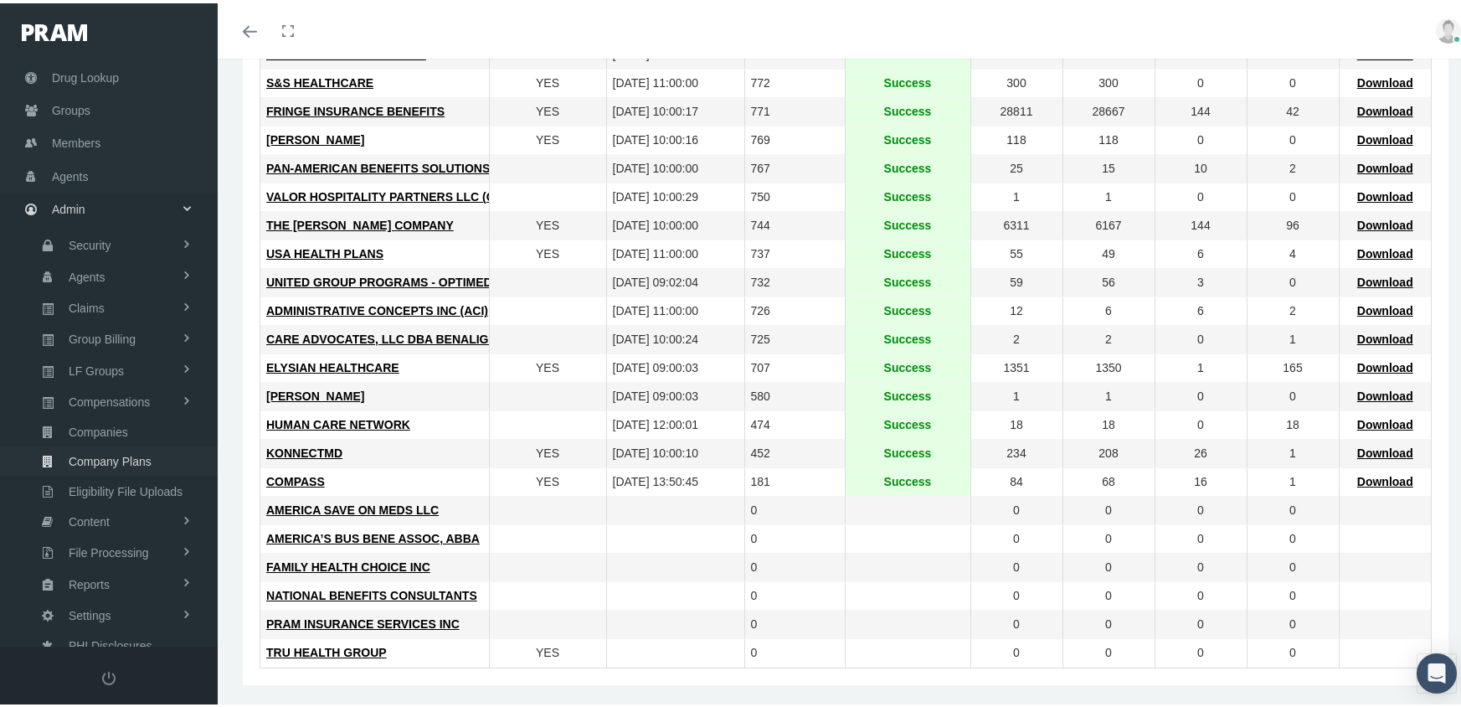
scroll to position [432, 0]
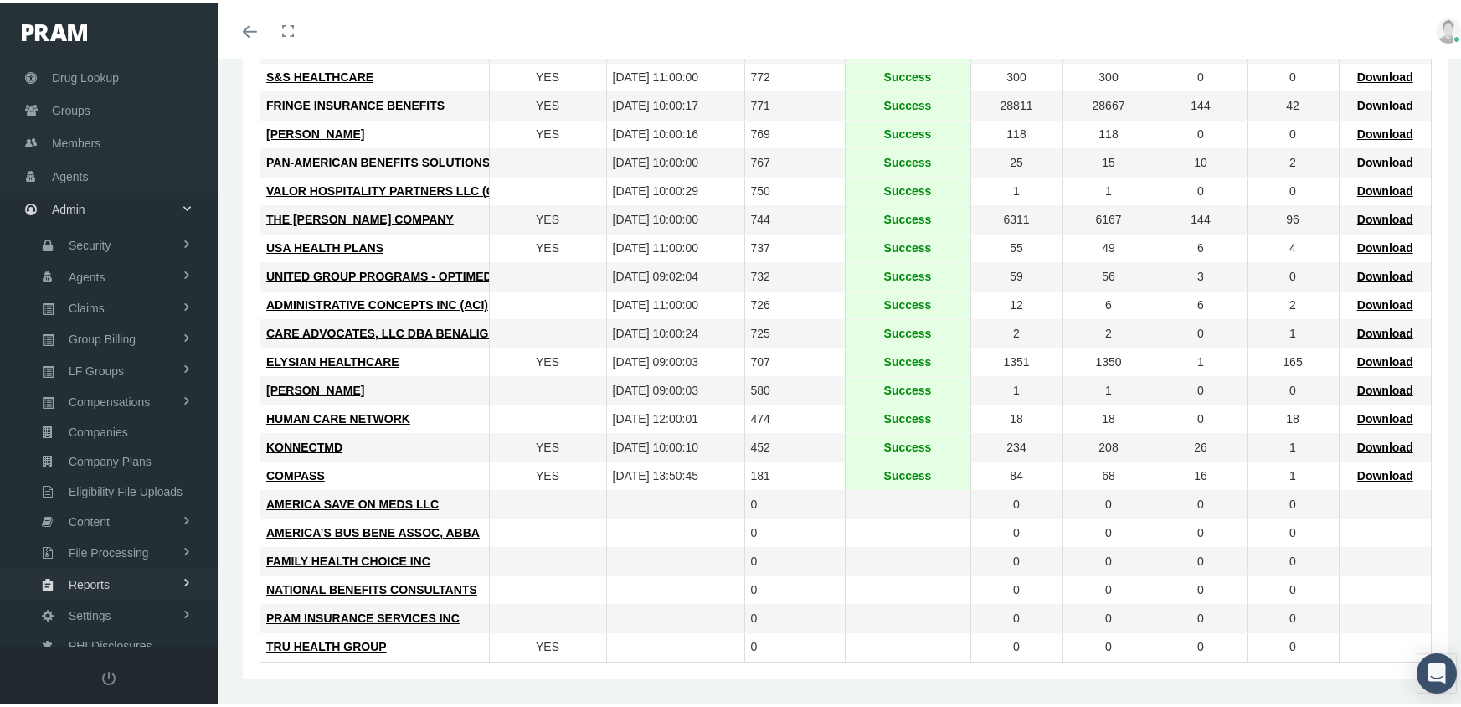
click at [90, 567] on span "Reports" at bounding box center [89, 581] width 41 height 28
click at [85, 600] on span "Reports" at bounding box center [85, 614] width 41 height 28
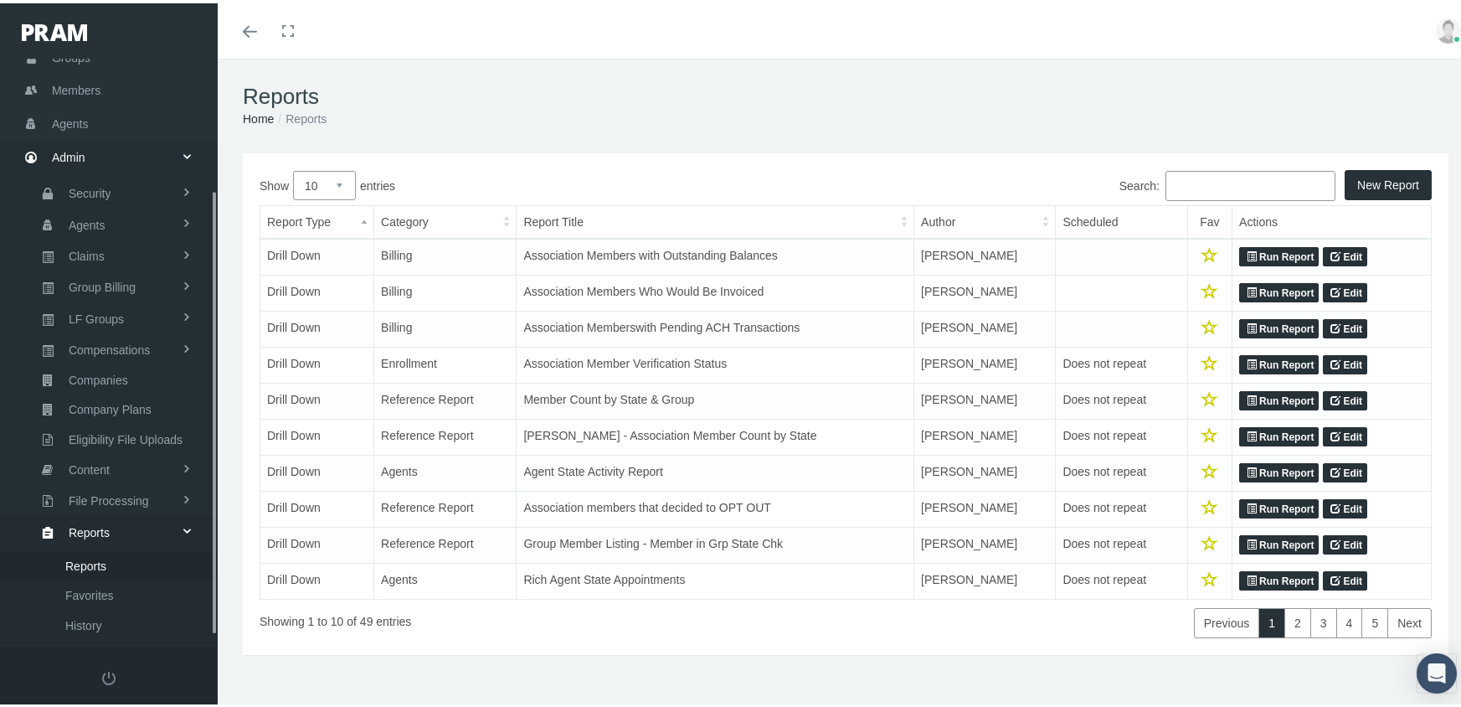
scroll to position [188, 0]
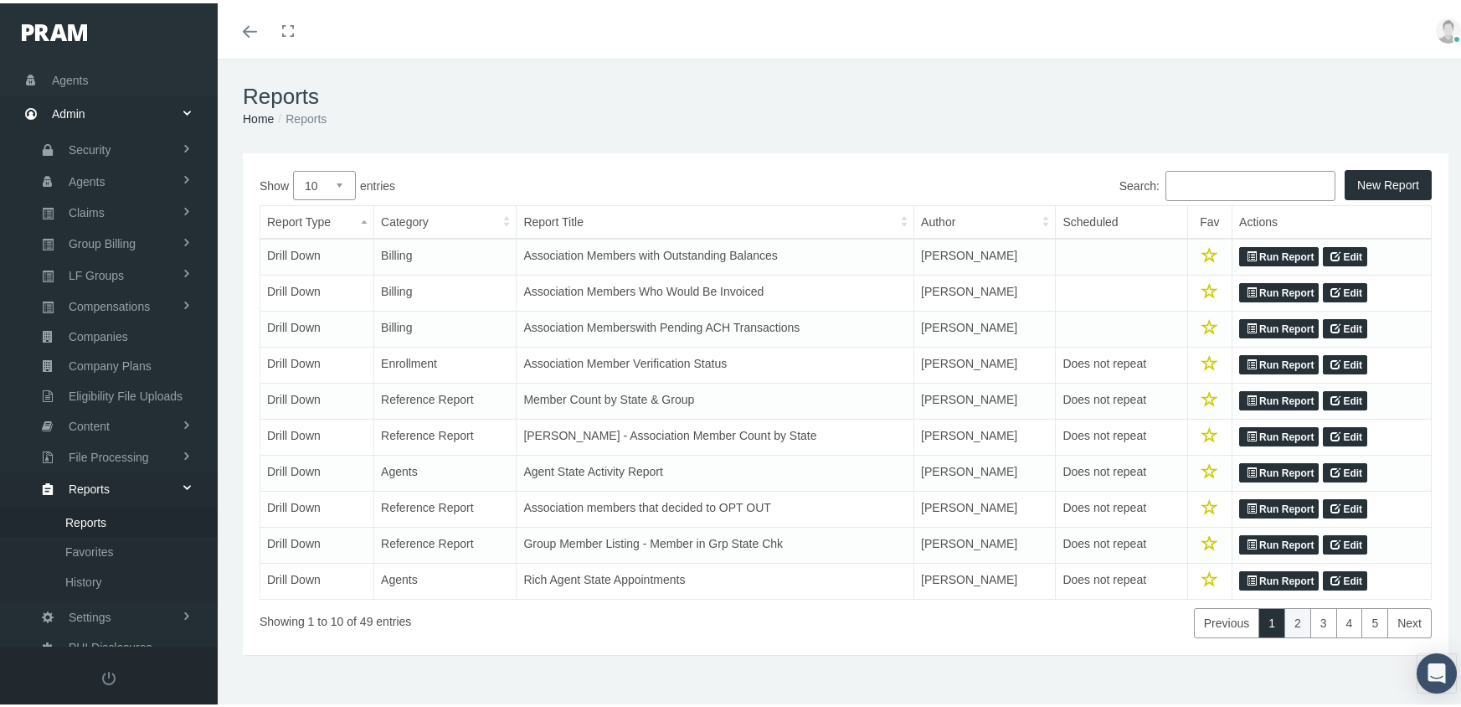
click at [1284, 624] on link "2" at bounding box center [1297, 619] width 27 height 30
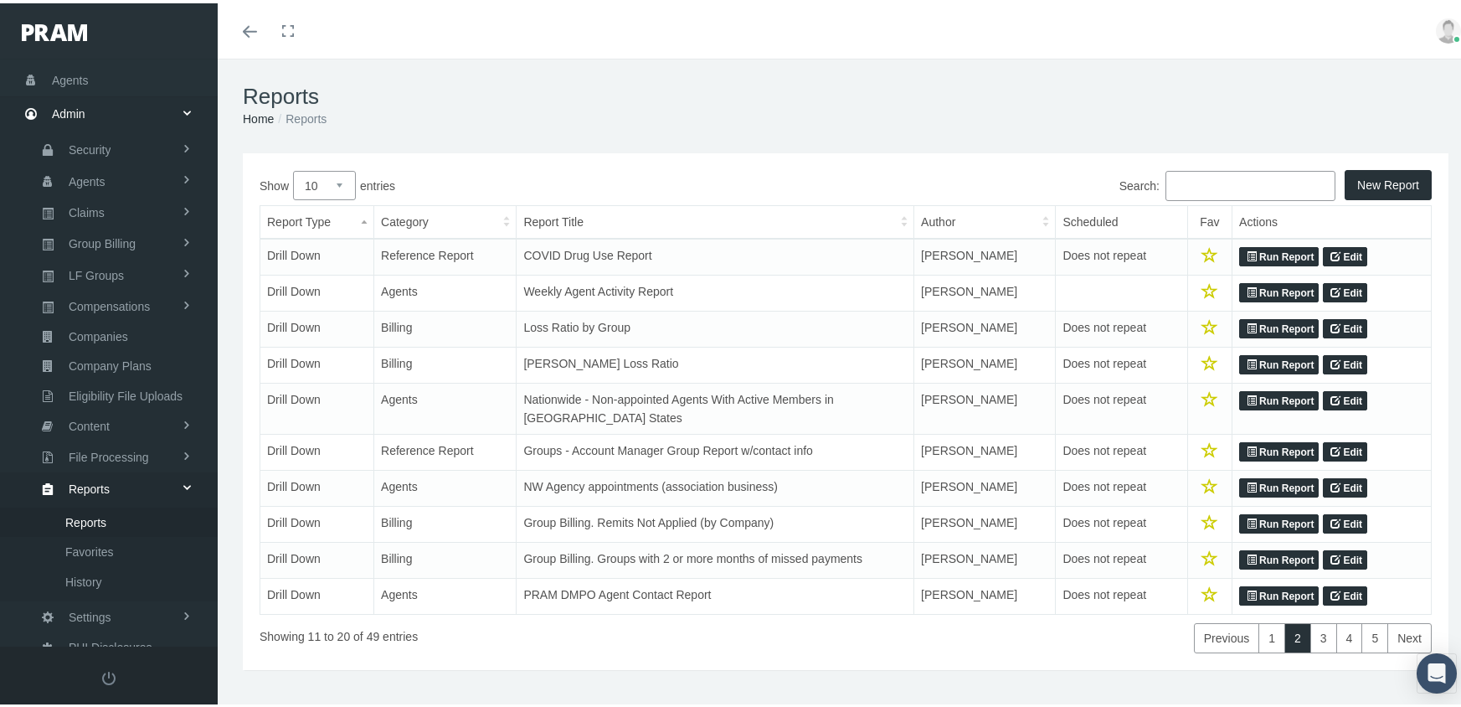
click at [1291, 445] on link "Run Report" at bounding box center [1279, 449] width 80 height 20
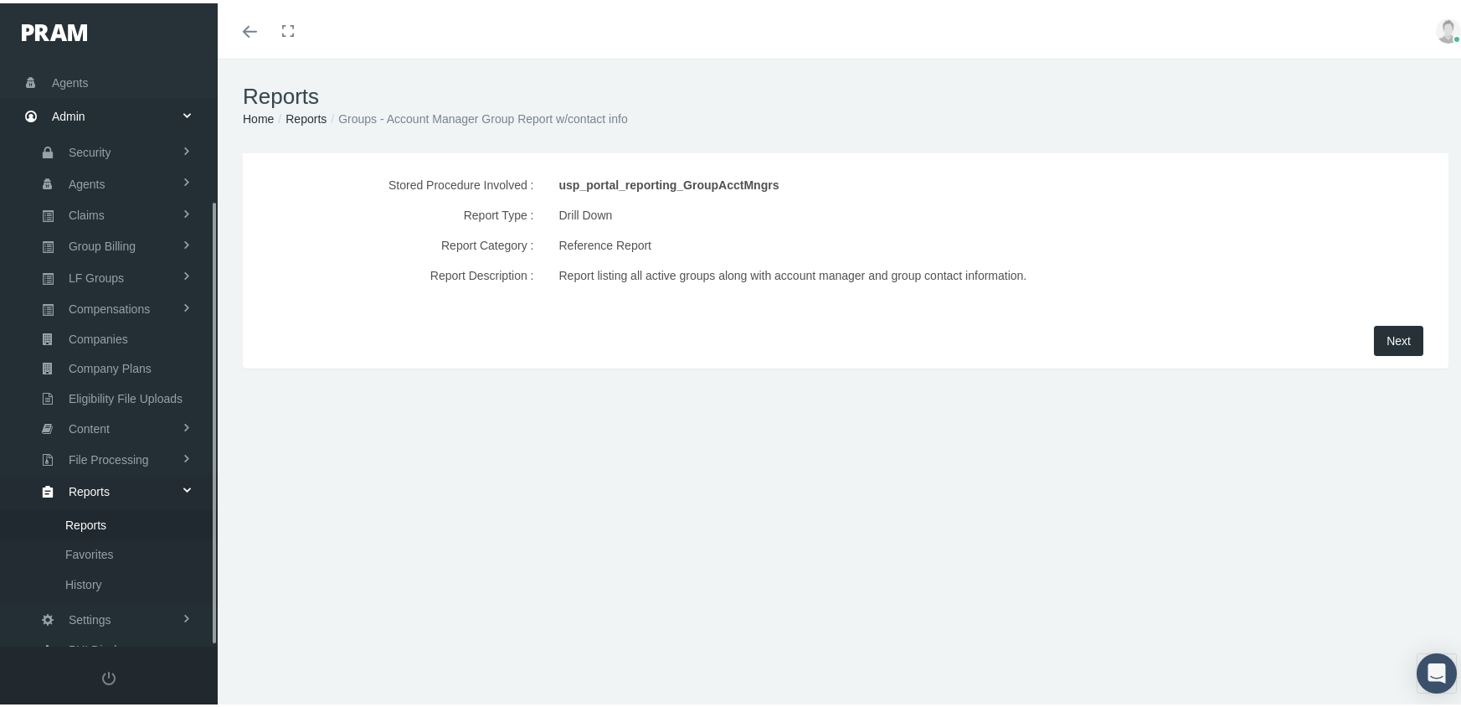
scroll to position [188, 0]
click at [1386, 337] on span "Next" at bounding box center [1398, 337] width 24 height 13
click at [1392, 337] on span "Next" at bounding box center [1398, 337] width 24 height 13
click at [87, 505] on span "Reports" at bounding box center [85, 519] width 41 height 28
click at [59, 470] on link "Reports" at bounding box center [109, 484] width 218 height 29
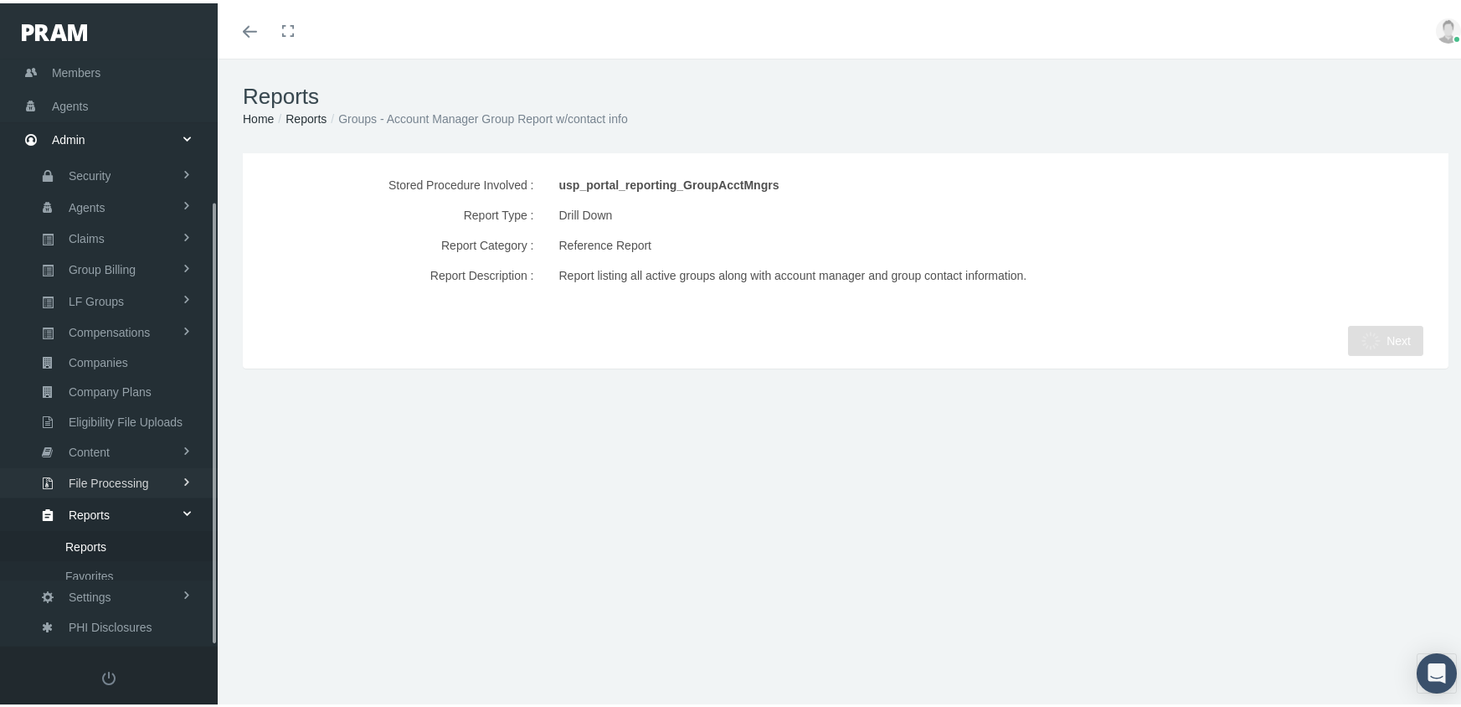
scroll to position [94, 0]
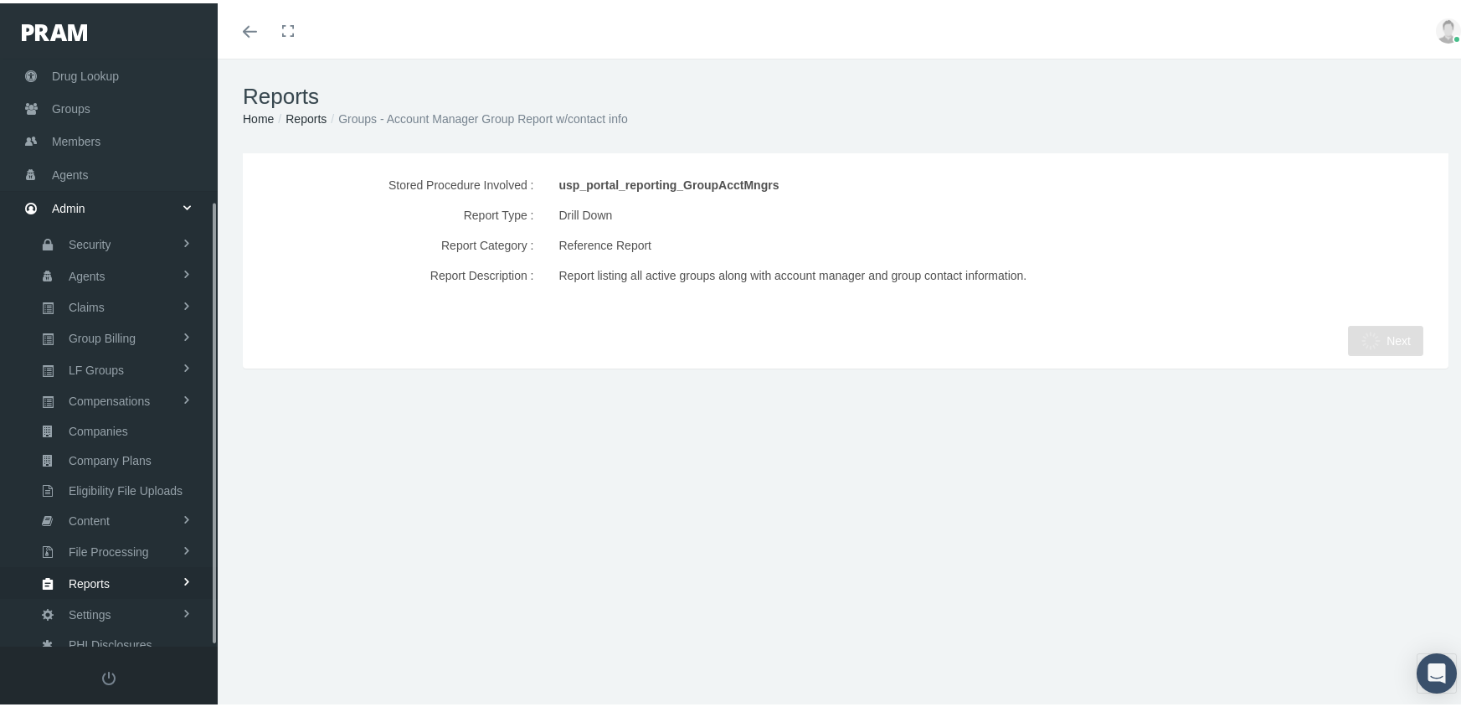
click at [100, 566] on span "Reports" at bounding box center [89, 580] width 41 height 28
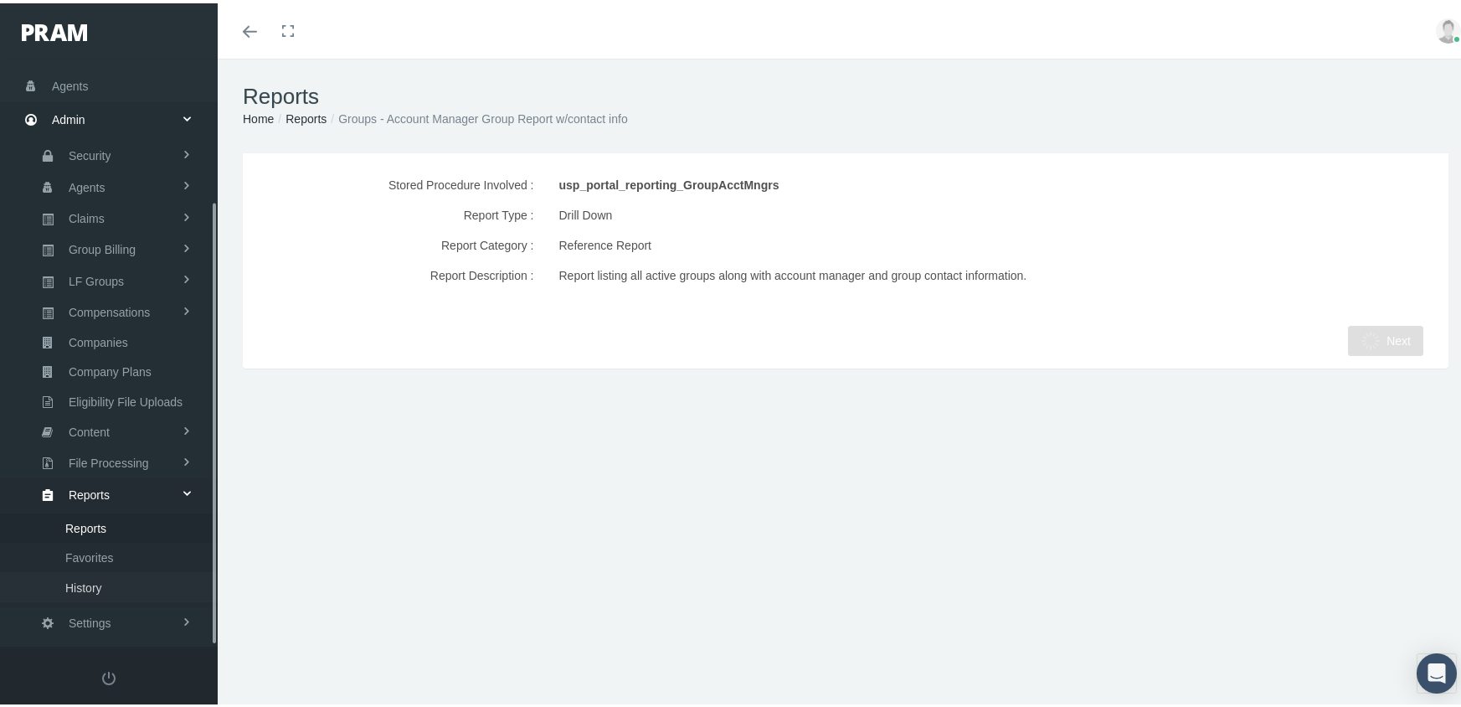
scroll to position [188, 0]
click at [99, 505] on span "Reports" at bounding box center [85, 519] width 41 height 28
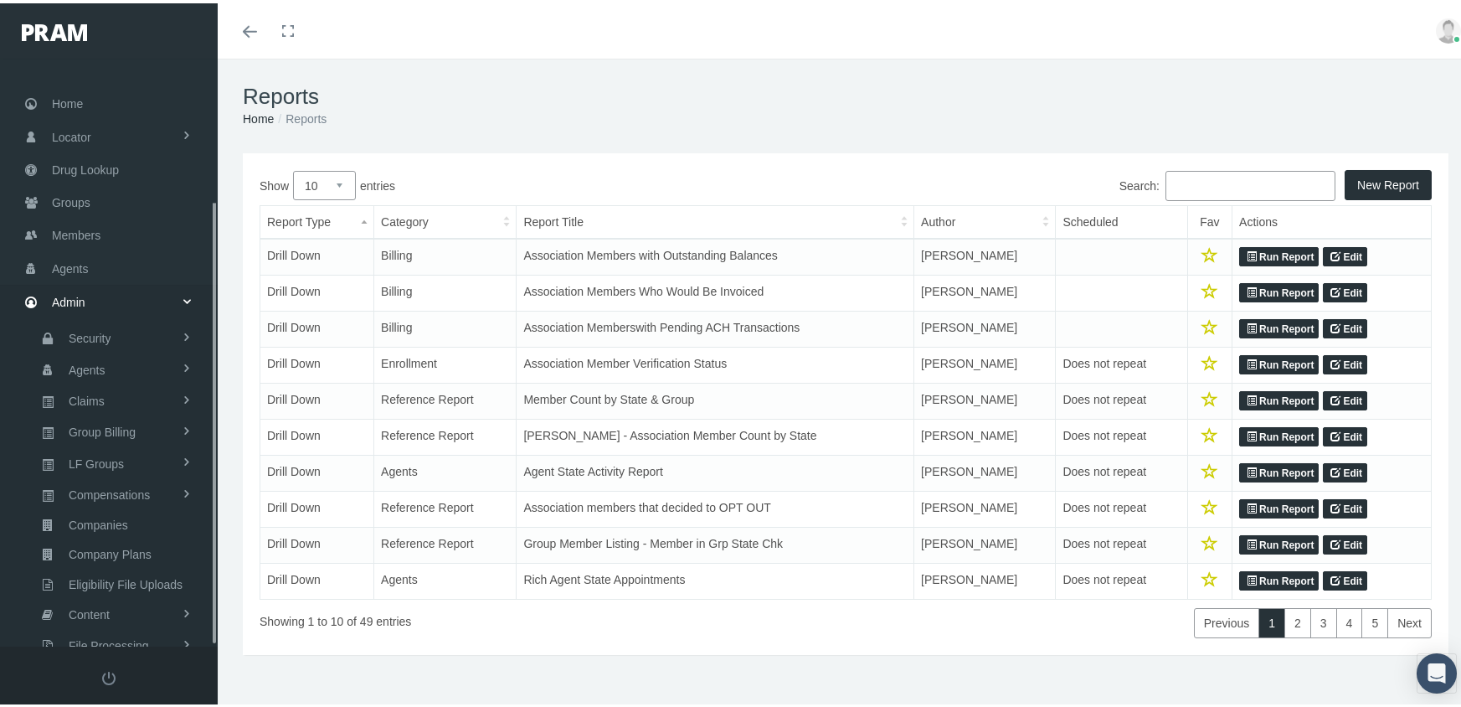
scroll to position [188, 0]
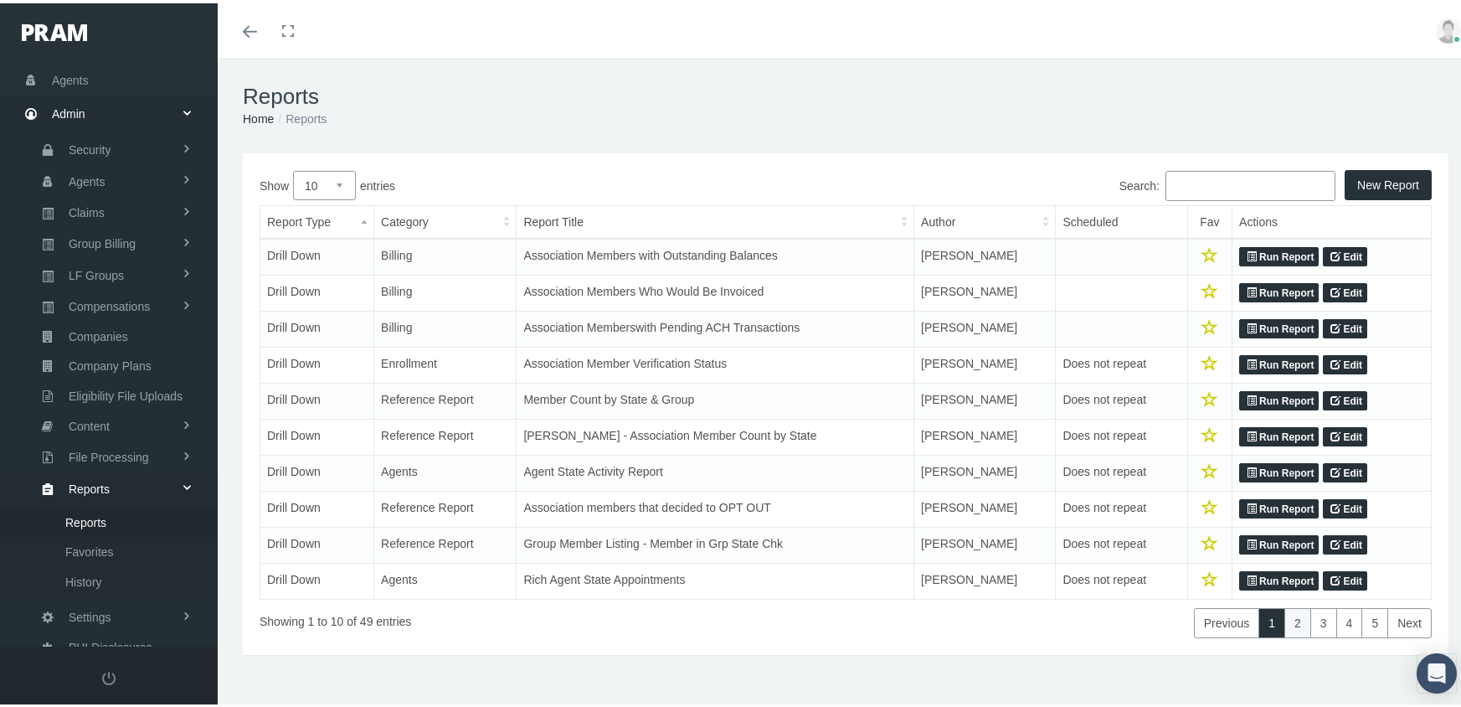
click at [1284, 628] on link "2" at bounding box center [1297, 619] width 27 height 30
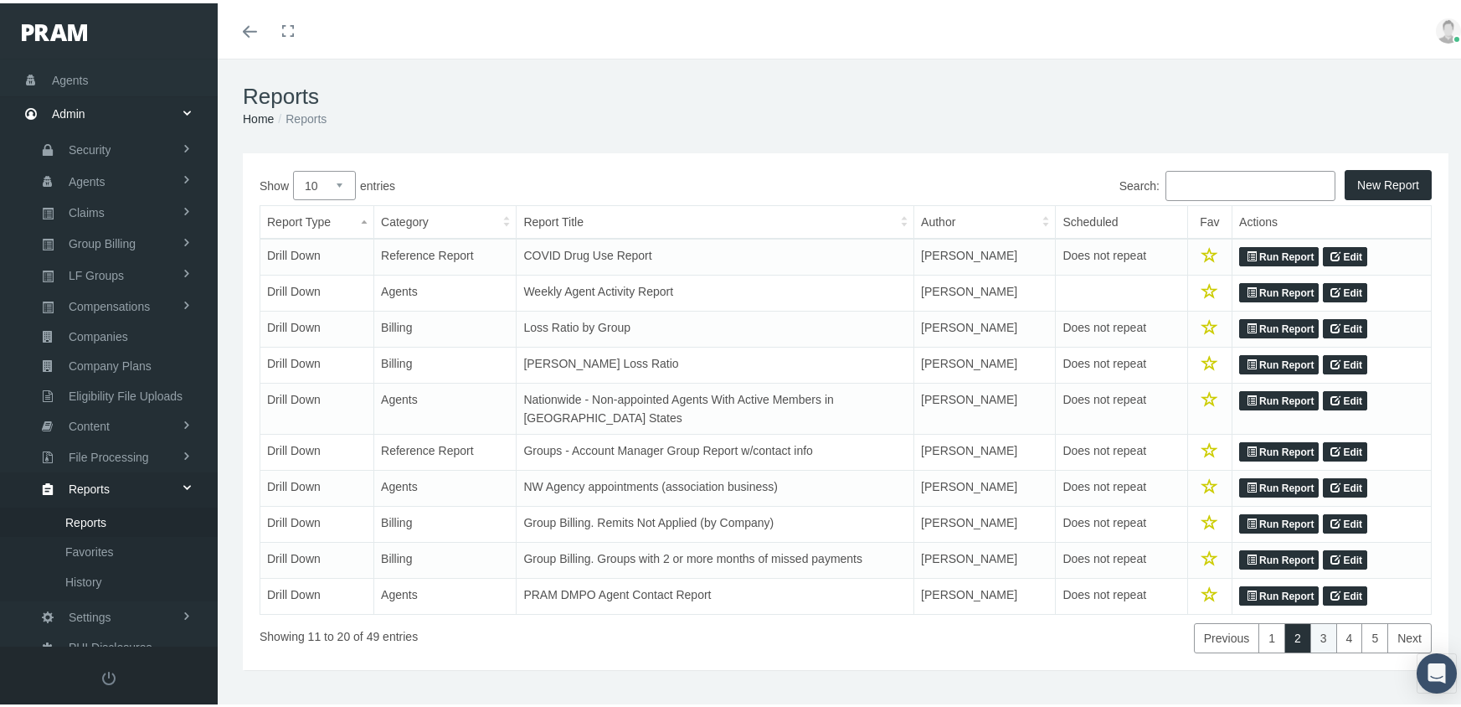
click at [1312, 635] on link "3" at bounding box center [1323, 635] width 27 height 30
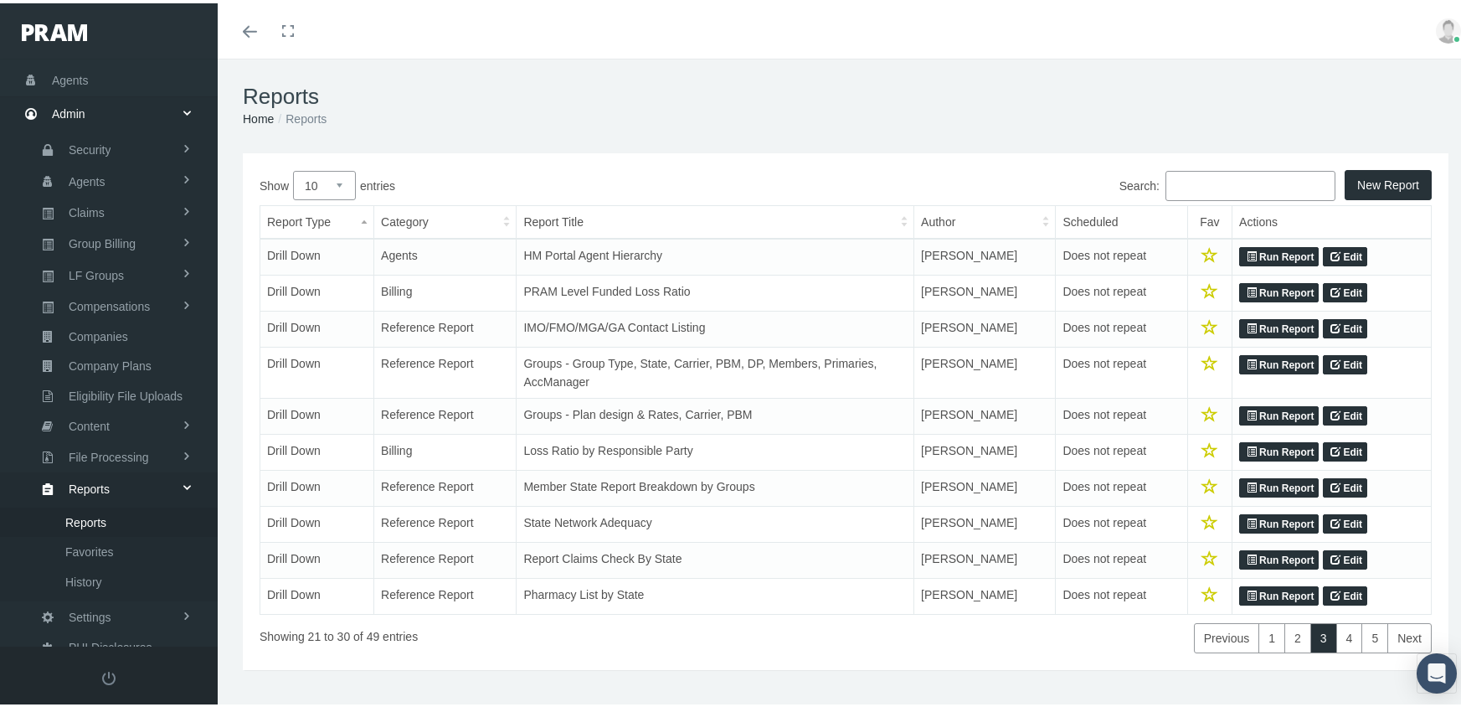
click at [1262, 360] on link "Run Report" at bounding box center [1279, 362] width 80 height 20
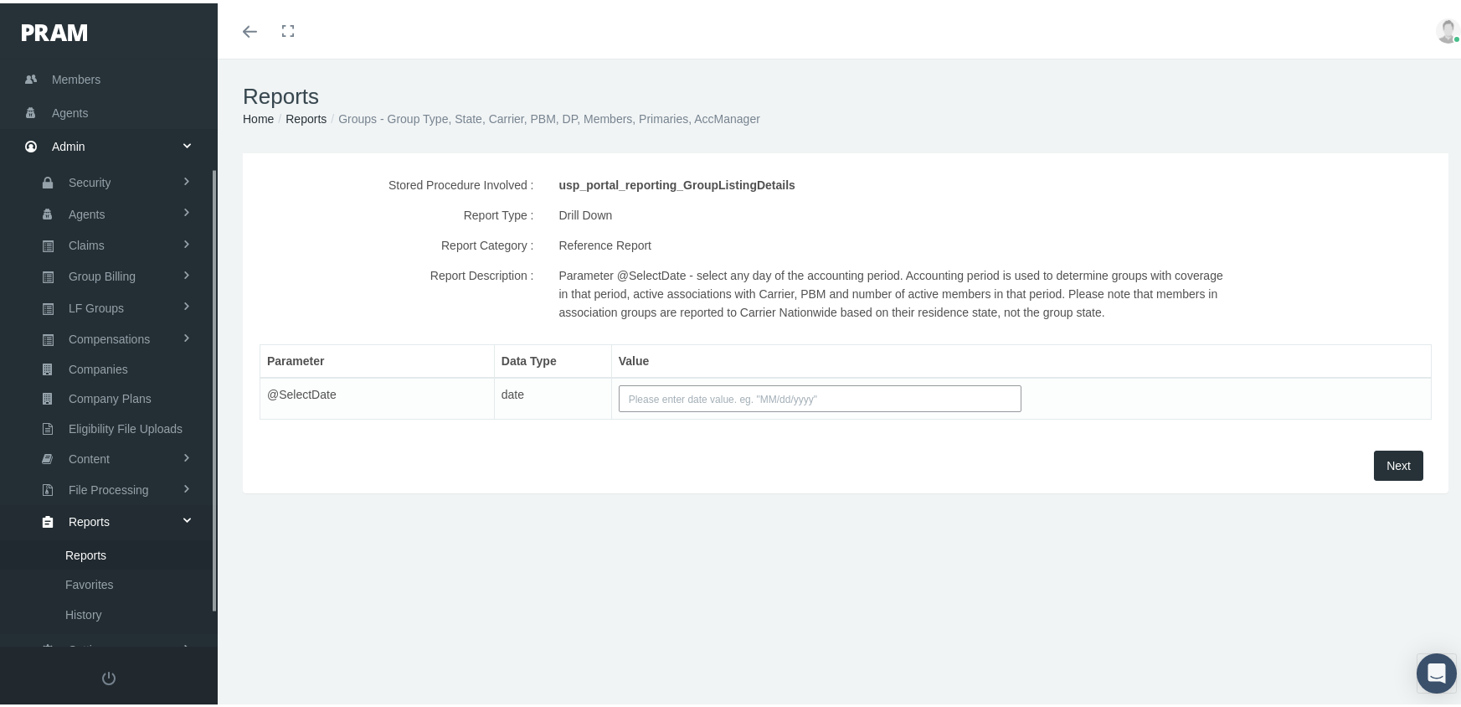
scroll to position [188, 0]
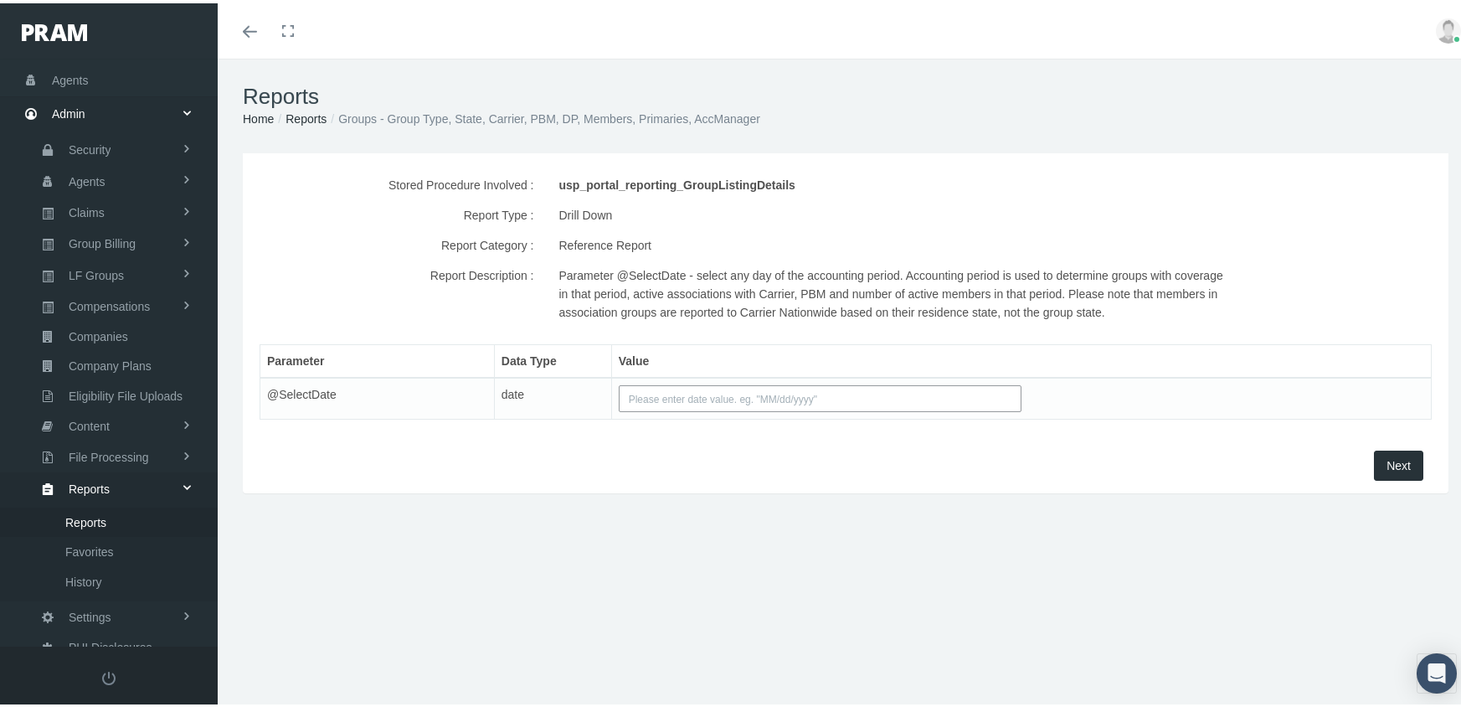
click at [666, 399] on input "text" at bounding box center [820, 395] width 403 height 27
click at [761, 470] on td "1" at bounding box center [756, 475] width 25 height 25
type input "[DATE]"
click at [1383, 453] on button "Next" at bounding box center [1398, 462] width 49 height 30
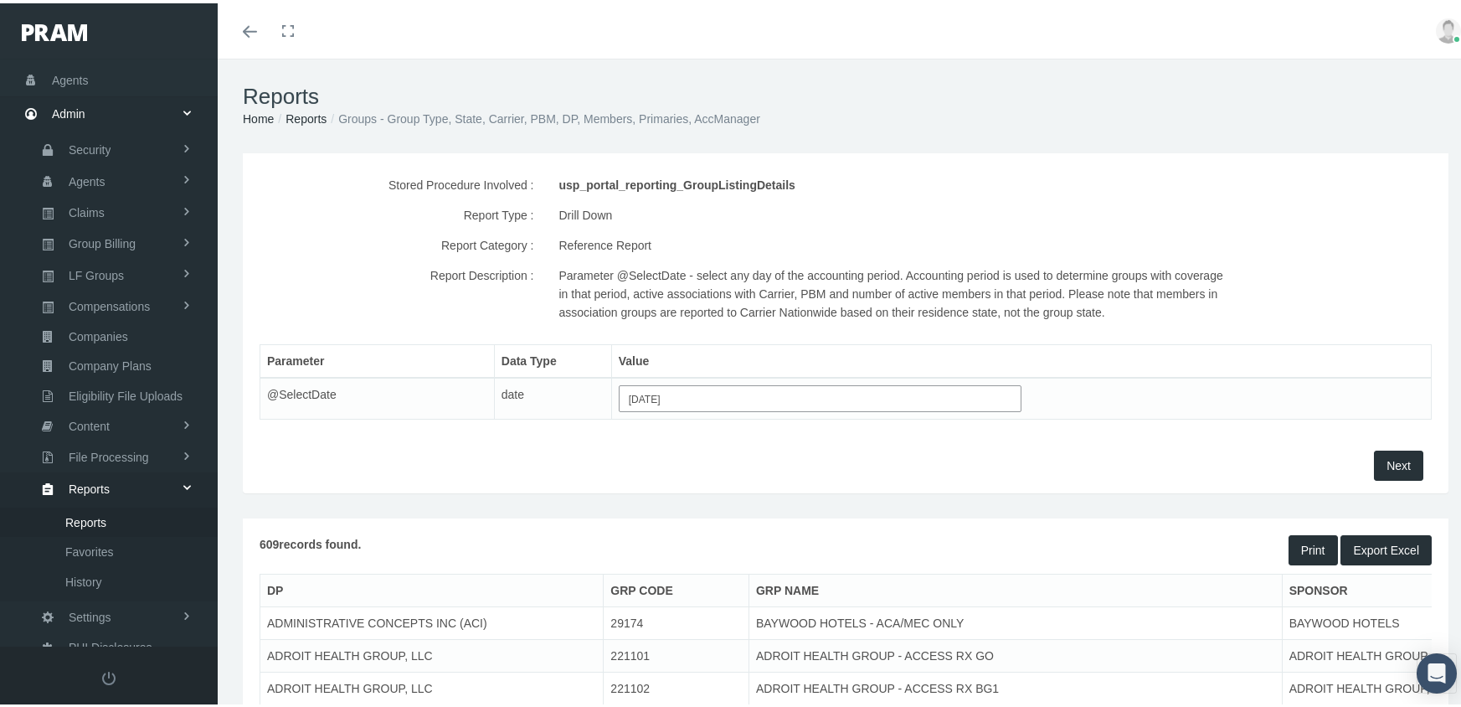
click at [1349, 541] on button "Export Excel" at bounding box center [1385, 547] width 91 height 30
